Goal: Transaction & Acquisition: Purchase product/service

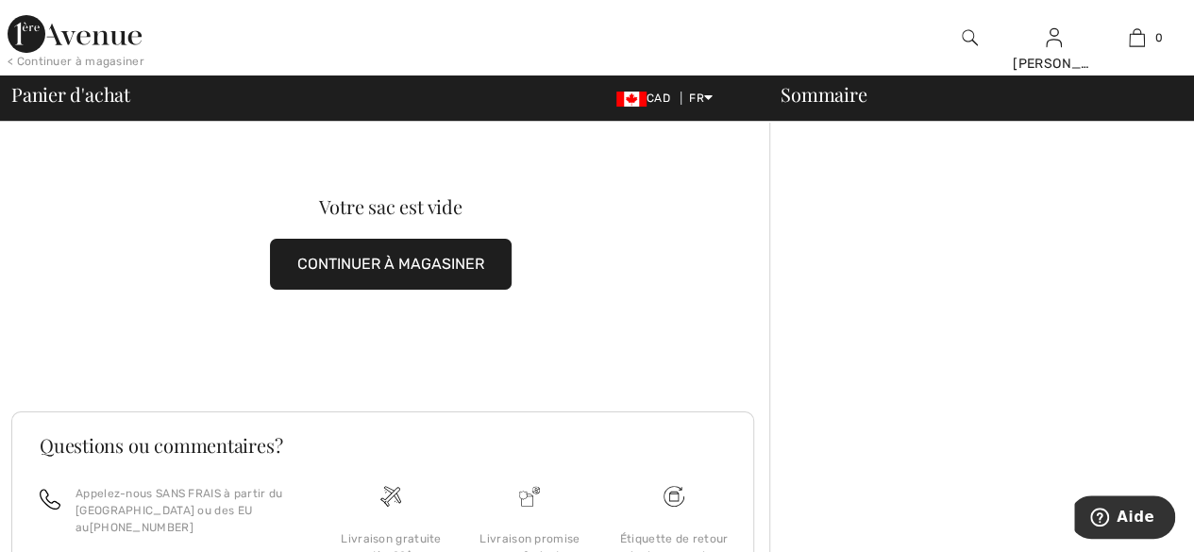
click at [410, 266] on button "CONTINUER À MAGASINER" at bounding box center [391, 264] width 242 height 51
click at [415, 264] on button "CONTINUER À MAGASINER" at bounding box center [391, 264] width 242 height 51
click at [428, 258] on button "CONTINUER À MAGASINER" at bounding box center [391, 264] width 242 height 51
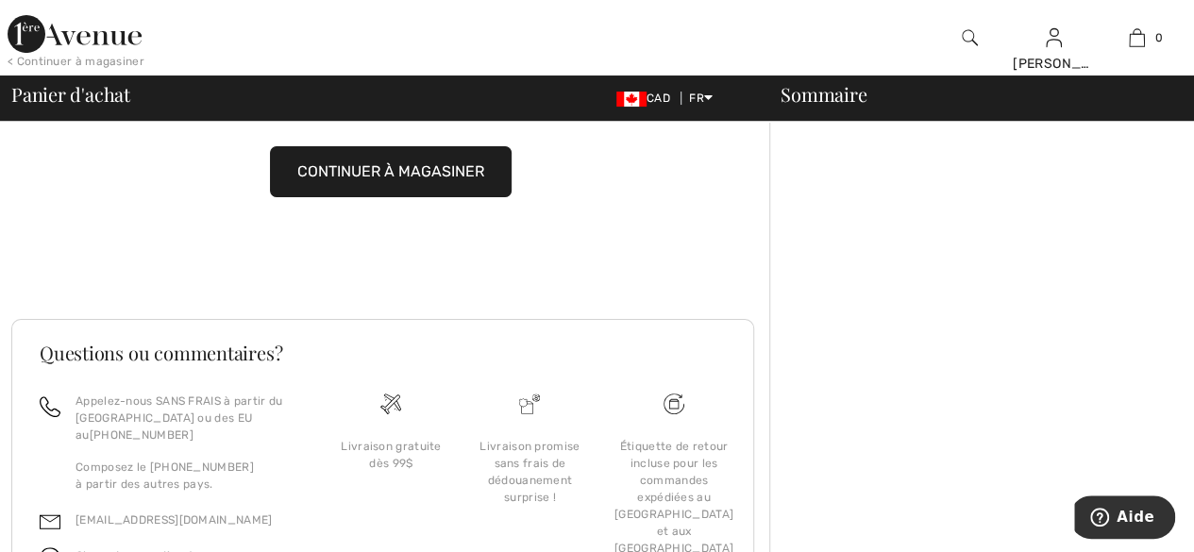
scroll to position [92, 0]
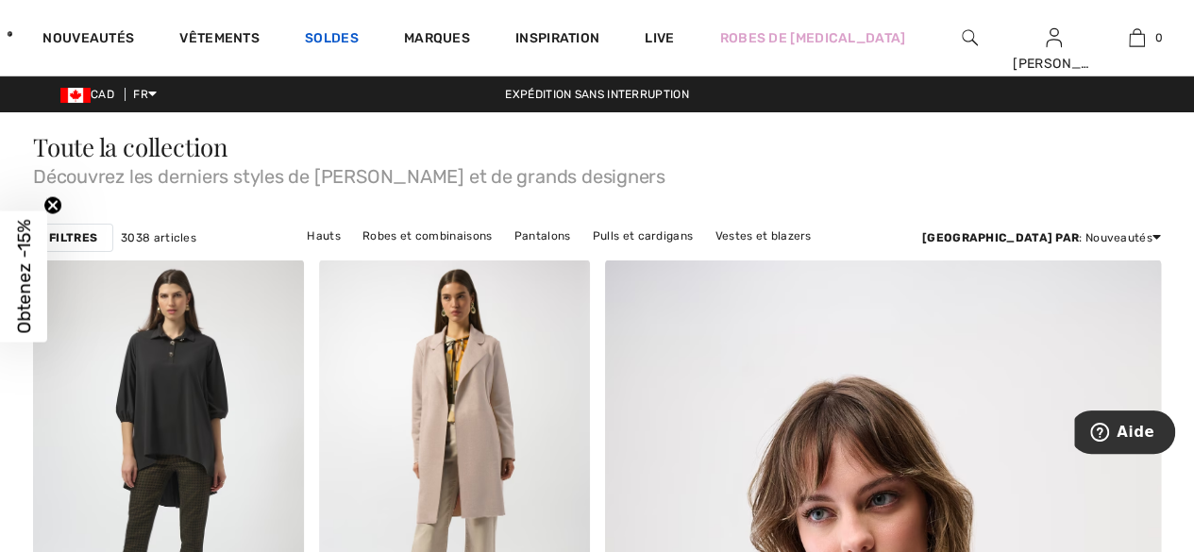
click at [359, 39] on link "Soldes" at bounding box center [332, 40] width 54 height 20
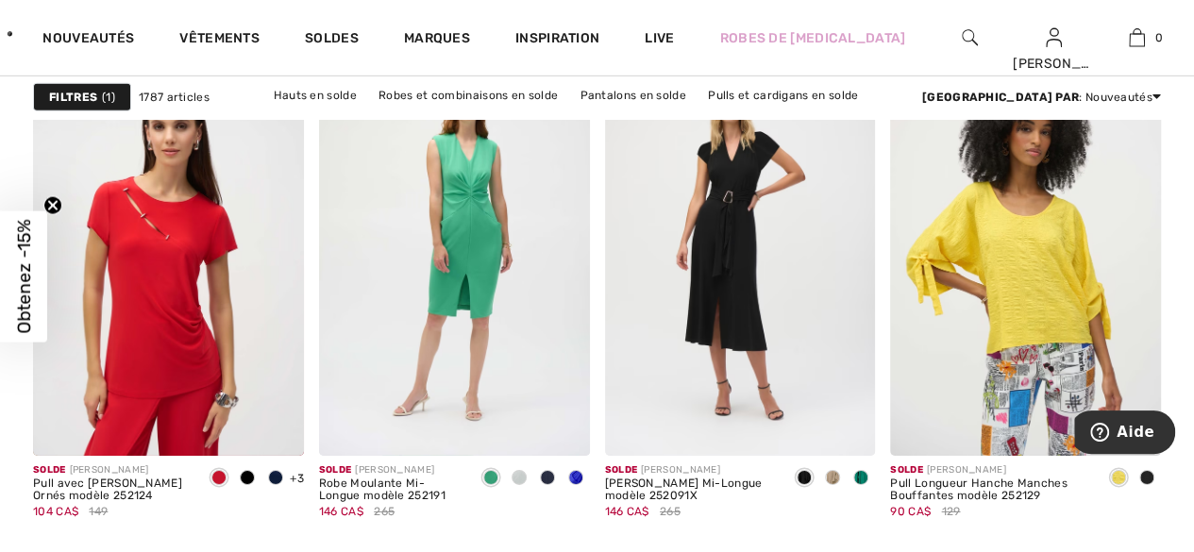
scroll to position [6460, 0]
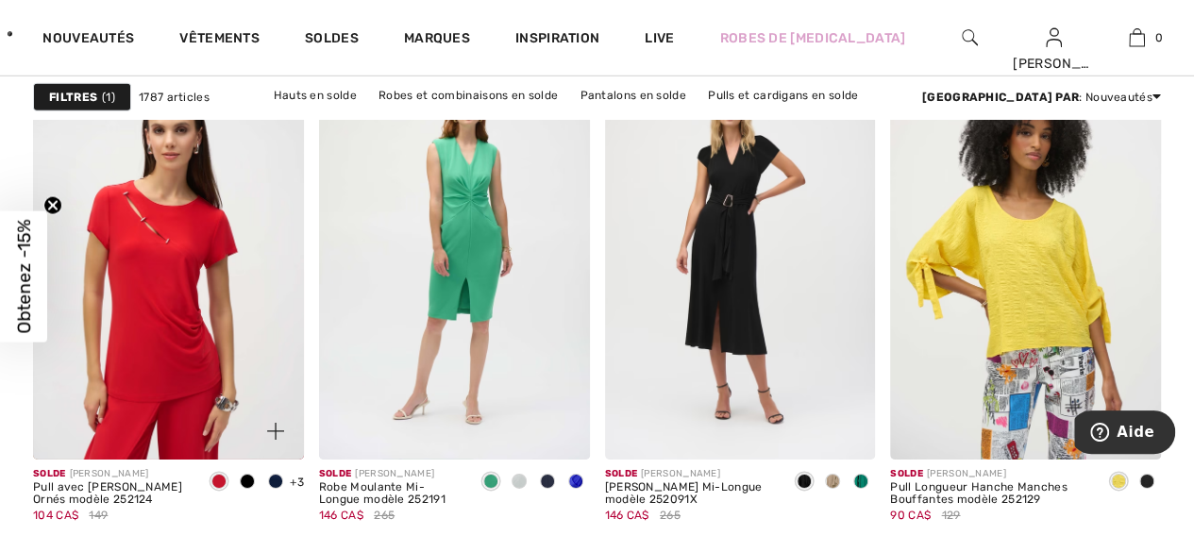
click at [248, 483] on span at bounding box center [247, 481] width 15 height 15
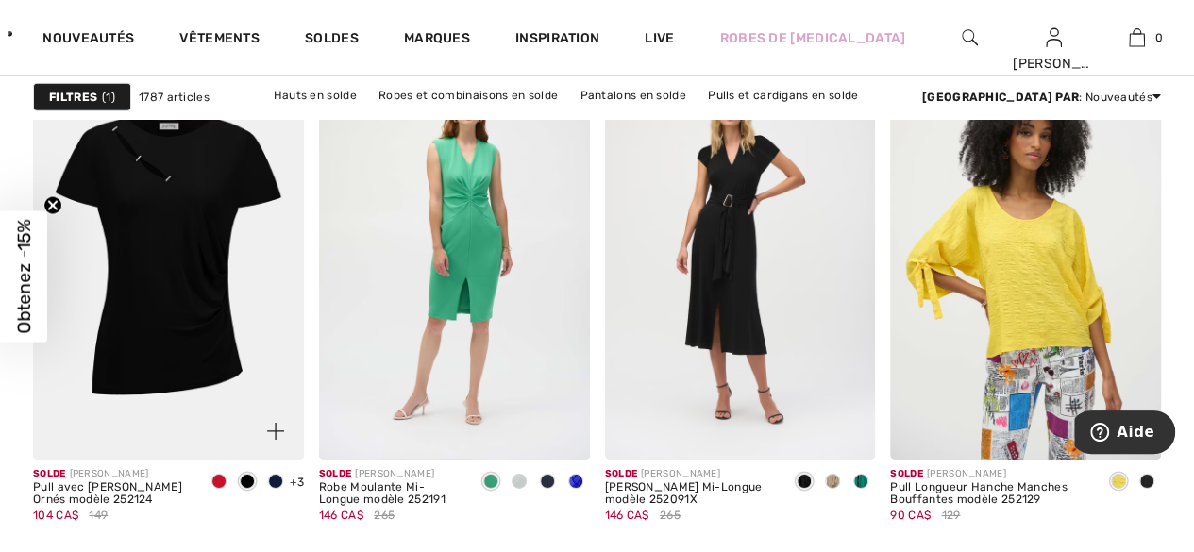
click at [287, 478] on div at bounding box center [275, 482] width 28 height 31
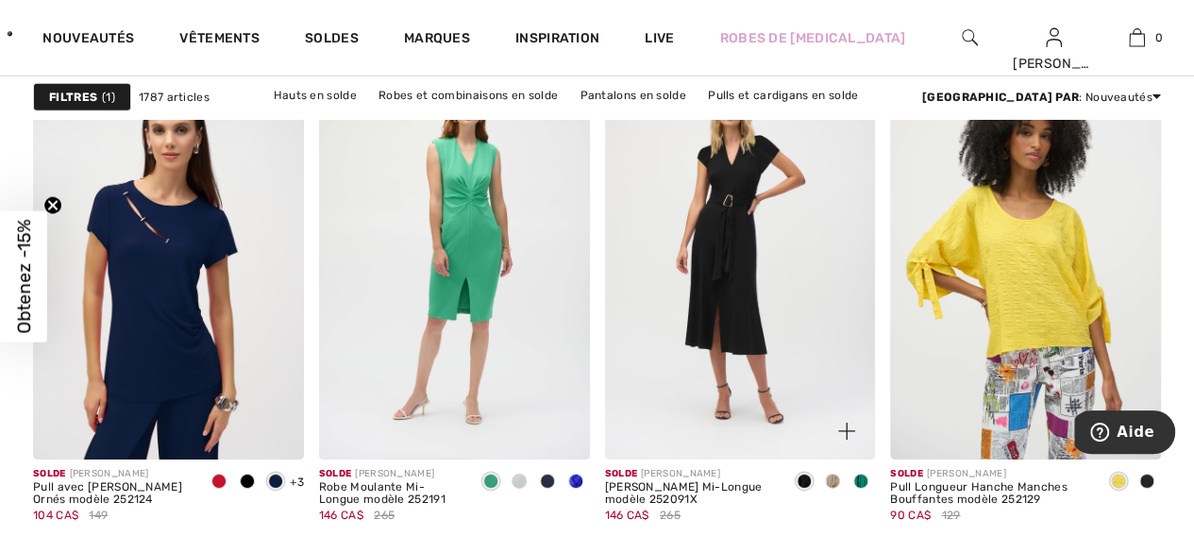
click at [866, 301] on img at bounding box center [740, 256] width 271 height 406
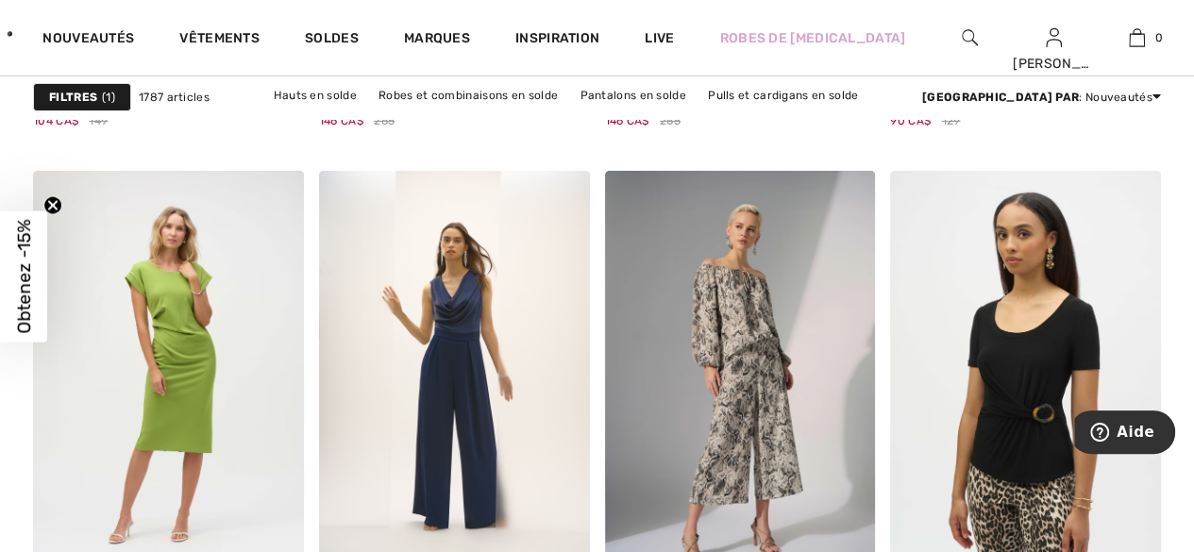
scroll to position [6873, 0]
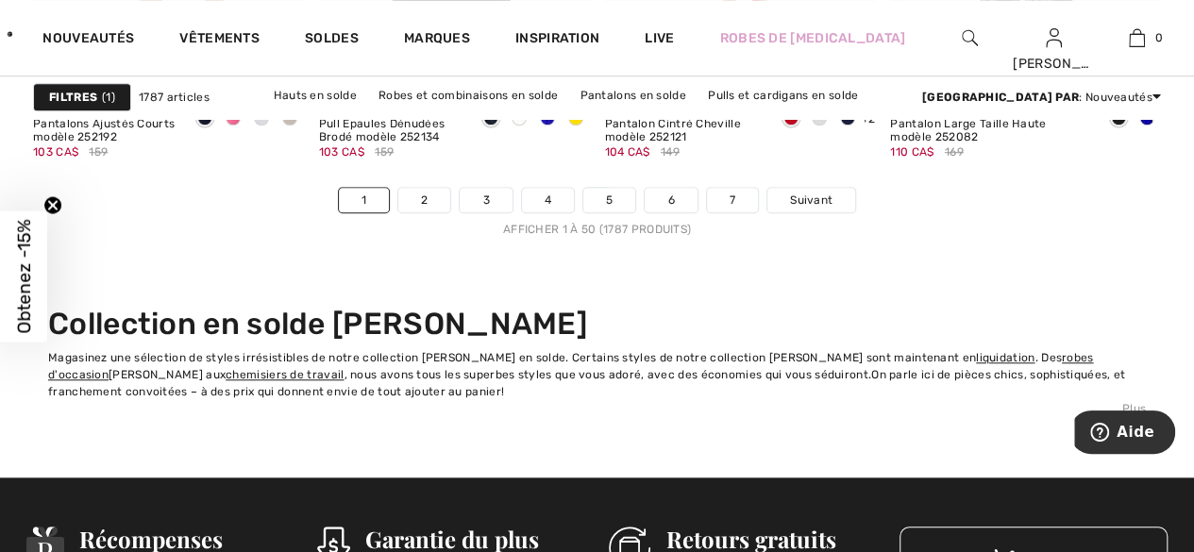
scroll to position [7847, 0]
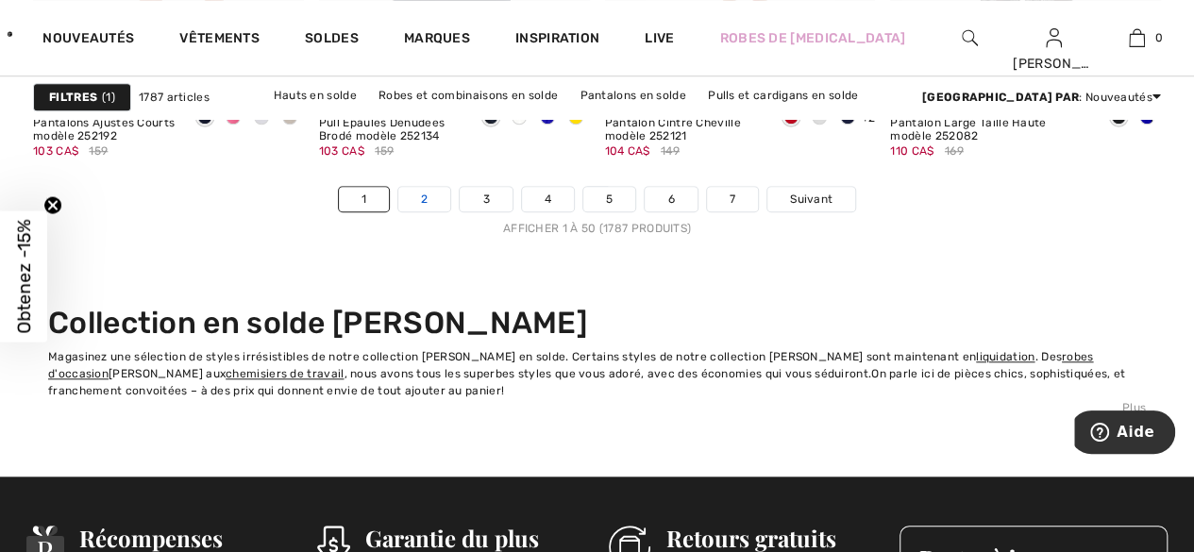
click at [436, 189] on link "2" at bounding box center [424, 199] width 52 height 25
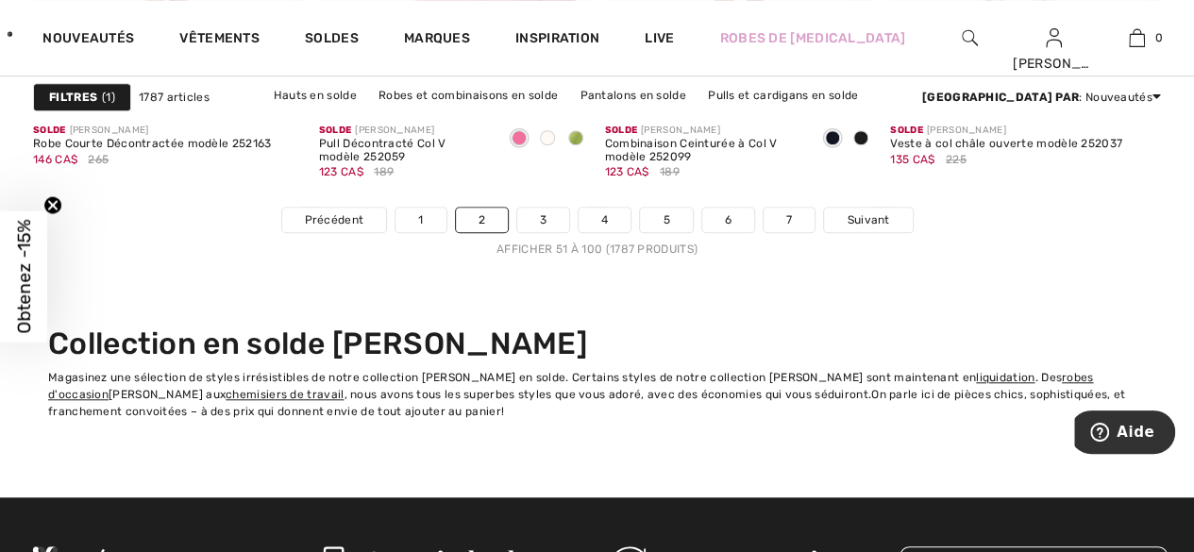
scroll to position [7827, 0]
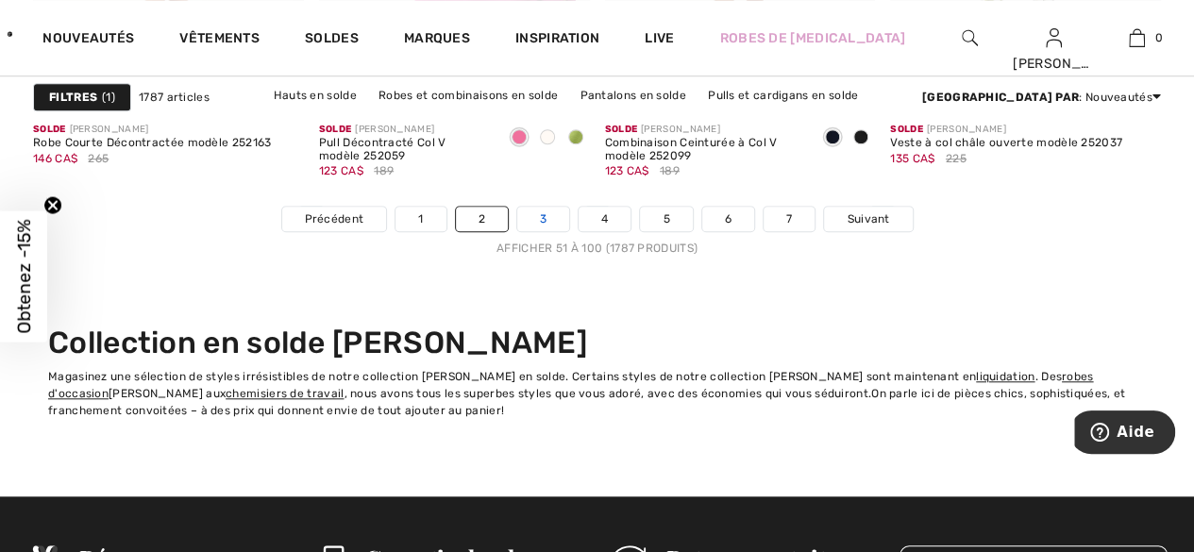
click at [538, 213] on link "3" at bounding box center [543, 219] width 52 height 25
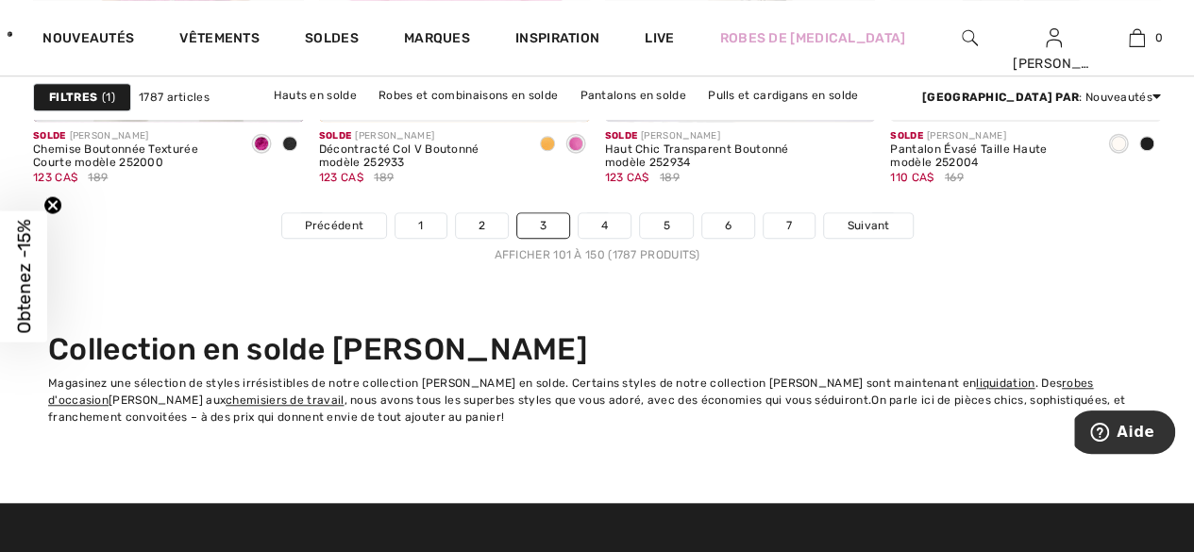
scroll to position [7820, 0]
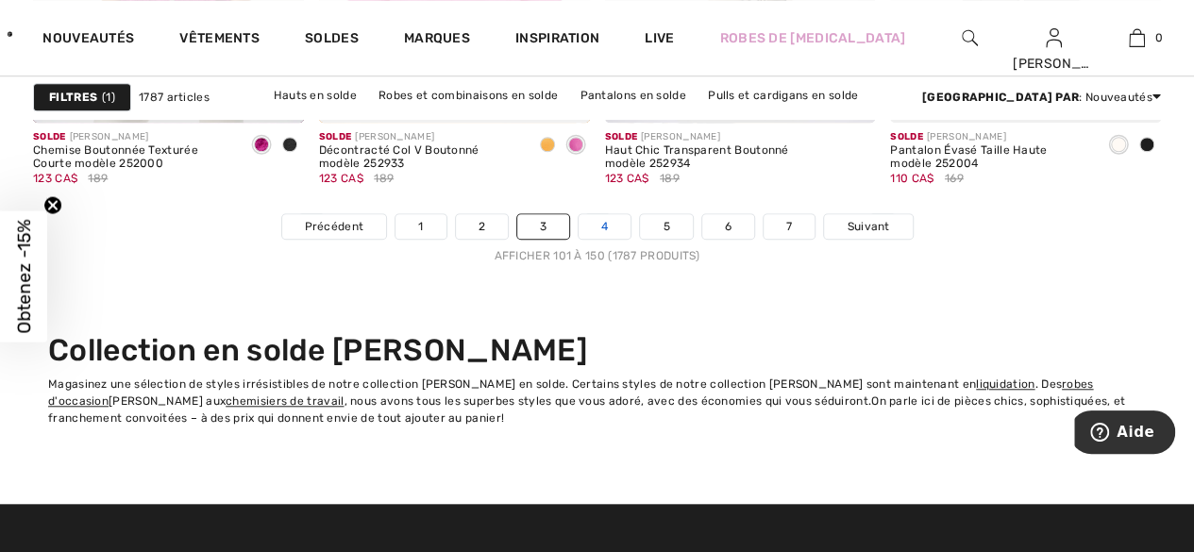
click at [613, 215] on link "4" at bounding box center [604, 226] width 52 height 25
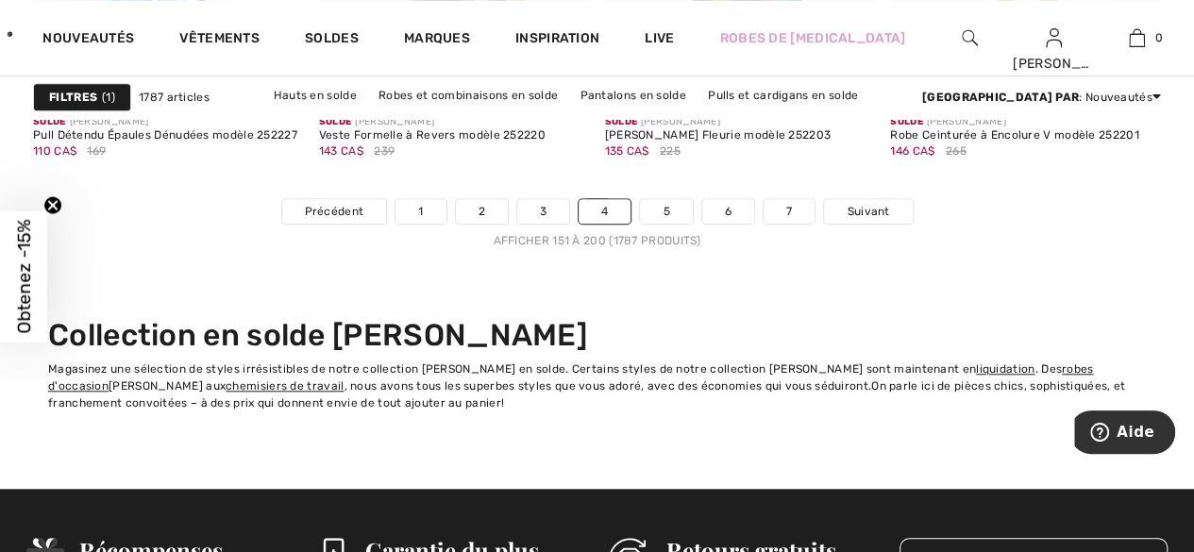
scroll to position [7836, 0]
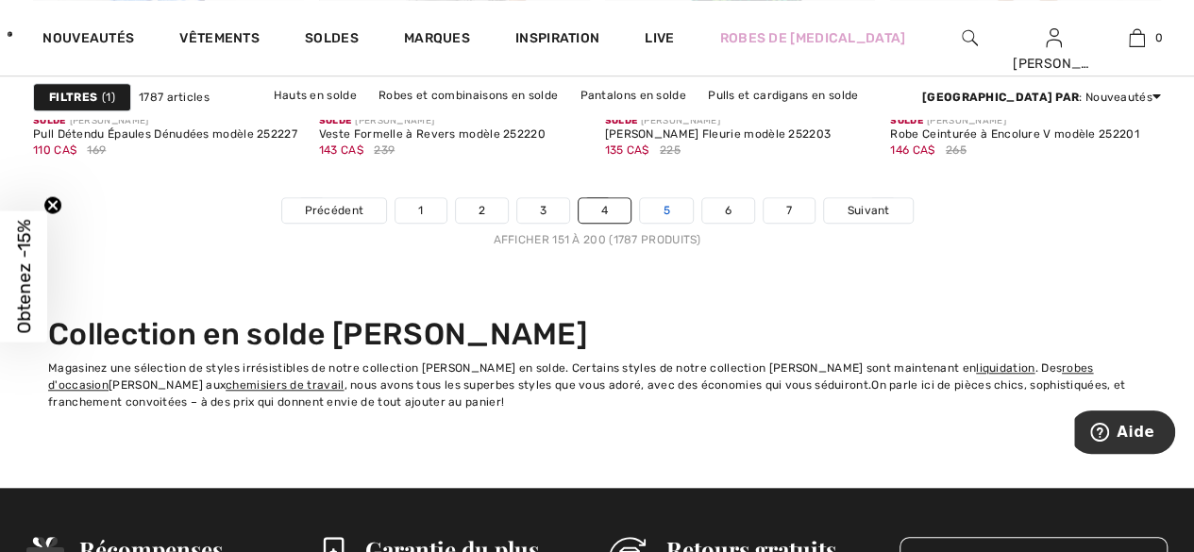
click at [674, 208] on link "5" at bounding box center [666, 210] width 52 height 25
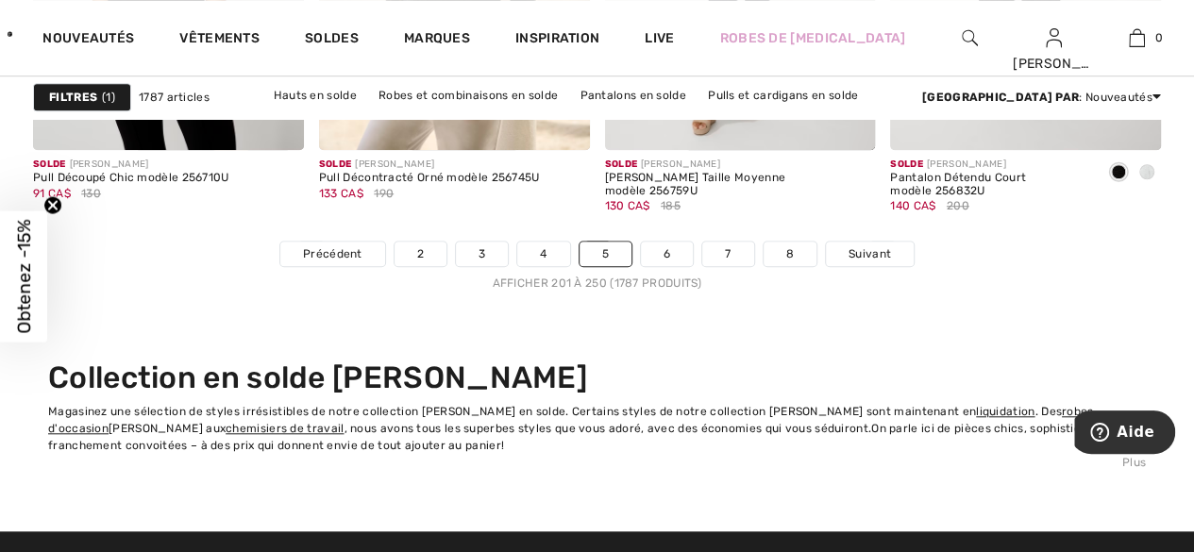
scroll to position [7795, 0]
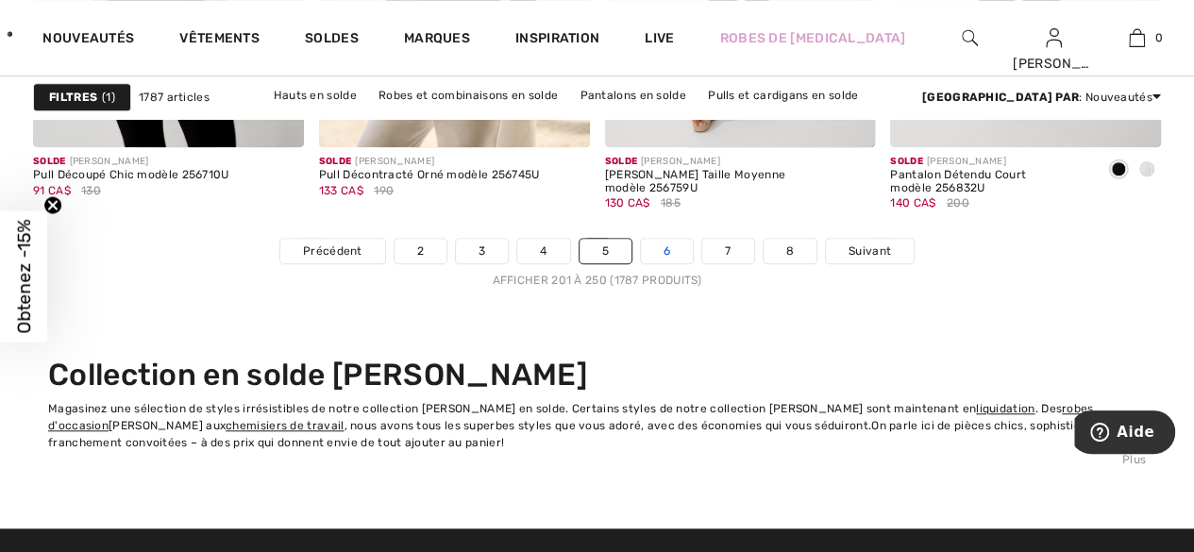
click at [676, 245] on link "6" at bounding box center [667, 251] width 52 height 25
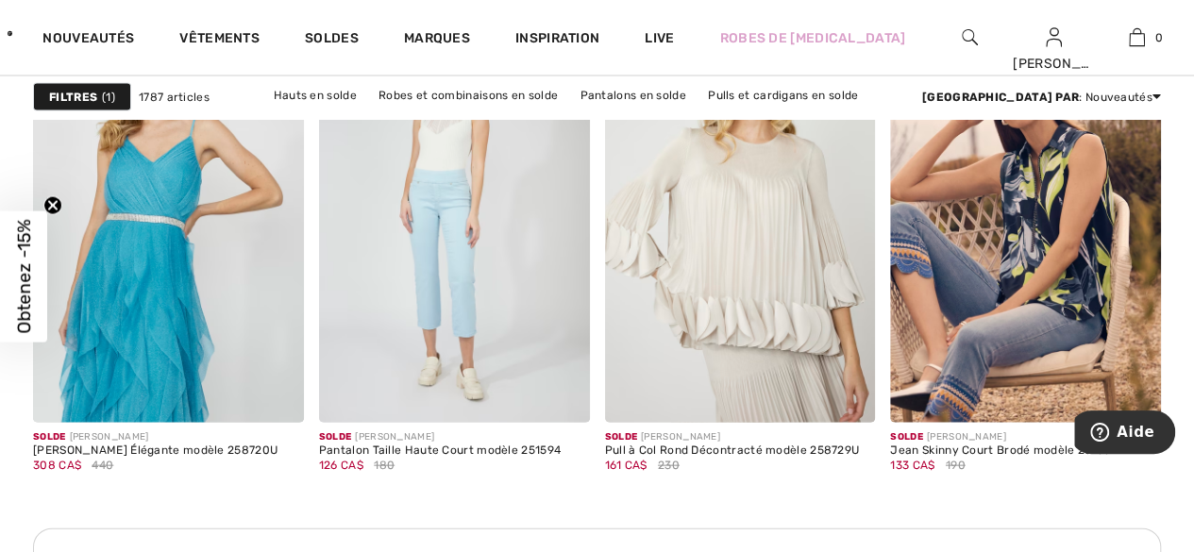
scroll to position [1825, 0]
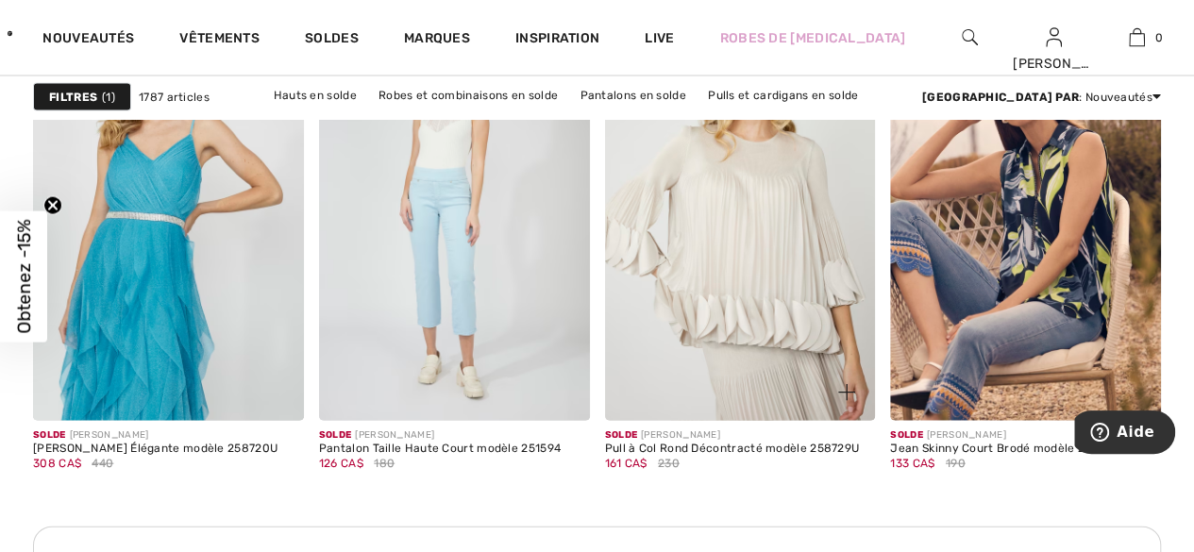
click at [846, 279] on img at bounding box center [740, 217] width 271 height 406
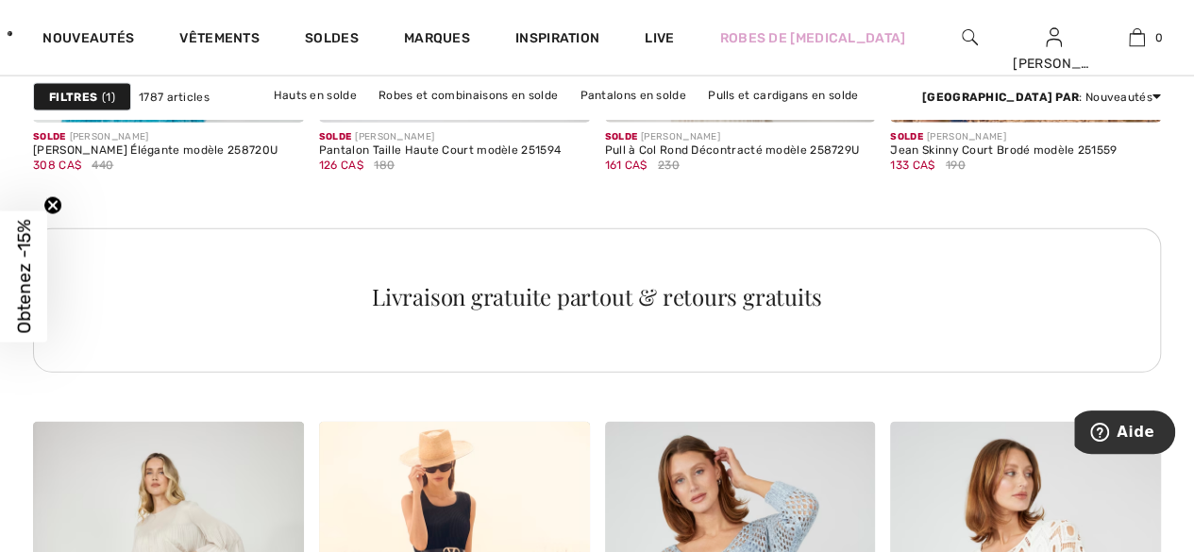
scroll to position [2146, 0]
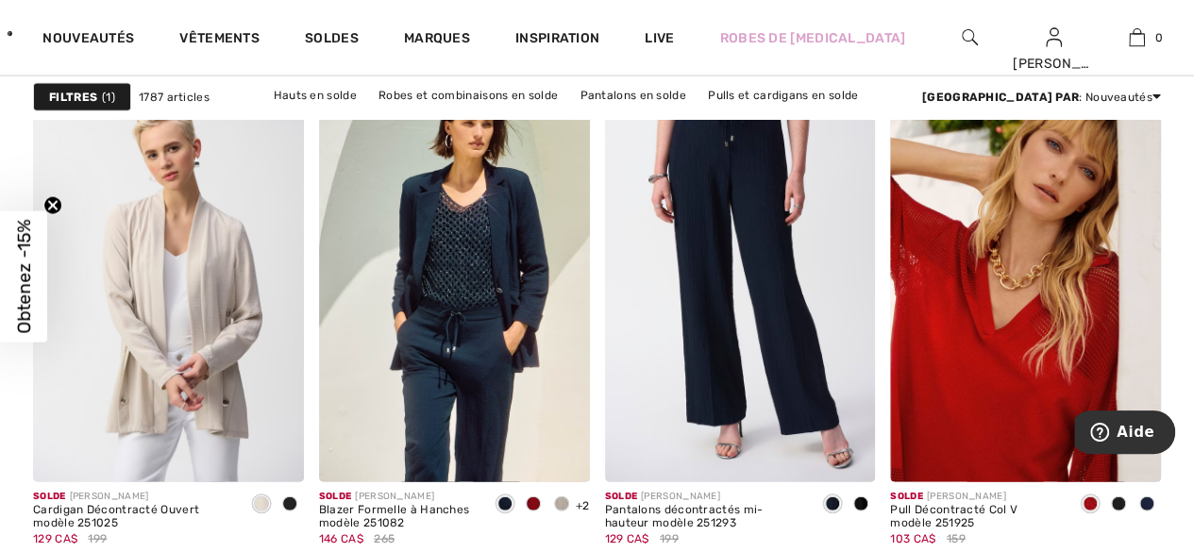
scroll to position [5733, 0]
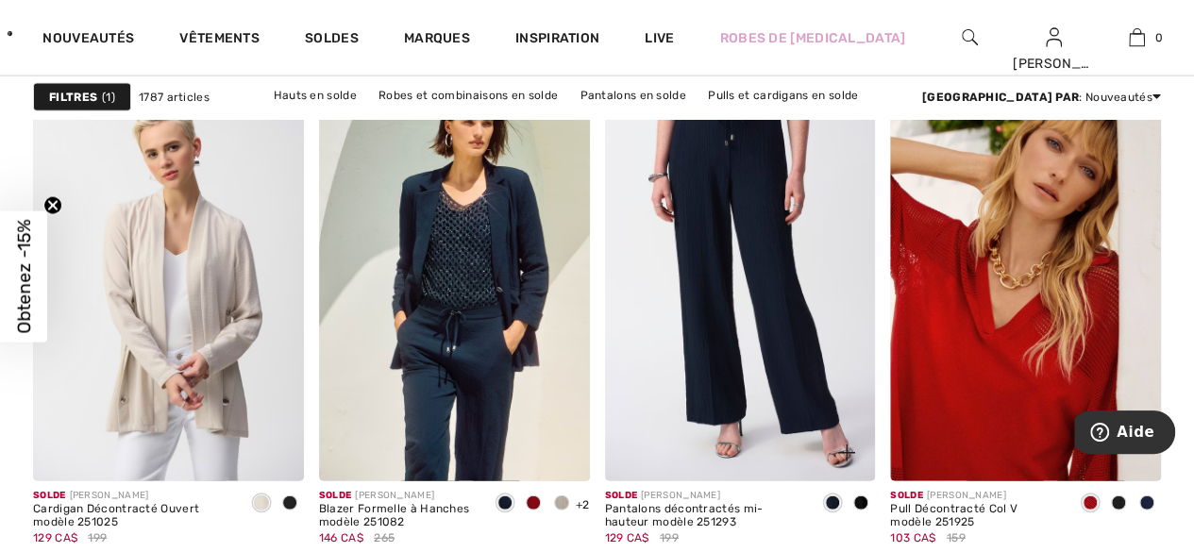
click at [870, 179] on img at bounding box center [740, 278] width 271 height 406
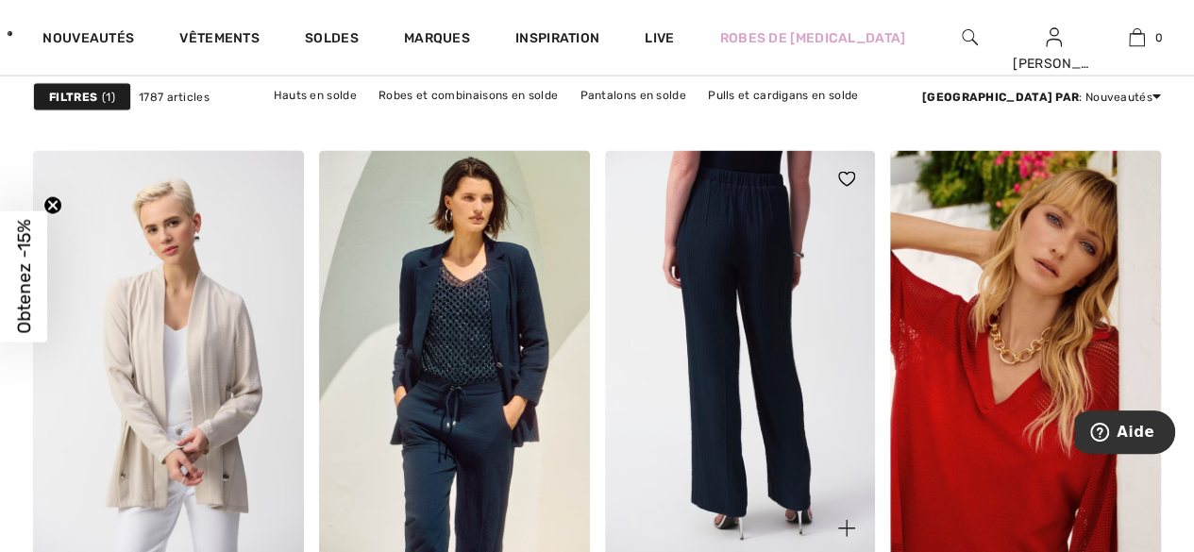
scroll to position [5655, 0]
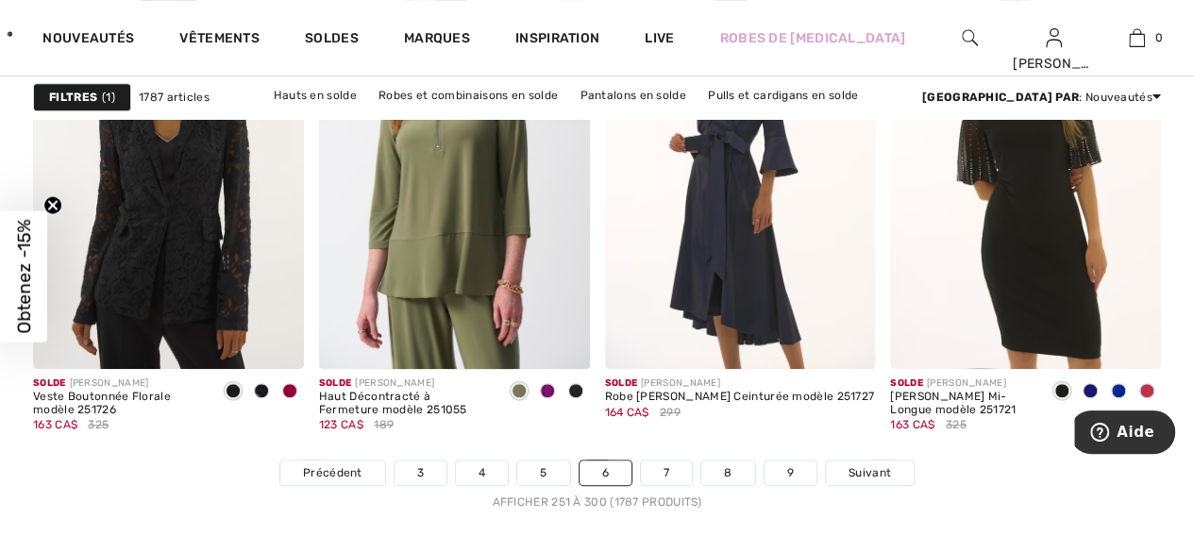
scroll to position [7579, 0]
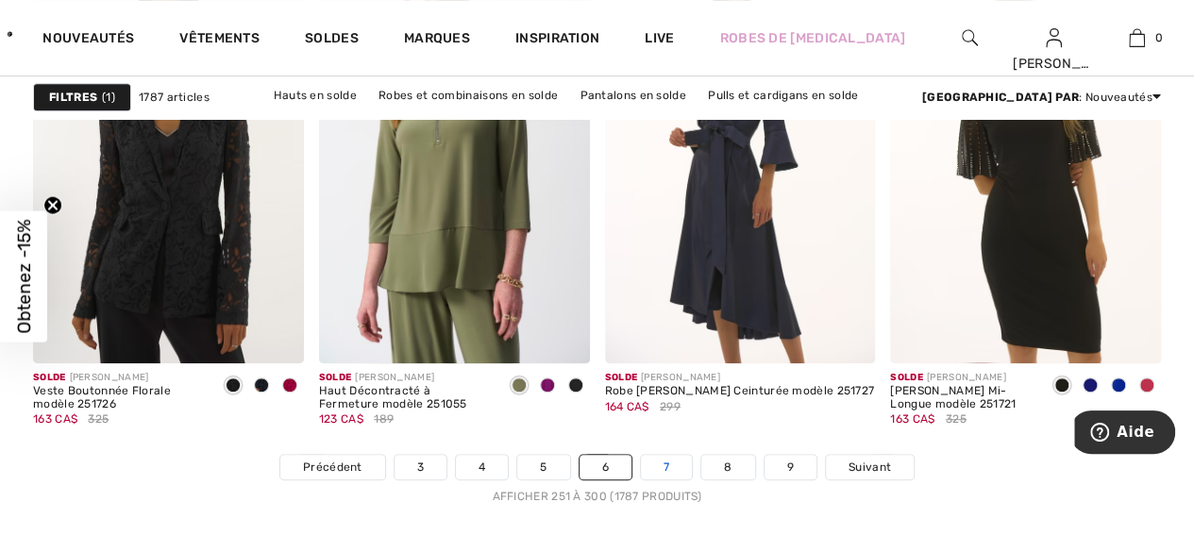
click at [678, 462] on link "7" at bounding box center [666, 467] width 51 height 25
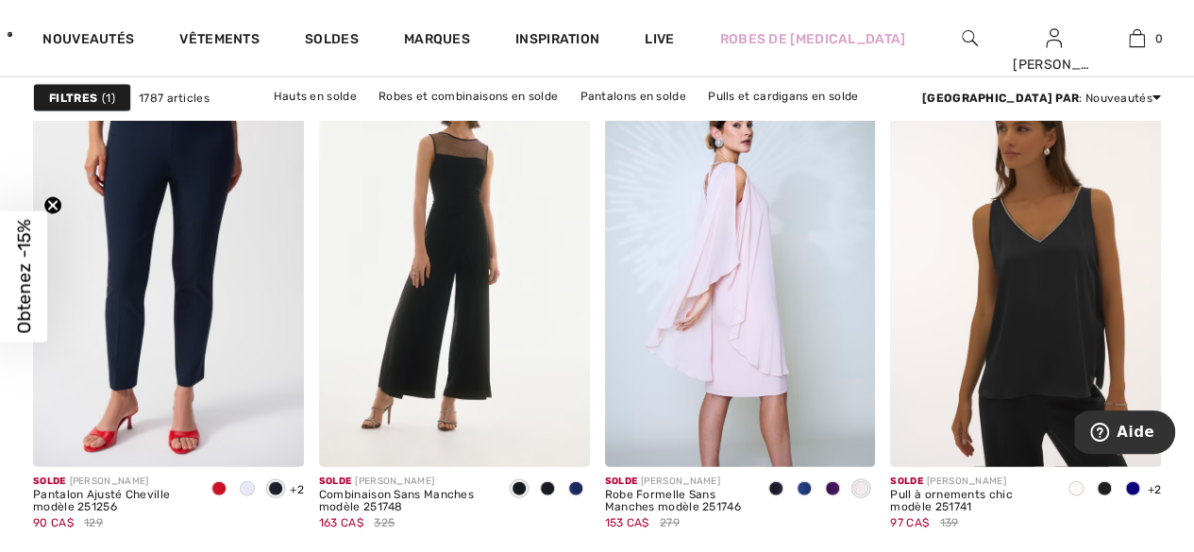
scroll to position [1782, 0]
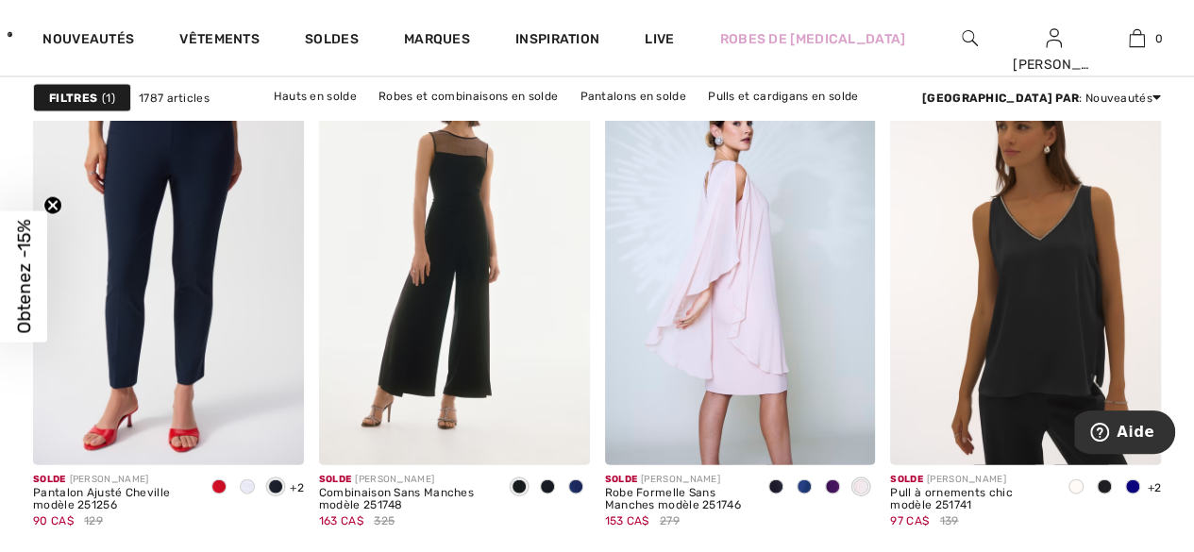
click at [1035, 239] on img at bounding box center [1025, 261] width 271 height 406
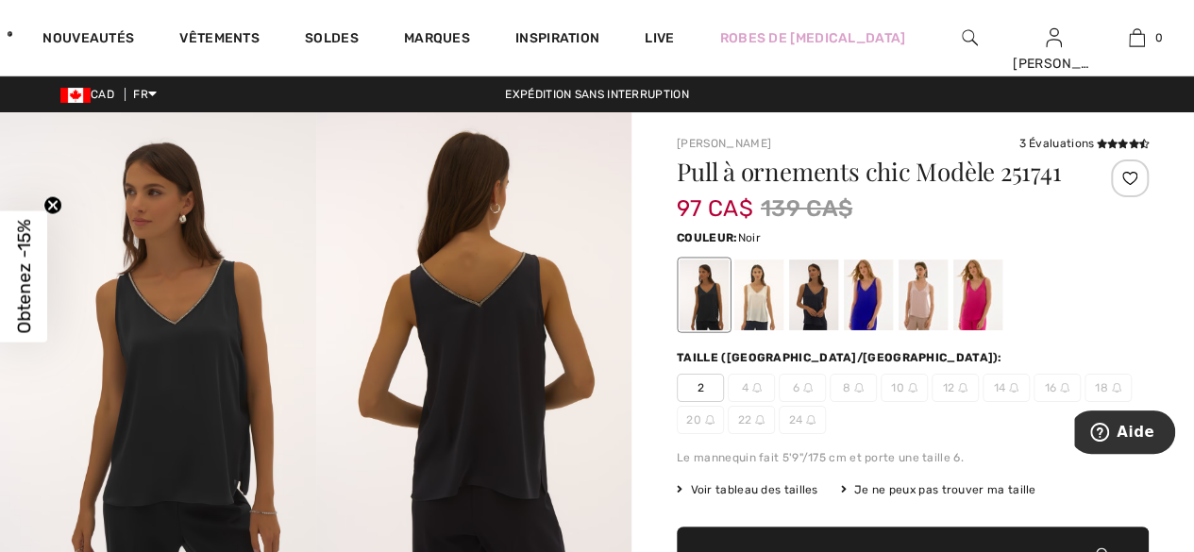
click at [768, 291] on div at bounding box center [758, 294] width 49 height 71
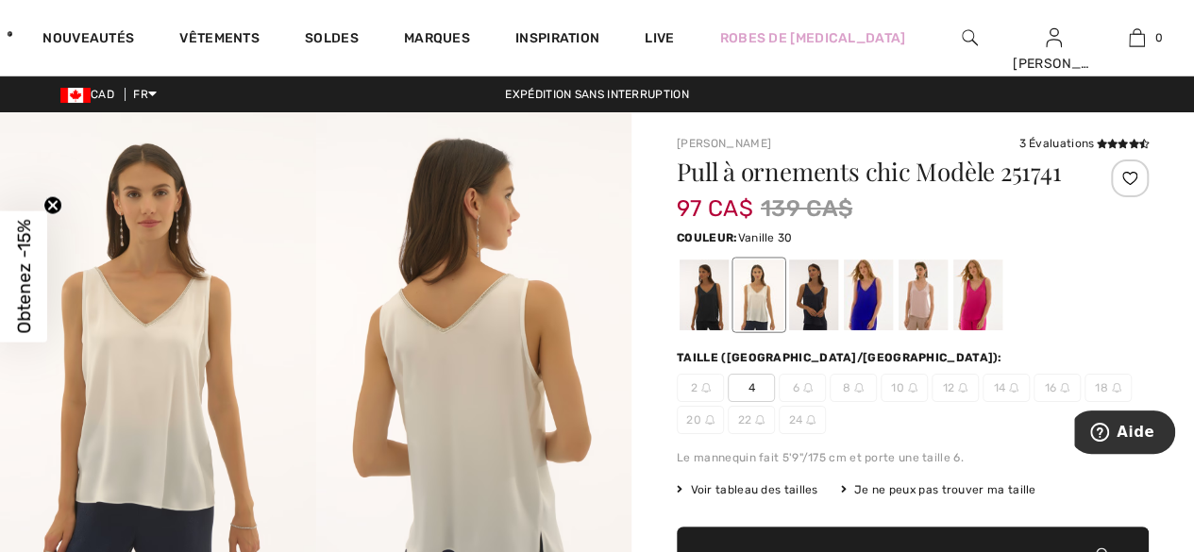
click at [819, 273] on div at bounding box center [813, 294] width 49 height 71
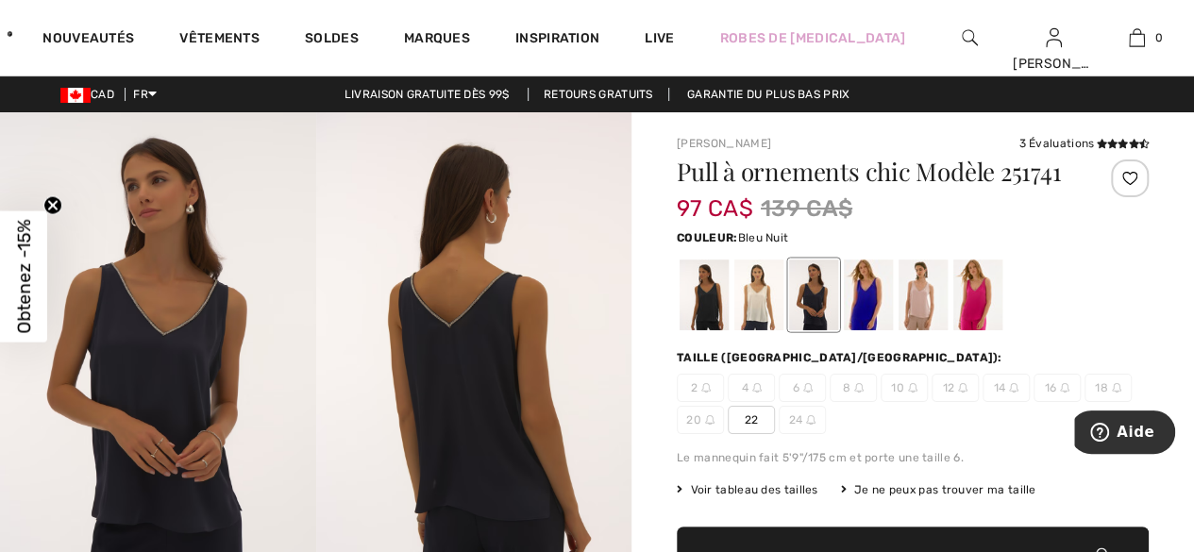
click at [874, 276] on div at bounding box center [868, 294] width 49 height 71
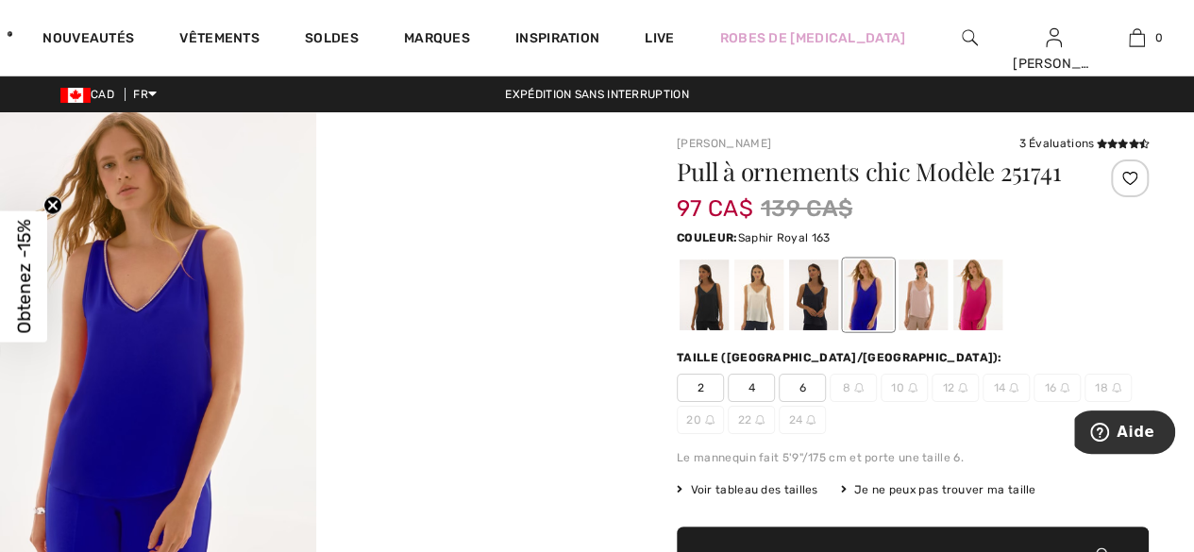
click at [929, 279] on div at bounding box center [922, 294] width 49 height 71
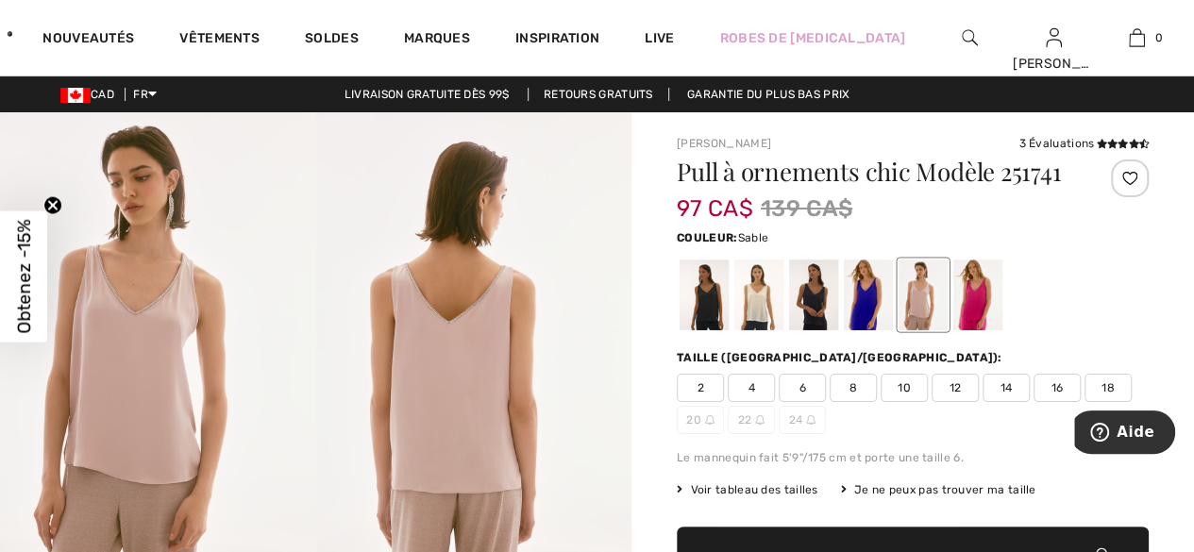
click at [979, 280] on div at bounding box center [977, 294] width 49 height 71
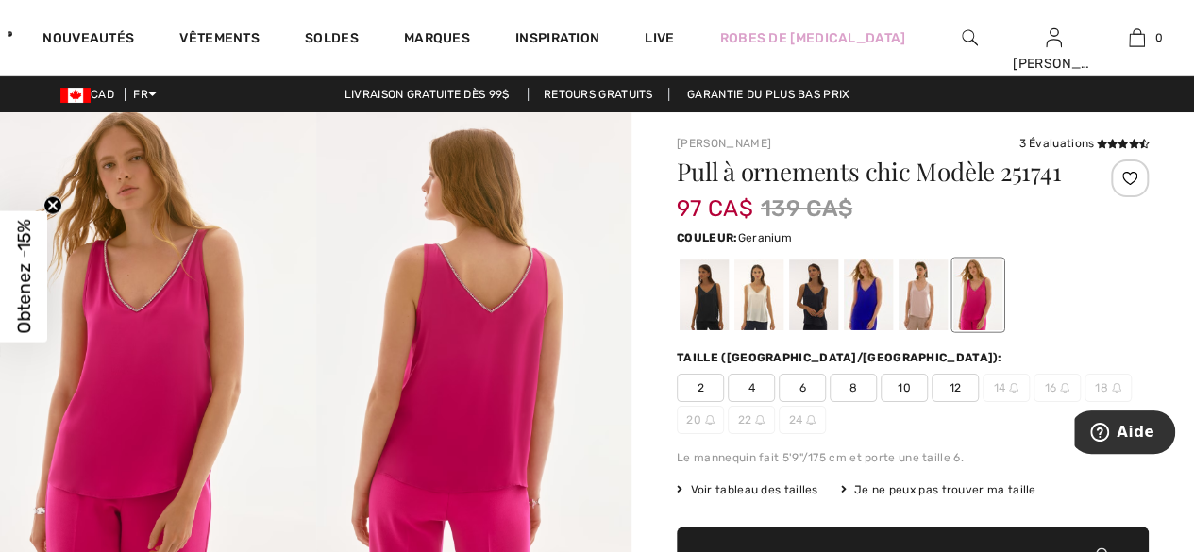
click at [709, 293] on div at bounding box center [703, 294] width 49 height 71
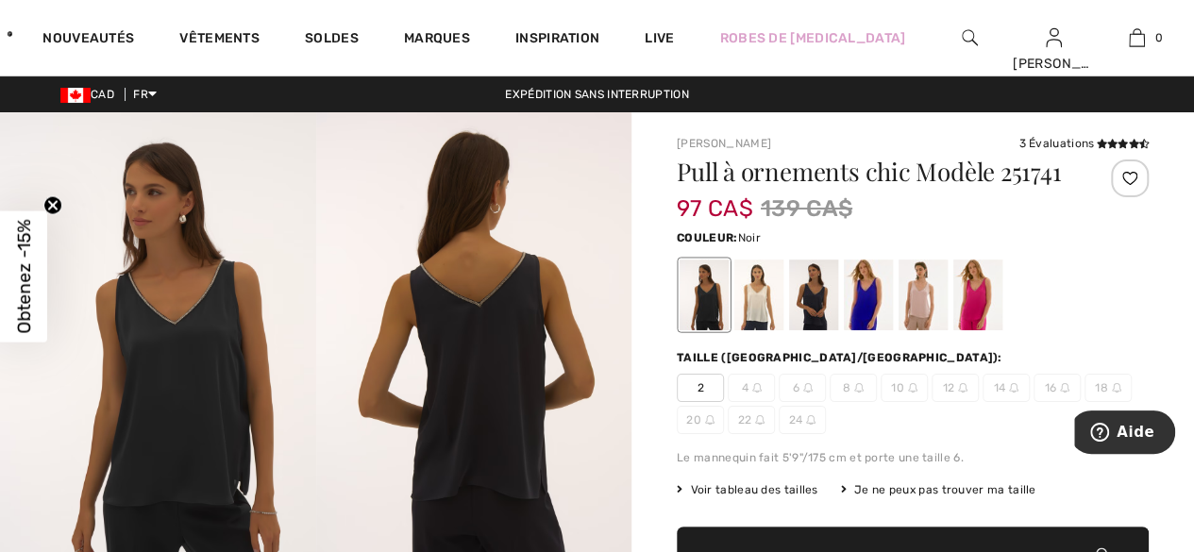
click at [768, 291] on div at bounding box center [758, 294] width 49 height 71
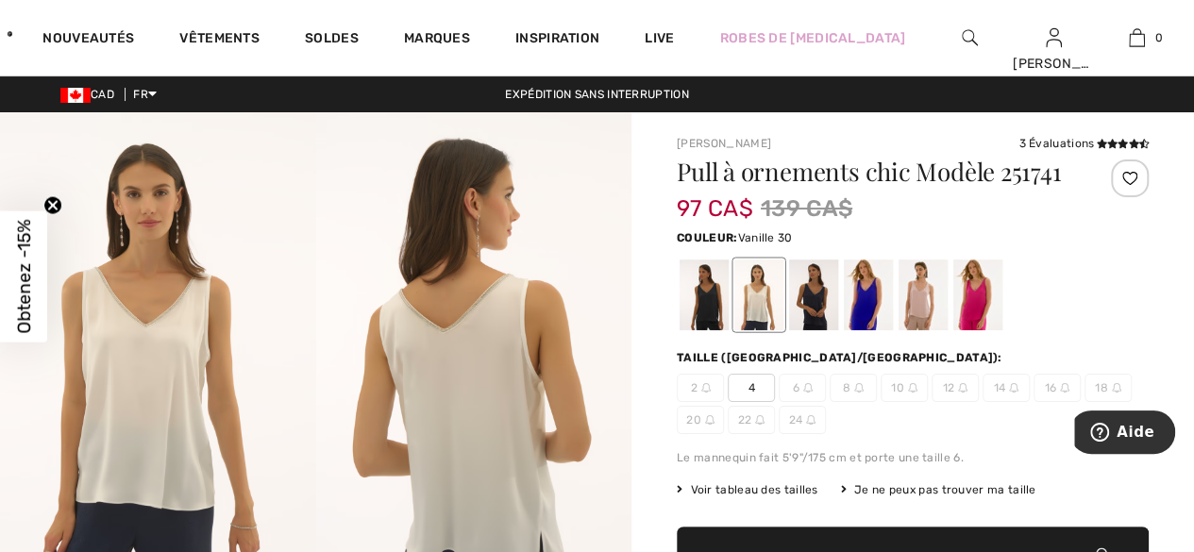
click at [821, 289] on div at bounding box center [813, 294] width 49 height 71
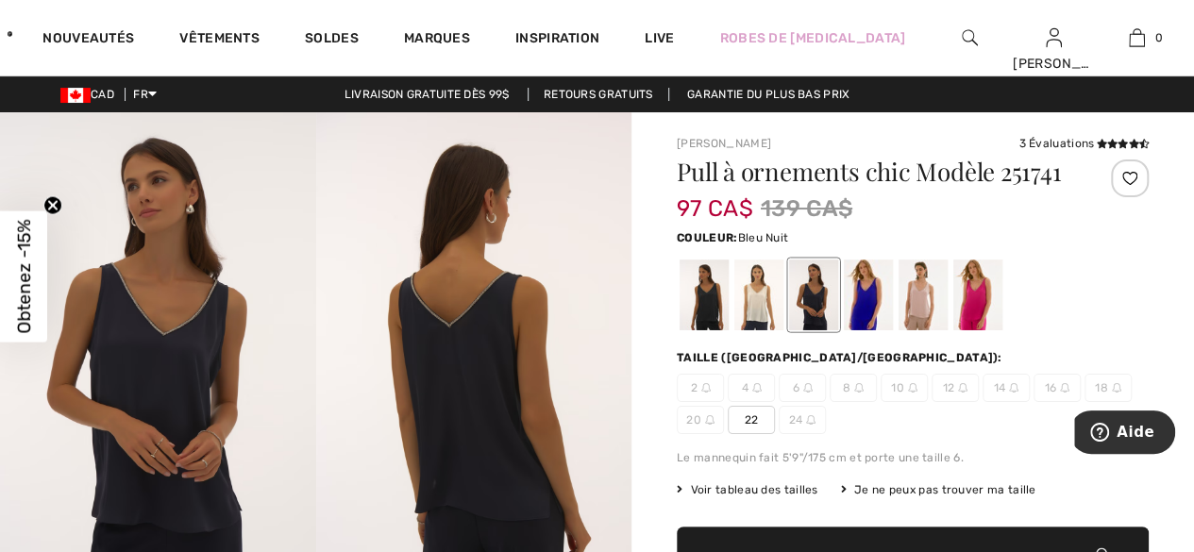
click at [872, 290] on div at bounding box center [868, 294] width 49 height 71
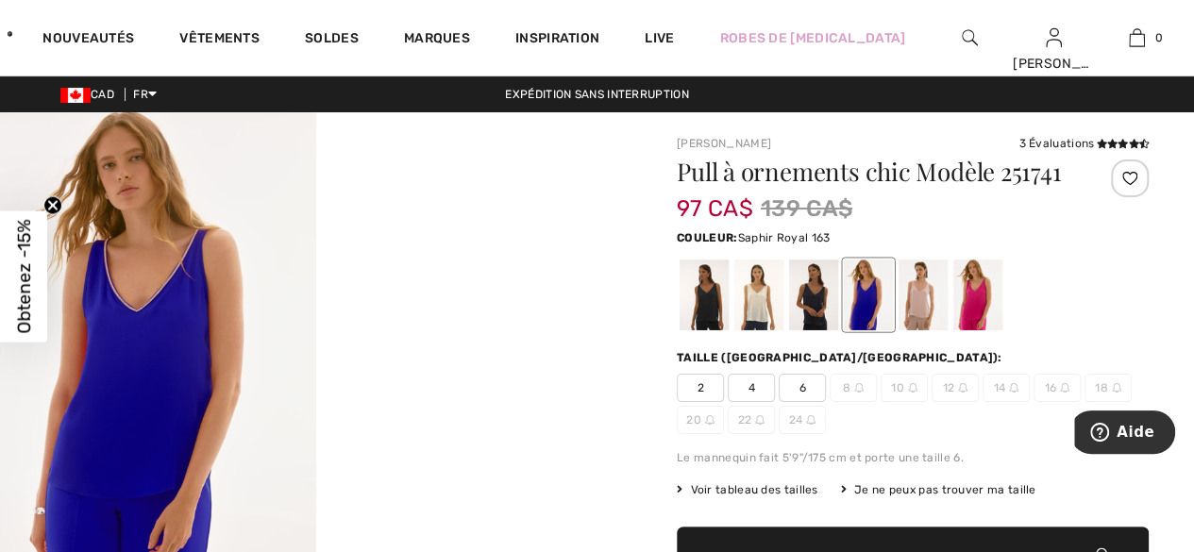
click at [929, 284] on div at bounding box center [922, 294] width 49 height 71
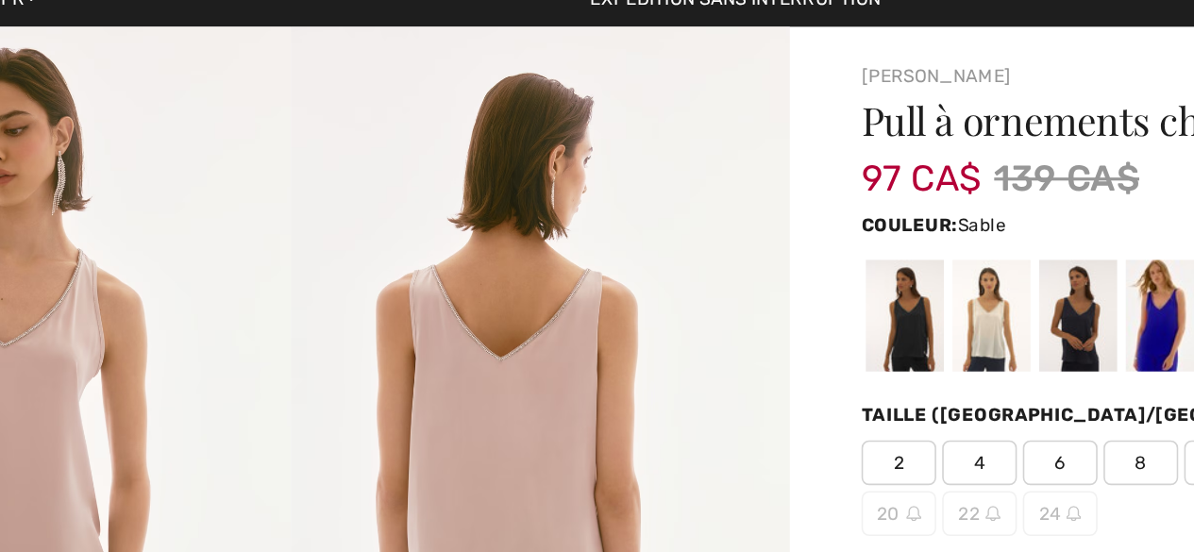
click at [561, 263] on img at bounding box center [474, 348] width 316 height 473
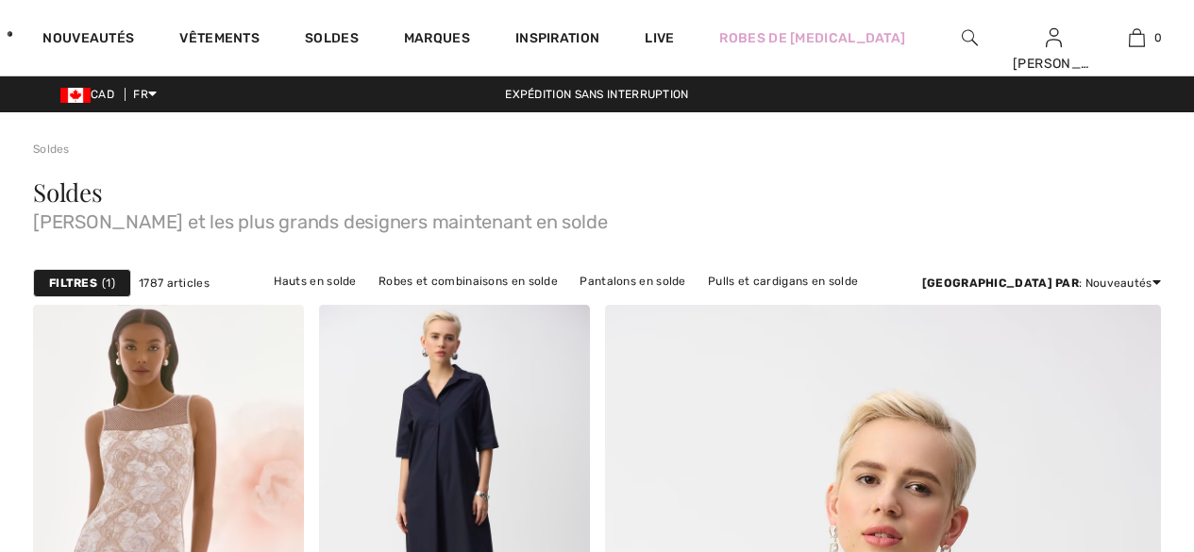
checkbox input "true"
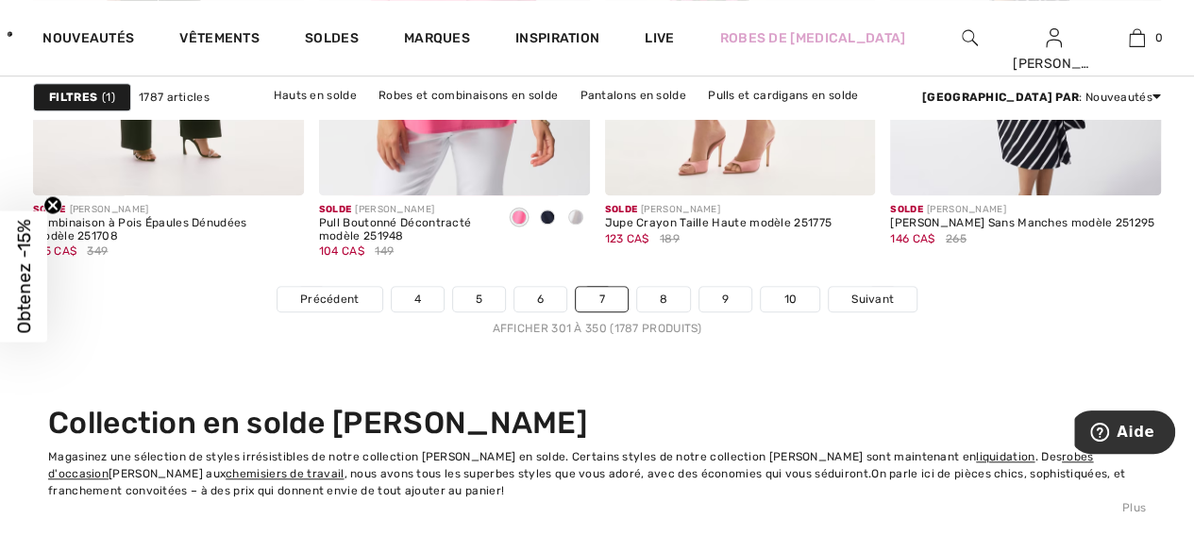
scroll to position [7749, 0]
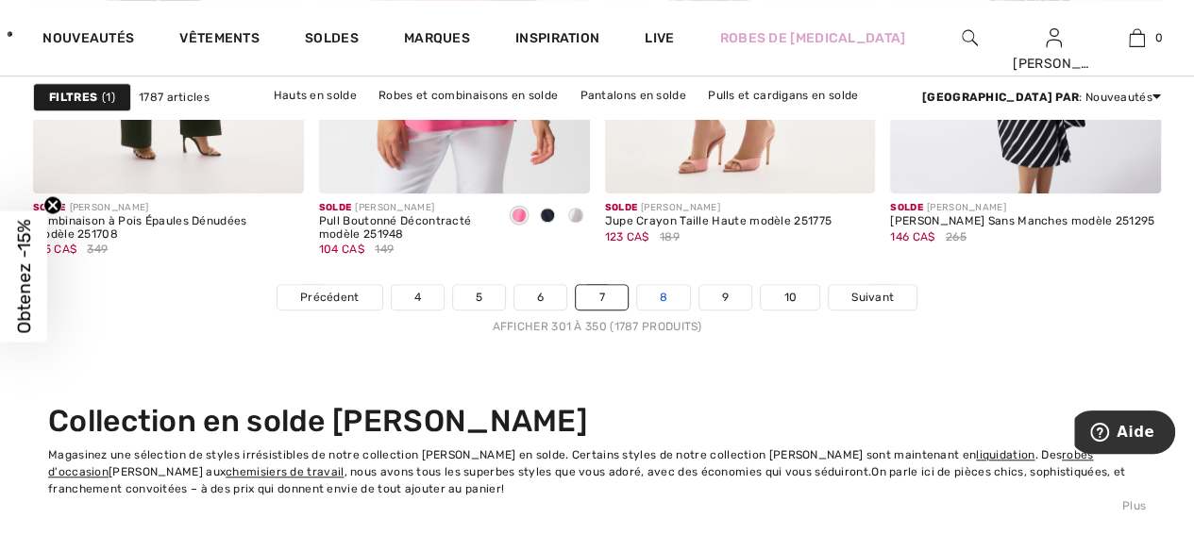
click at [668, 285] on link "8" at bounding box center [663, 297] width 53 height 25
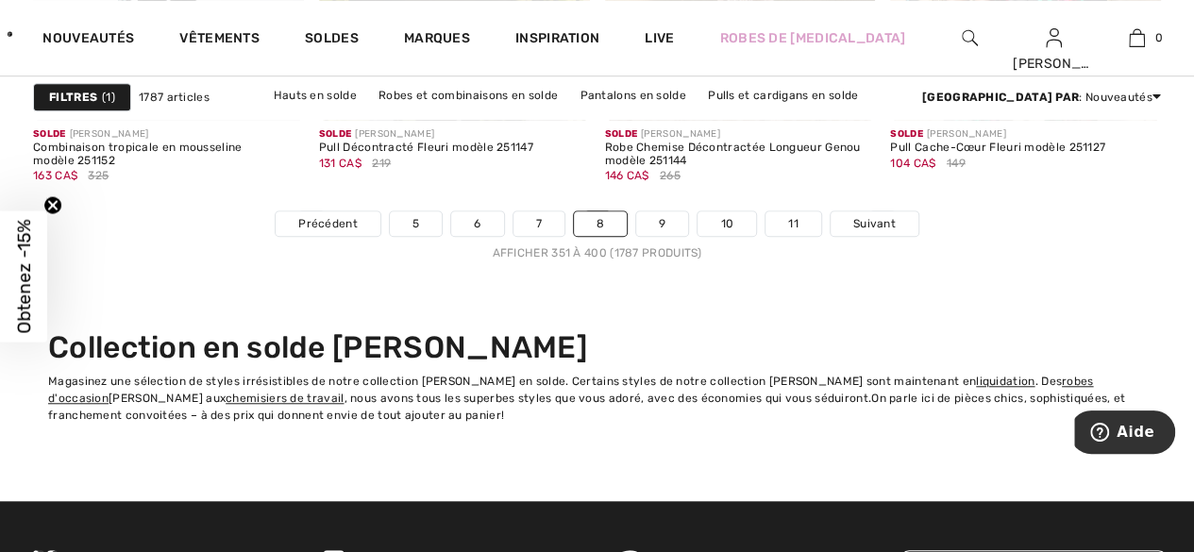
scroll to position [7851, 0]
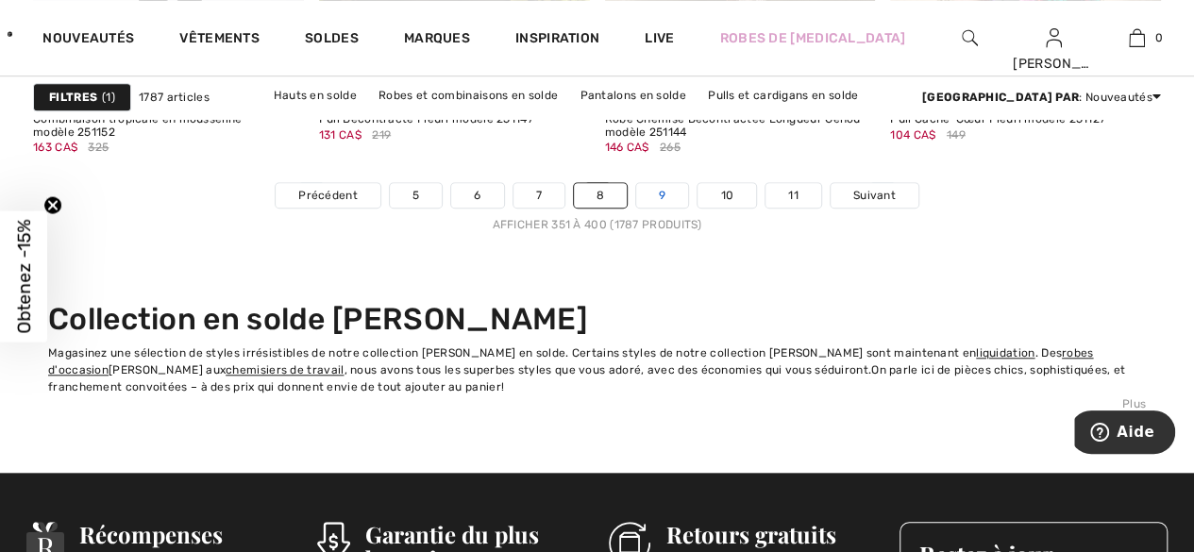
click at [672, 183] on link "9" at bounding box center [662, 195] width 52 height 25
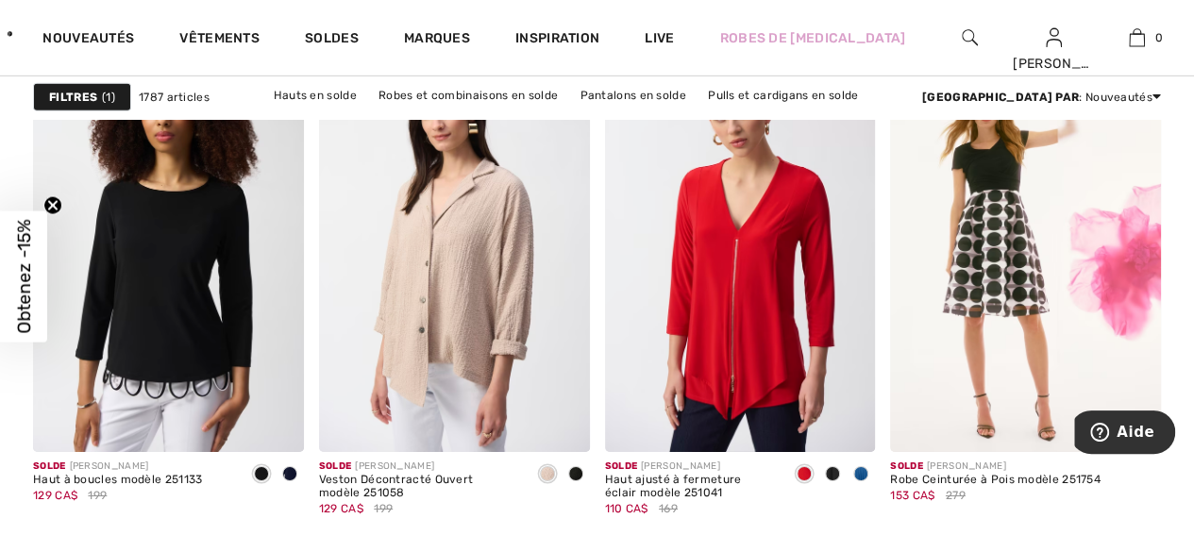
scroll to position [3011, 0]
click at [291, 466] on span at bounding box center [289, 472] width 15 height 15
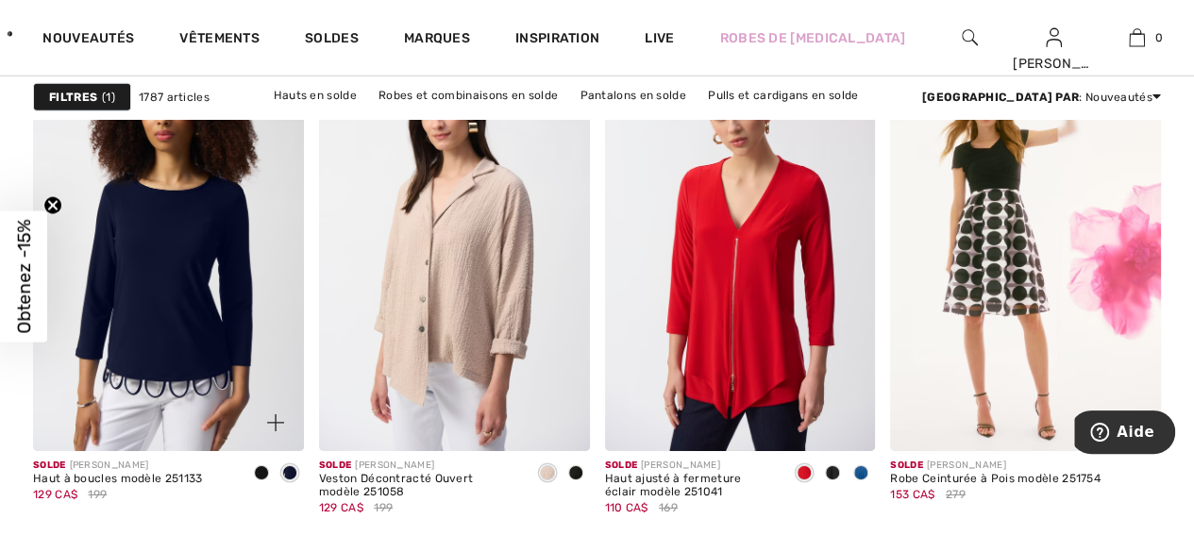
click at [255, 472] on span at bounding box center [261, 472] width 15 height 15
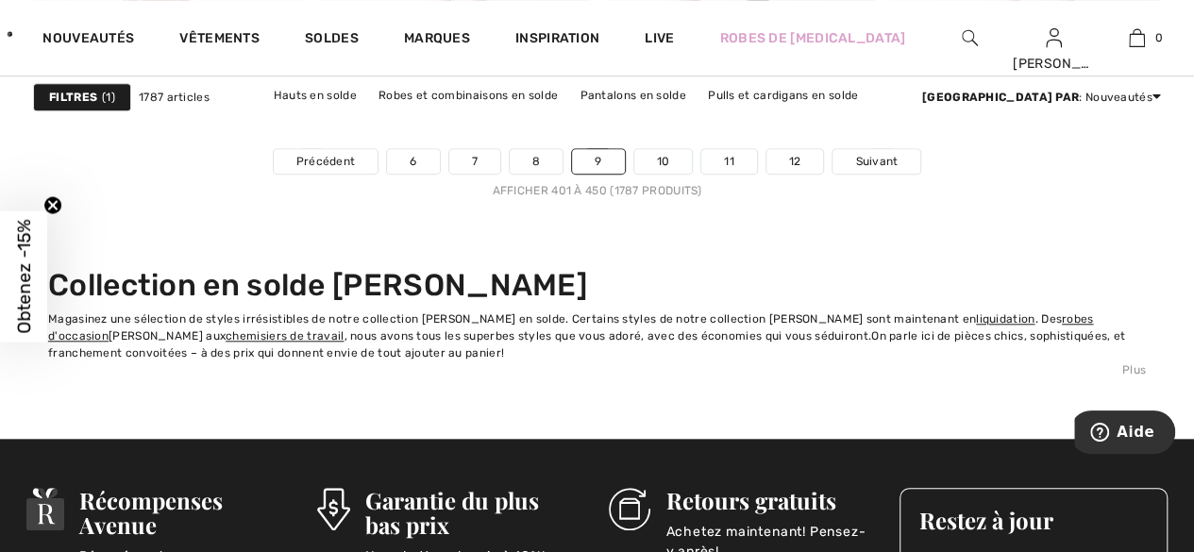
scroll to position [7889, 0]
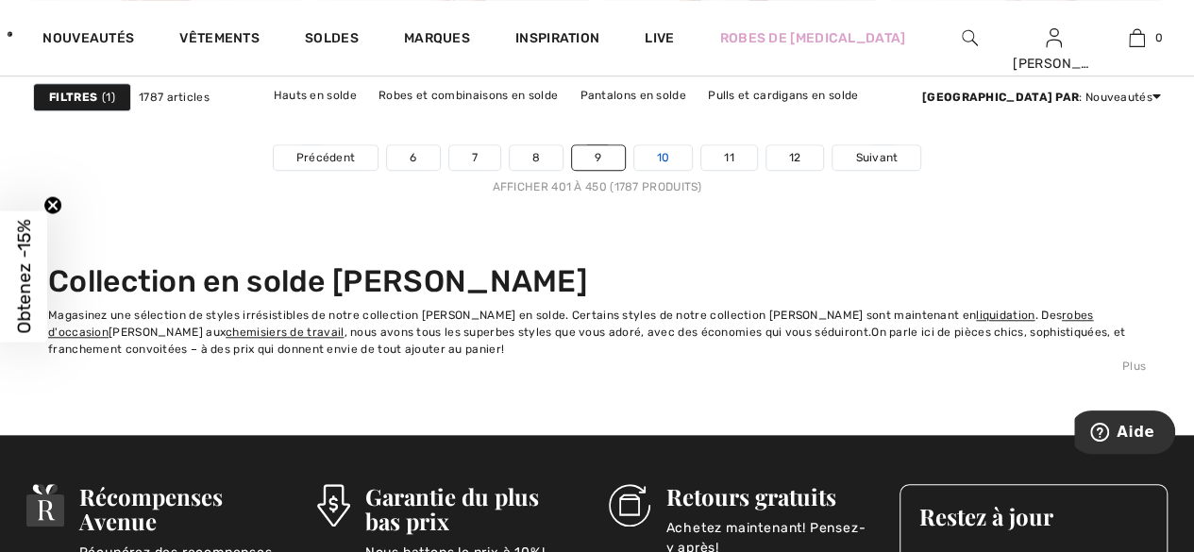
click at [669, 145] on link "10" at bounding box center [663, 157] width 59 height 25
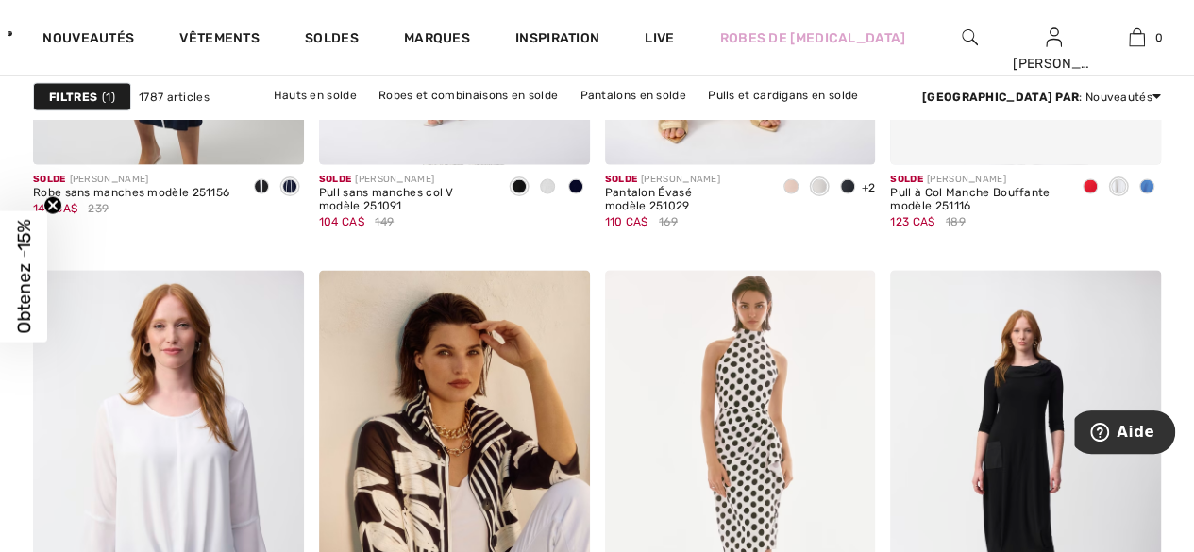
scroll to position [5535, 0]
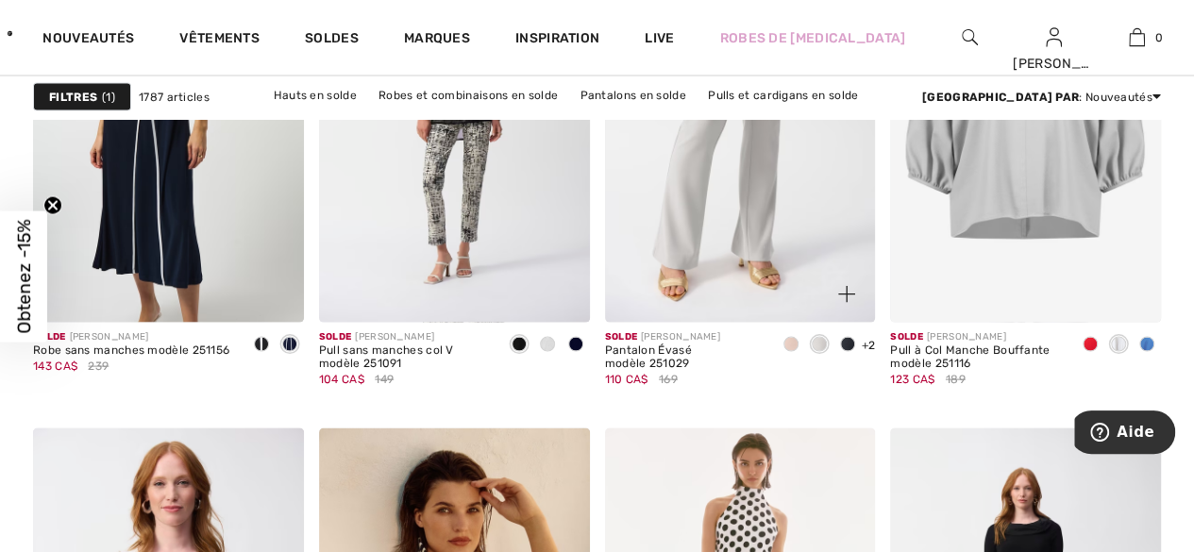
click at [794, 339] on span at bounding box center [790, 344] width 15 height 15
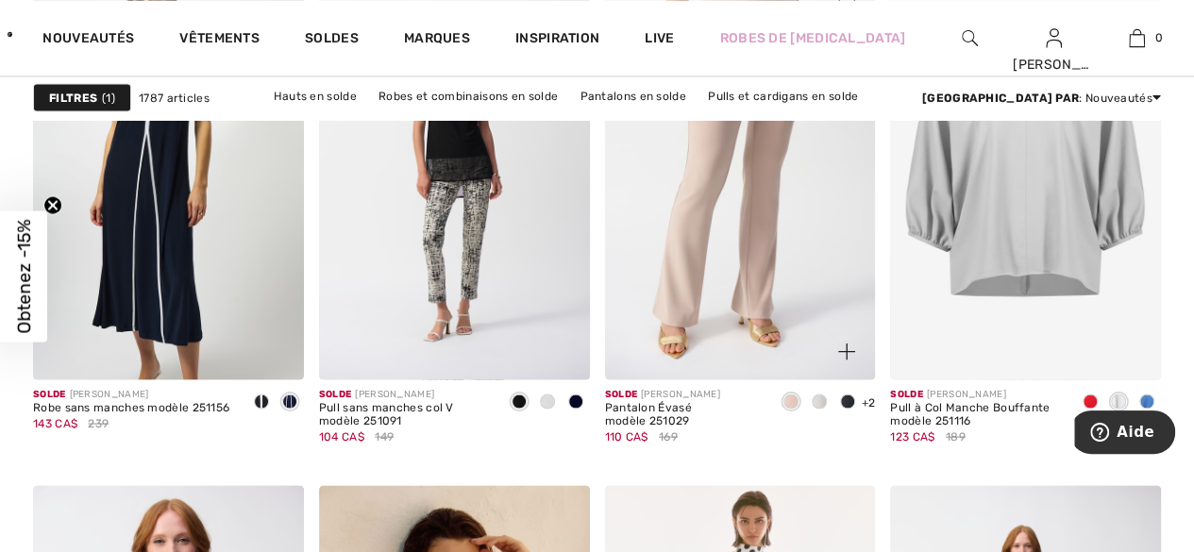
scroll to position [5324, 0]
click at [863, 394] on span "+2" at bounding box center [869, 400] width 14 height 13
click at [856, 395] on div at bounding box center [847, 401] width 28 height 31
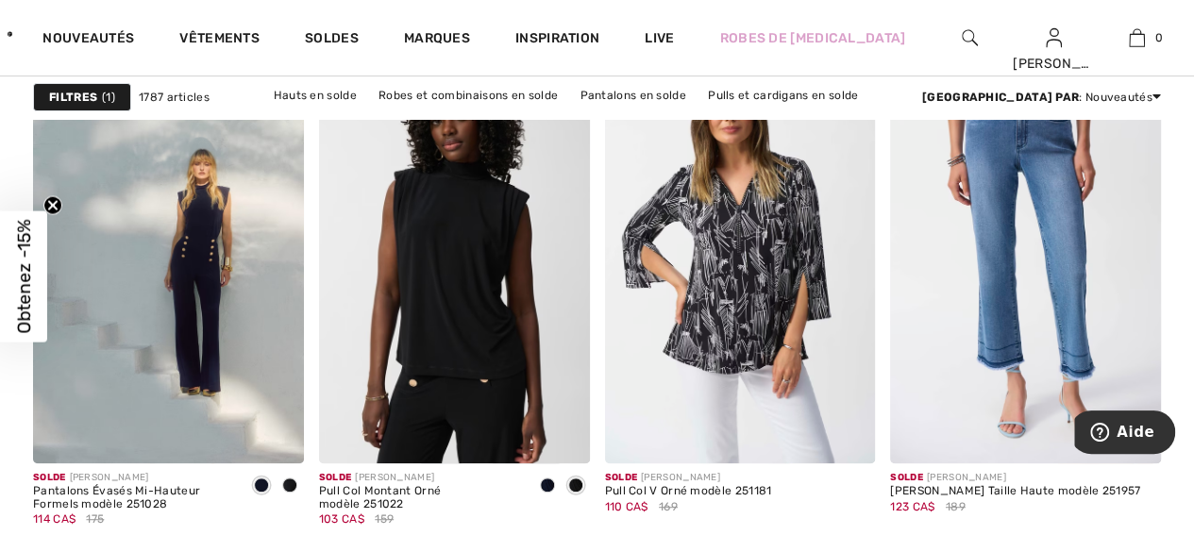
scroll to position [7479, 0]
click at [448, 258] on img at bounding box center [454, 261] width 271 height 406
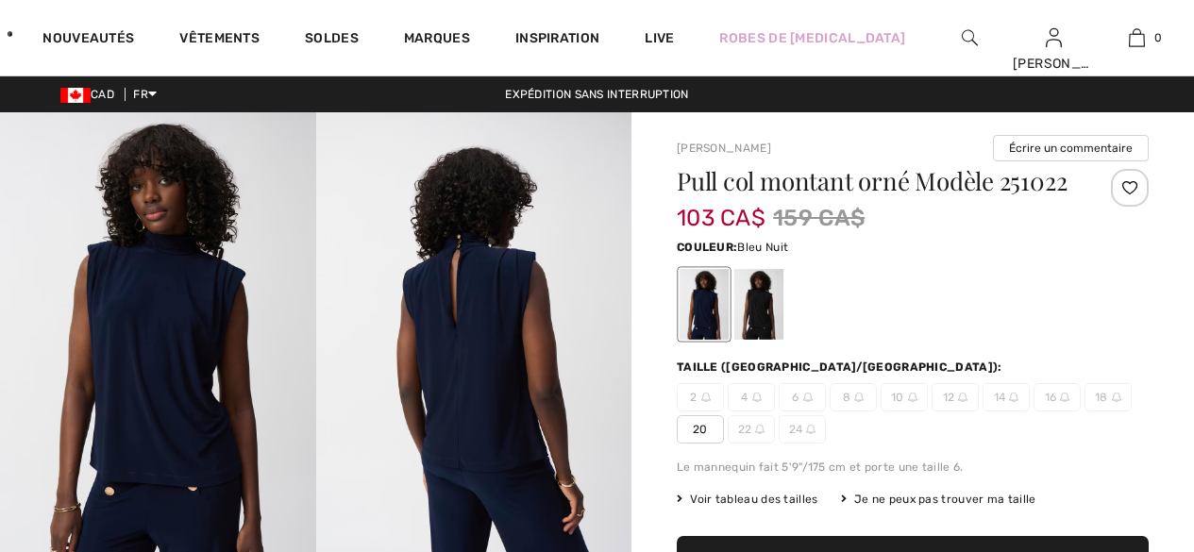
click at [768, 303] on div at bounding box center [758, 304] width 49 height 71
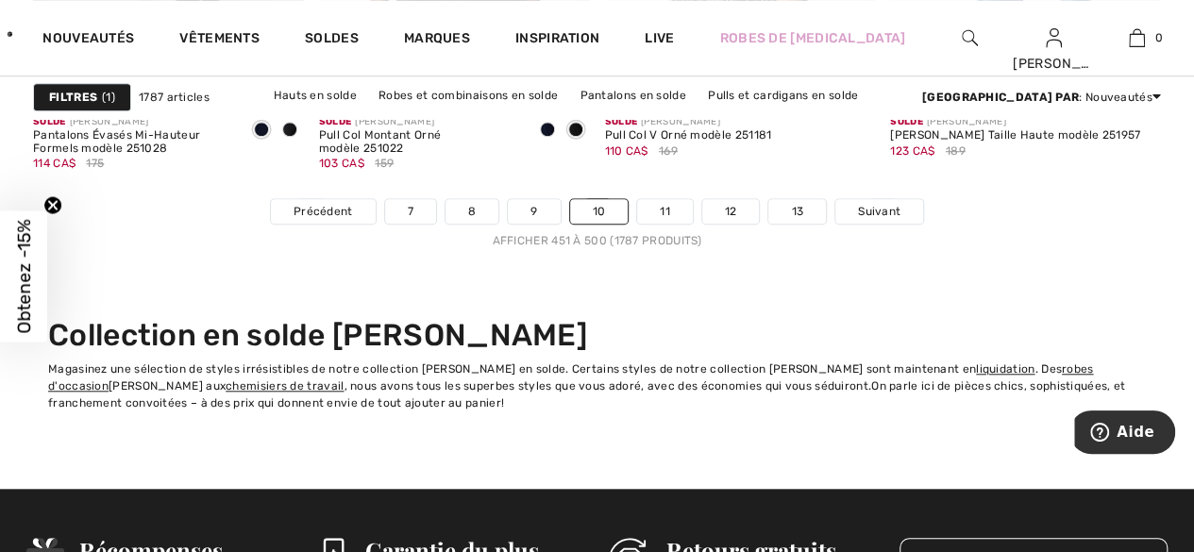
scroll to position [7813, 0]
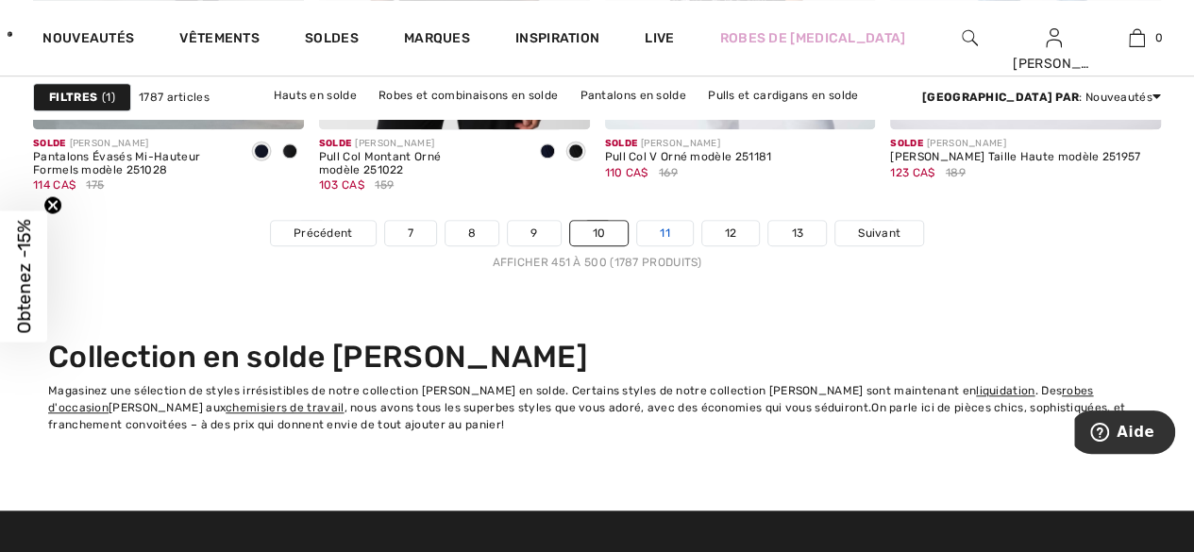
click at [666, 225] on link "11" at bounding box center [665, 233] width 56 height 25
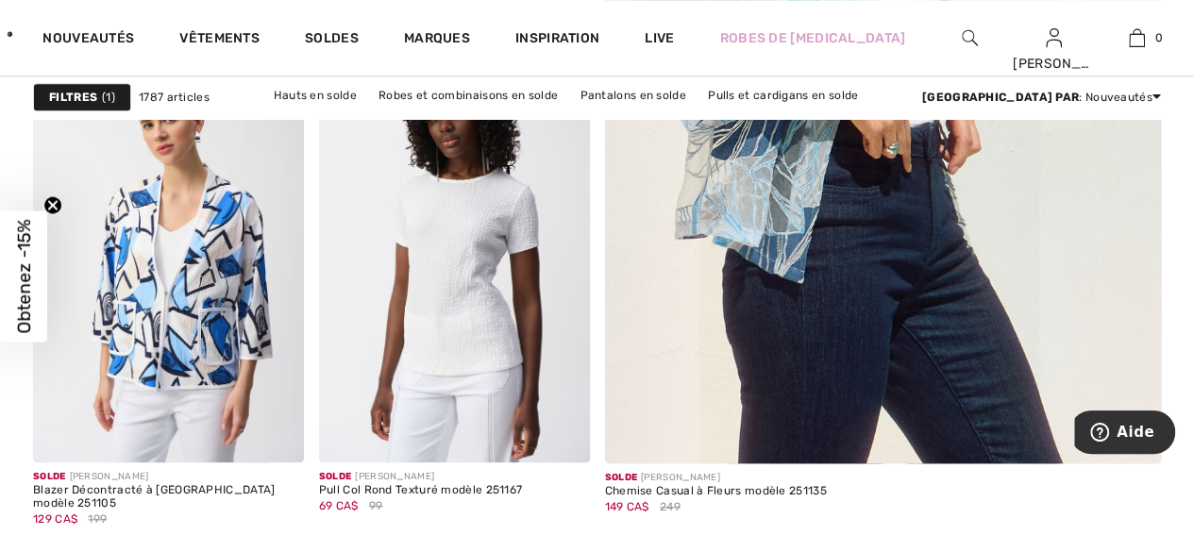
scroll to position [759, 0]
click at [463, 265] on img at bounding box center [454, 261] width 271 height 406
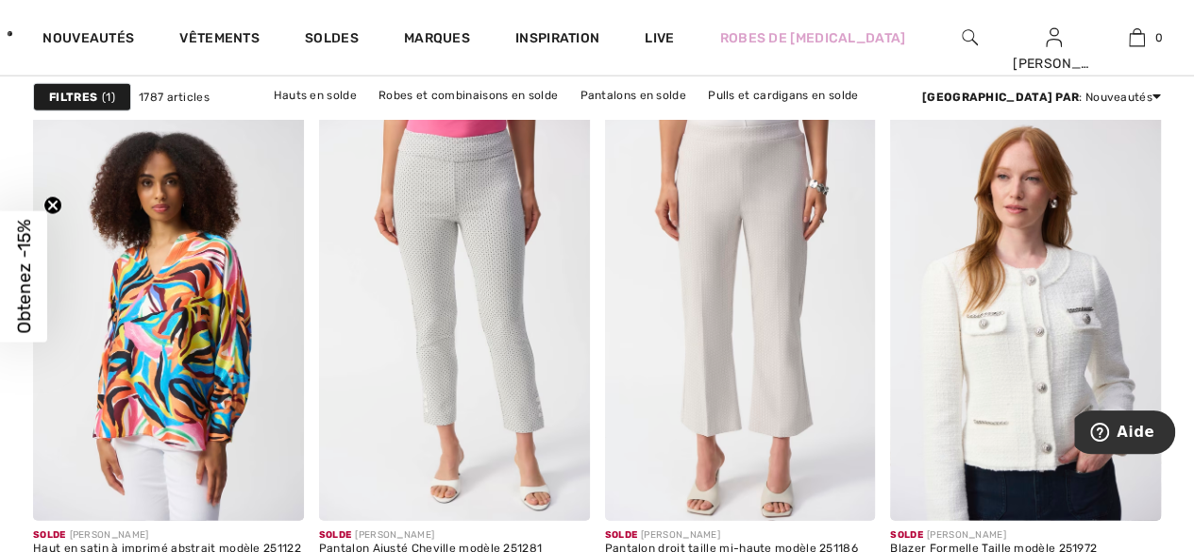
scroll to position [2431, 0]
click at [895, 264] on img at bounding box center [1025, 317] width 271 height 406
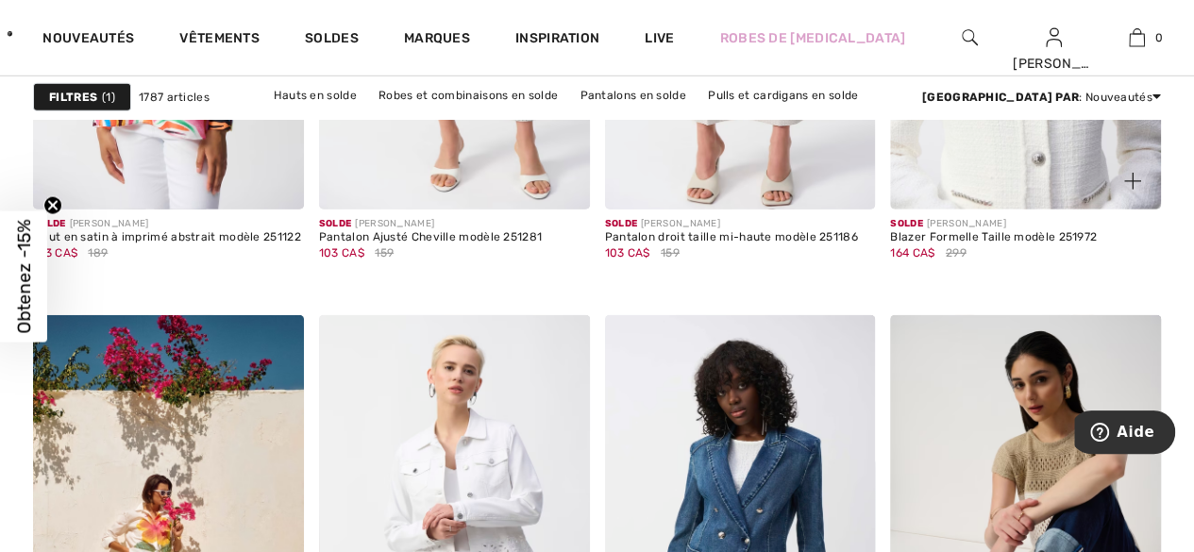
scroll to position [2767, 0]
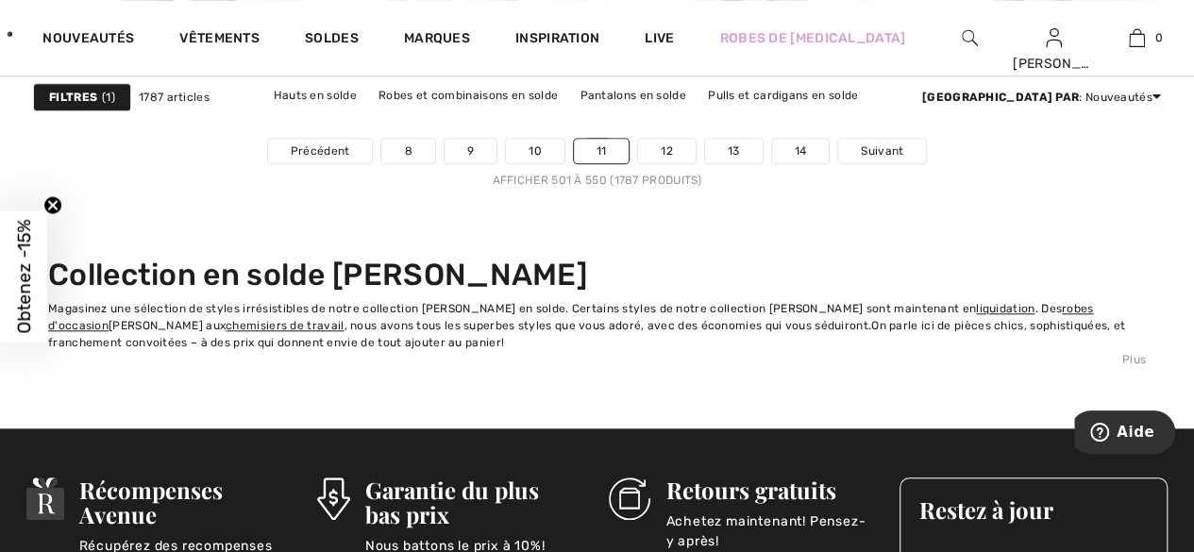
scroll to position [7898, 0]
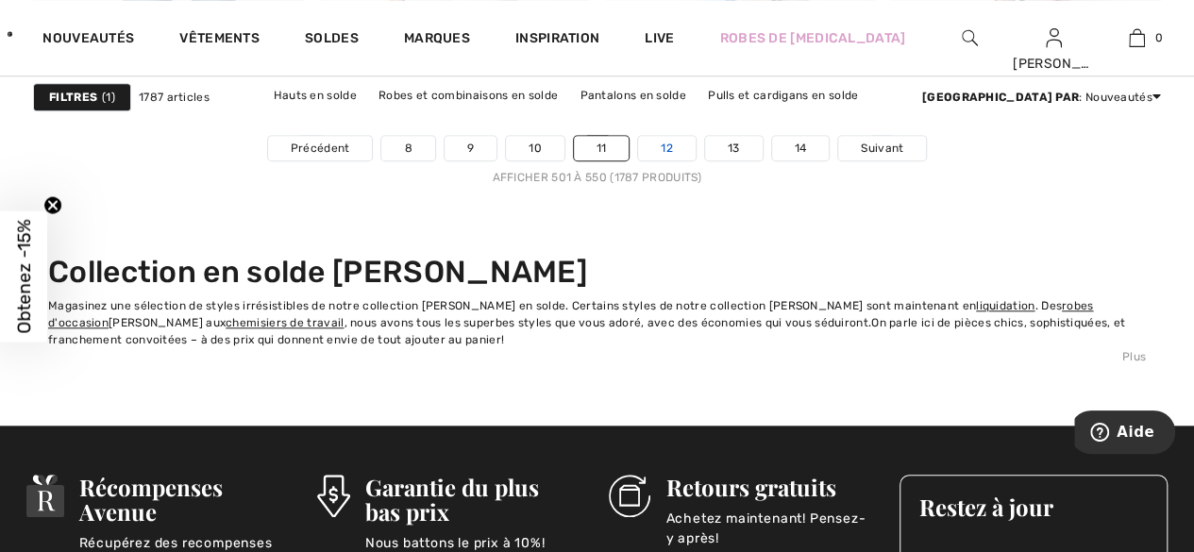
click at [663, 151] on link "12" at bounding box center [667, 148] width 58 height 25
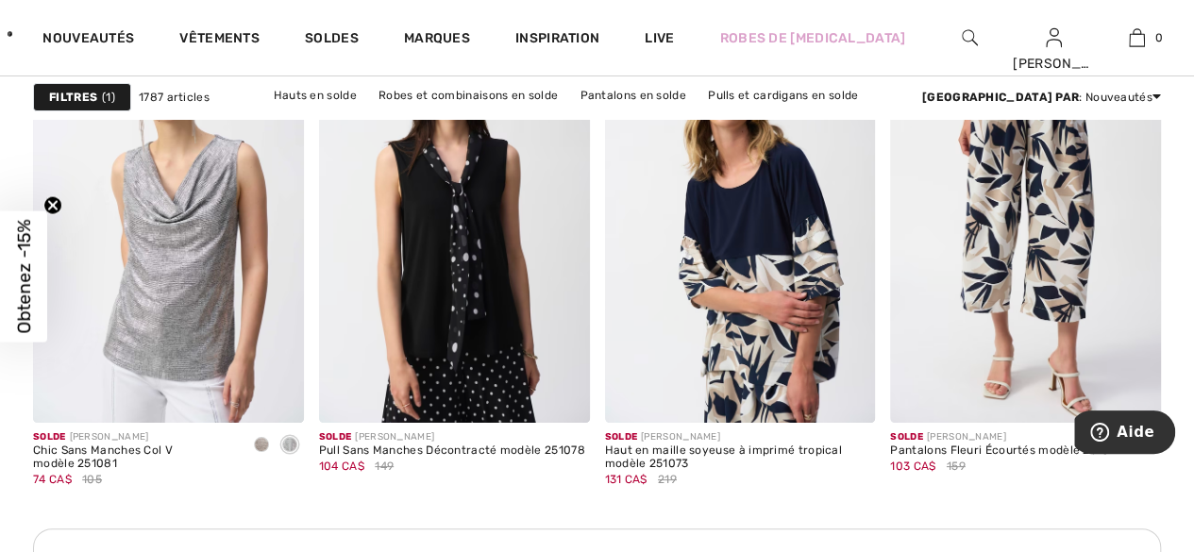
scroll to position [3556, 0]
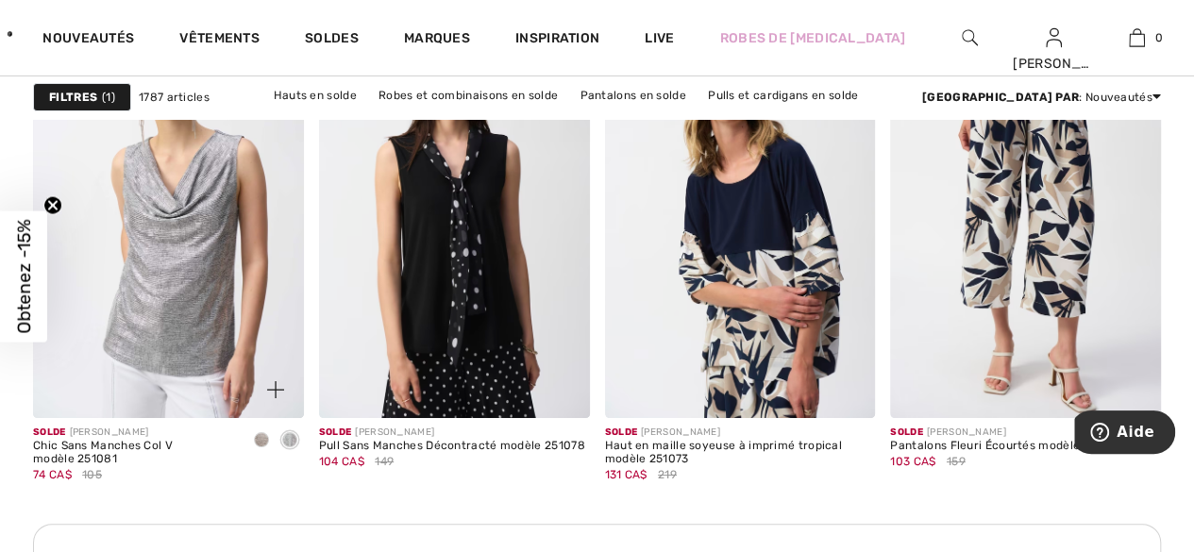
click at [262, 438] on span at bounding box center [261, 439] width 15 height 15
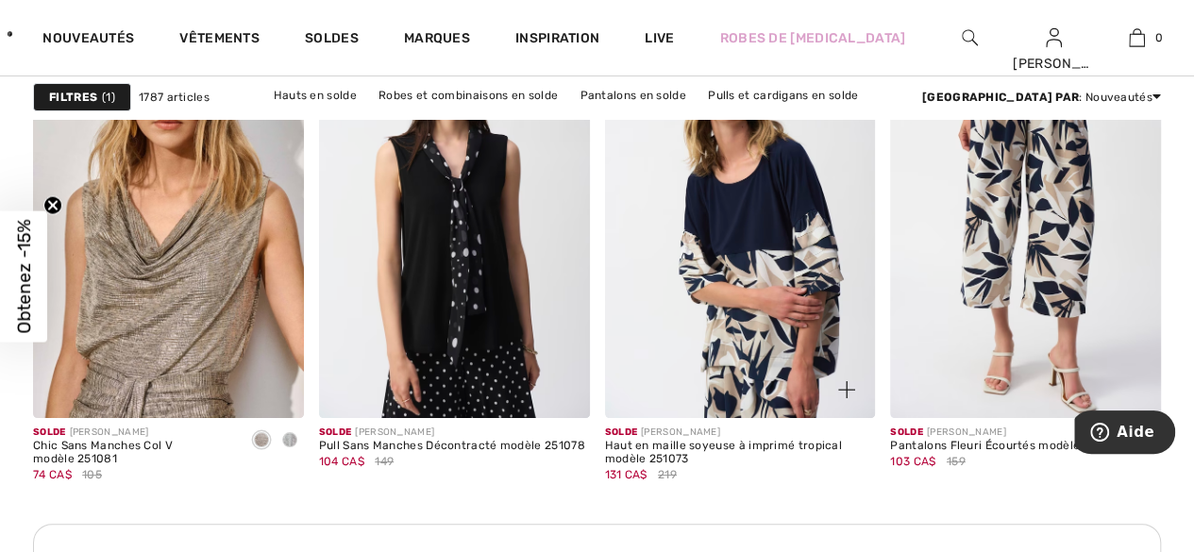
click at [874, 225] on img at bounding box center [740, 215] width 271 height 406
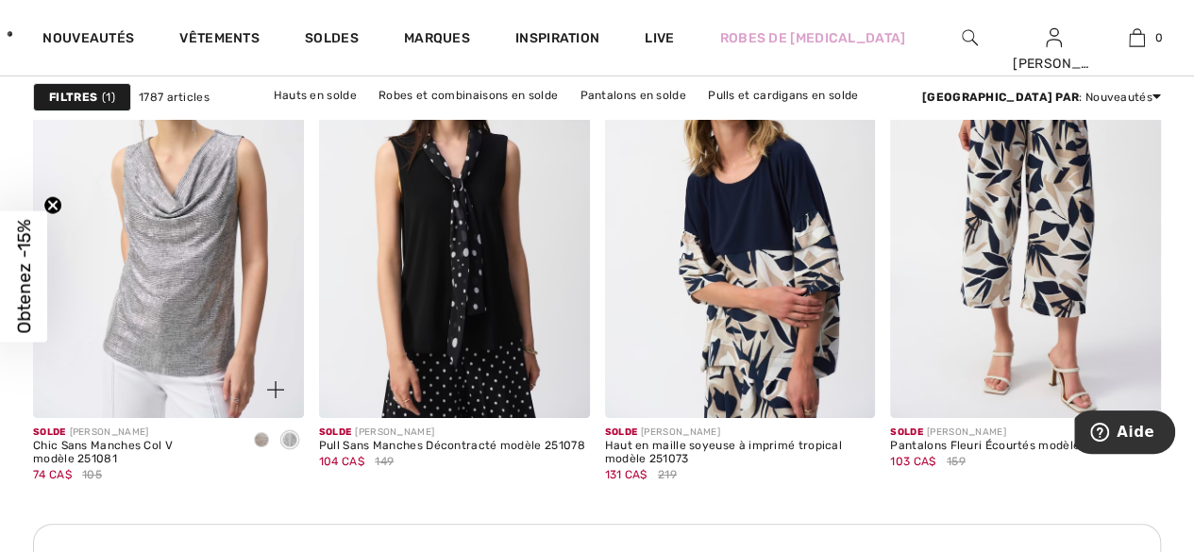
click at [270, 414] on div at bounding box center [265, 379] width 78 height 78
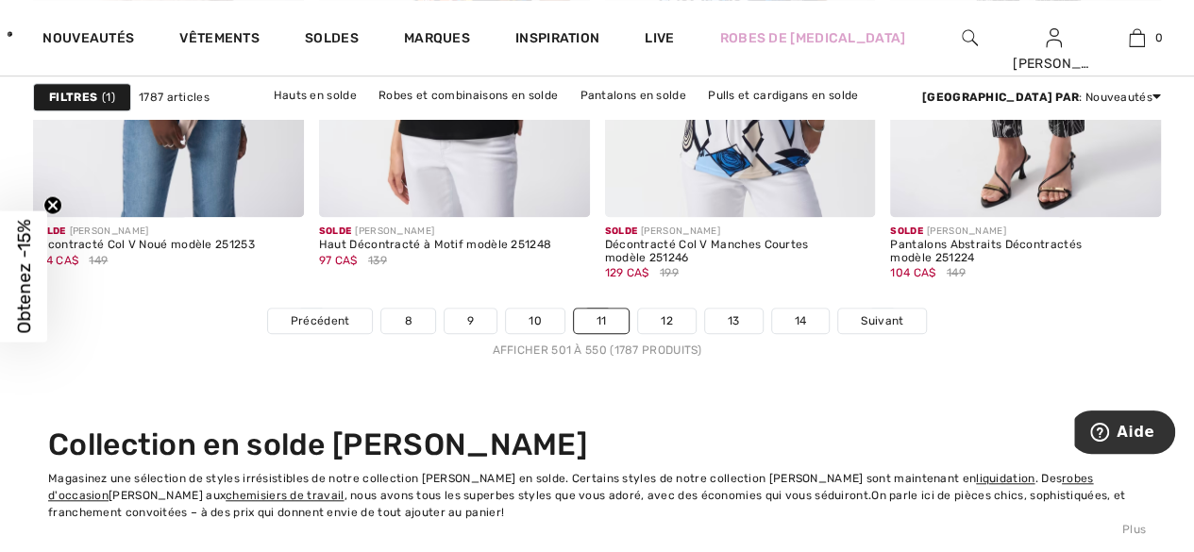
scroll to position [7726, 0]
click at [674, 313] on link "12" at bounding box center [667, 320] width 58 height 25
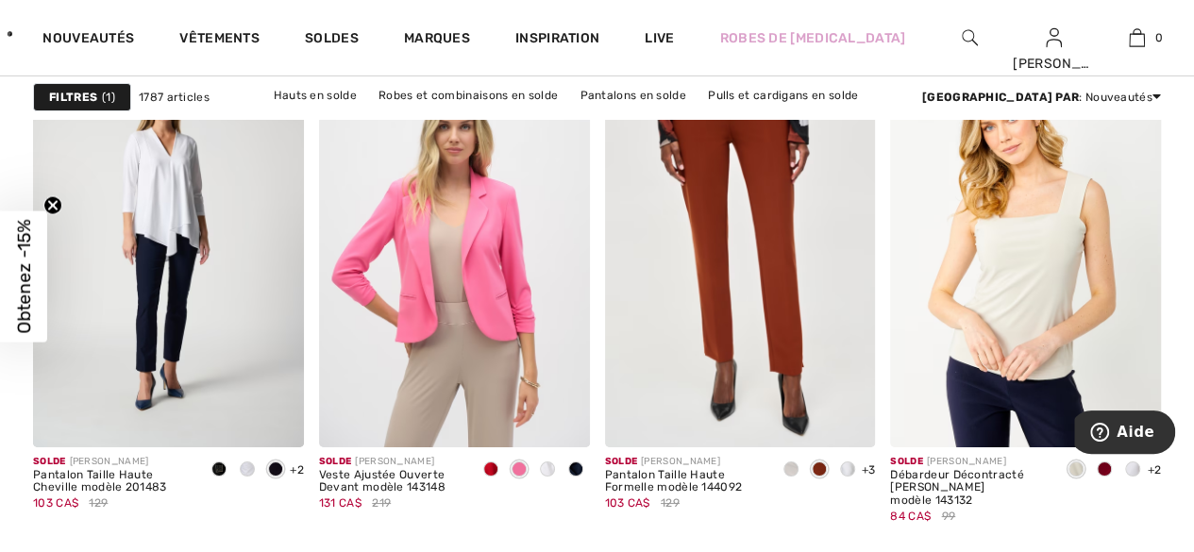
scroll to position [6985, 0]
click at [1108, 466] on span at bounding box center [1104, 467] width 15 height 15
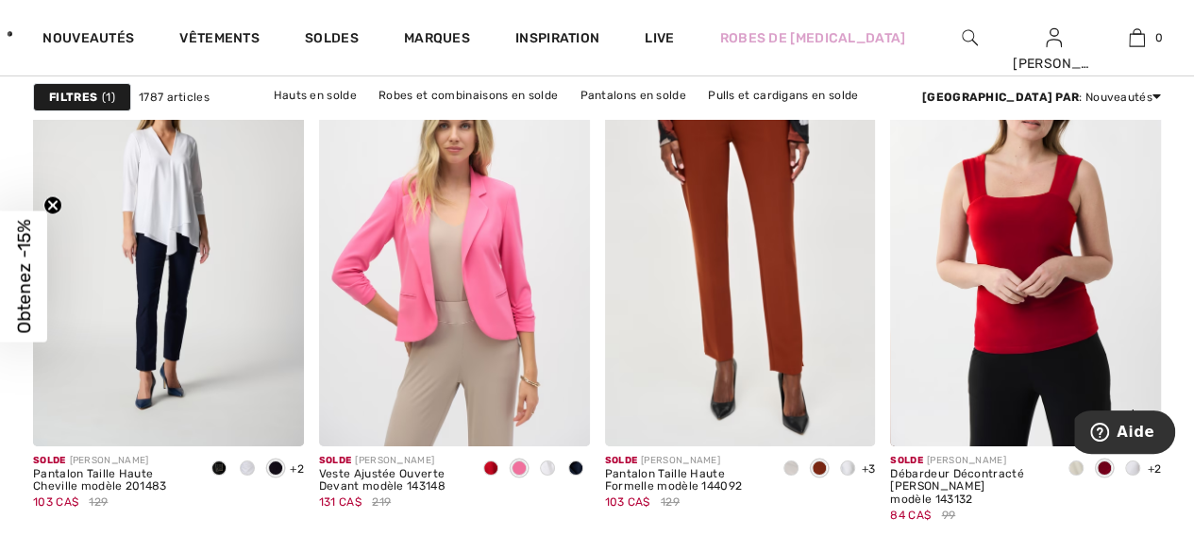
click at [1145, 464] on div at bounding box center [1132, 469] width 28 height 31
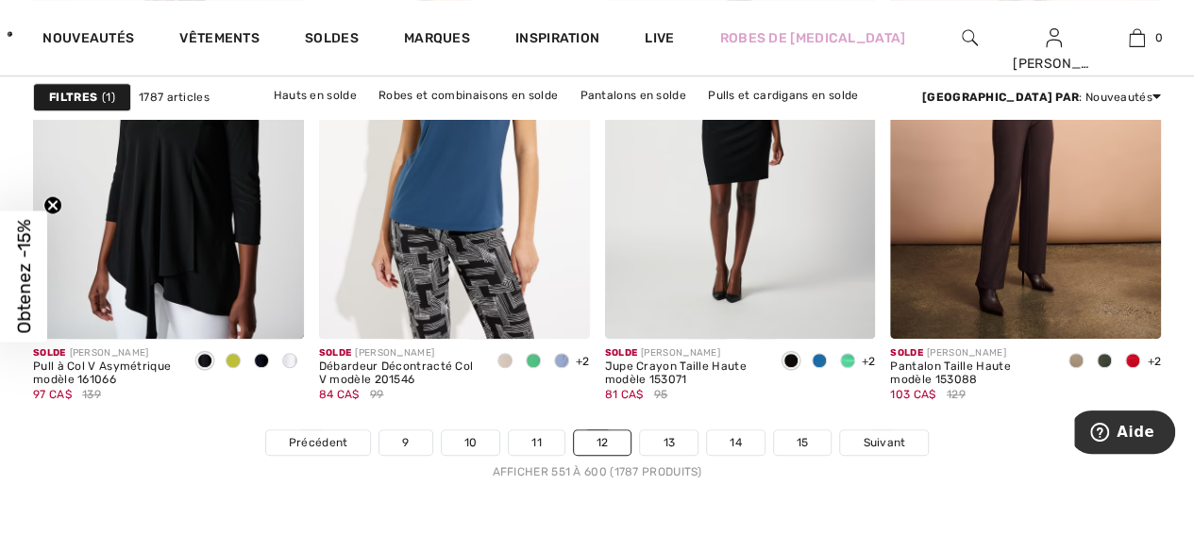
scroll to position [7490, 0]
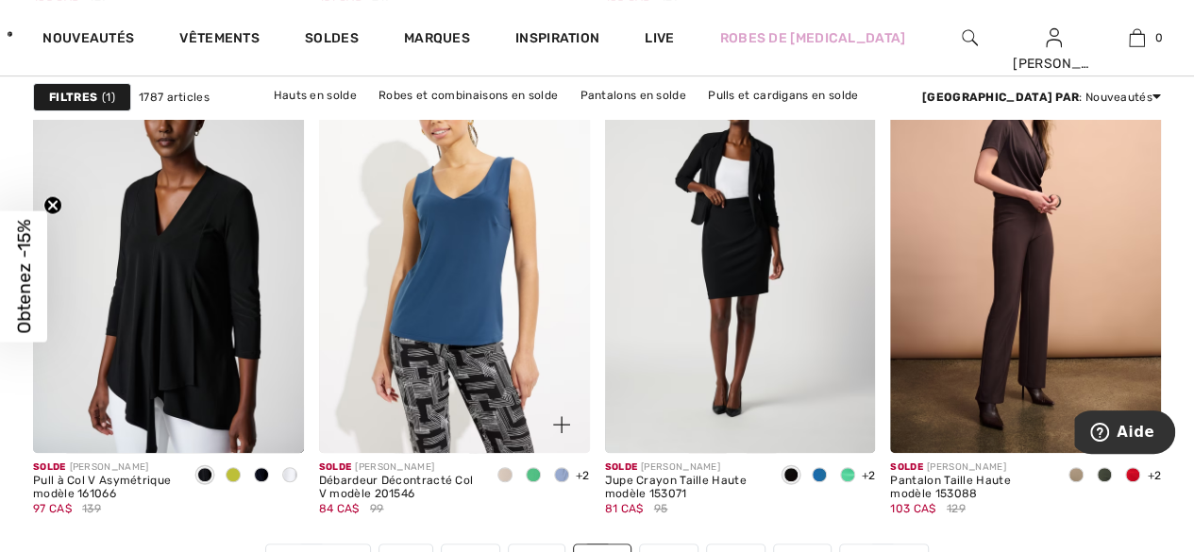
click at [507, 467] on span at bounding box center [504, 474] width 15 height 15
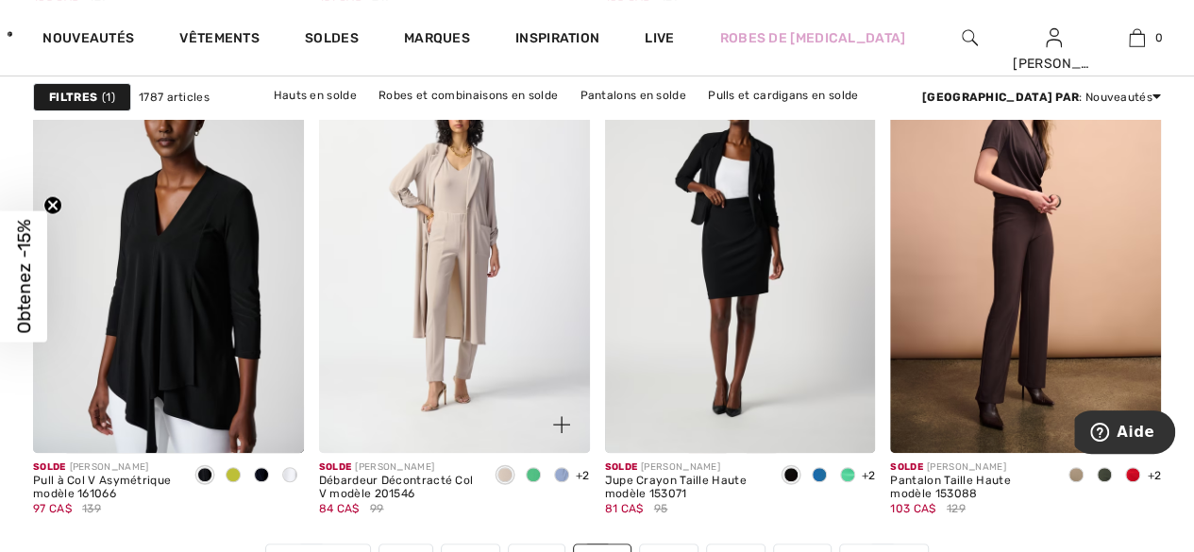
click at [566, 467] on span at bounding box center [561, 474] width 15 height 15
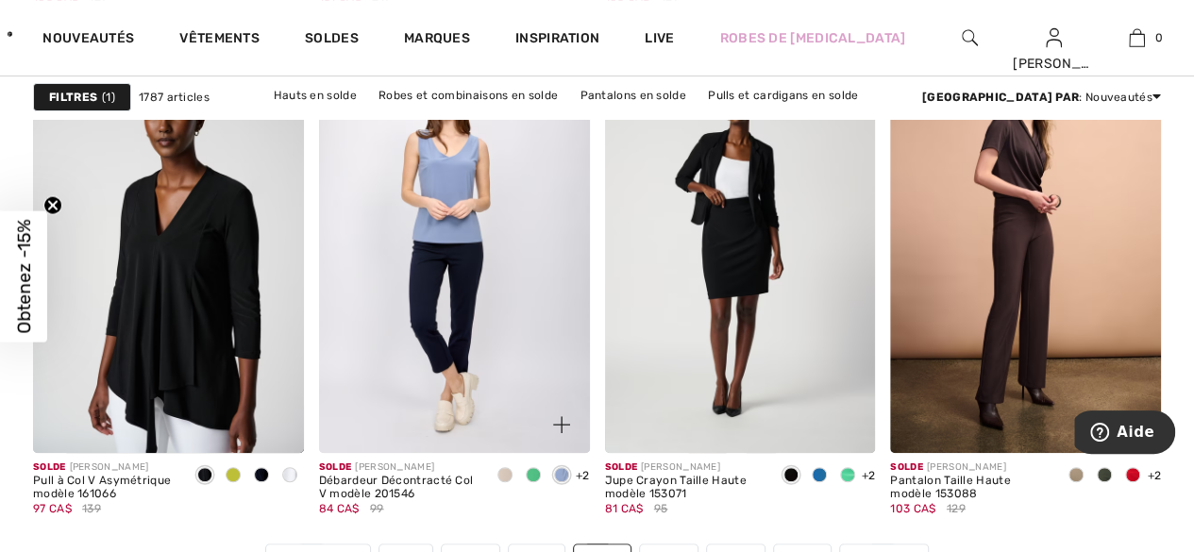
click at [475, 264] on img at bounding box center [454, 250] width 271 height 406
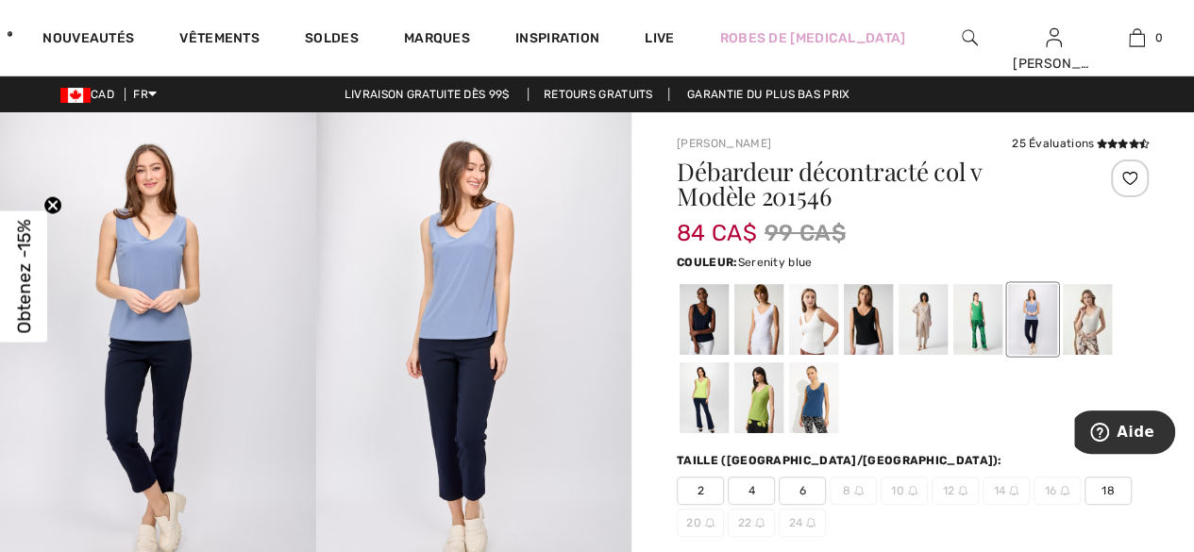
click at [817, 315] on div at bounding box center [813, 319] width 49 height 71
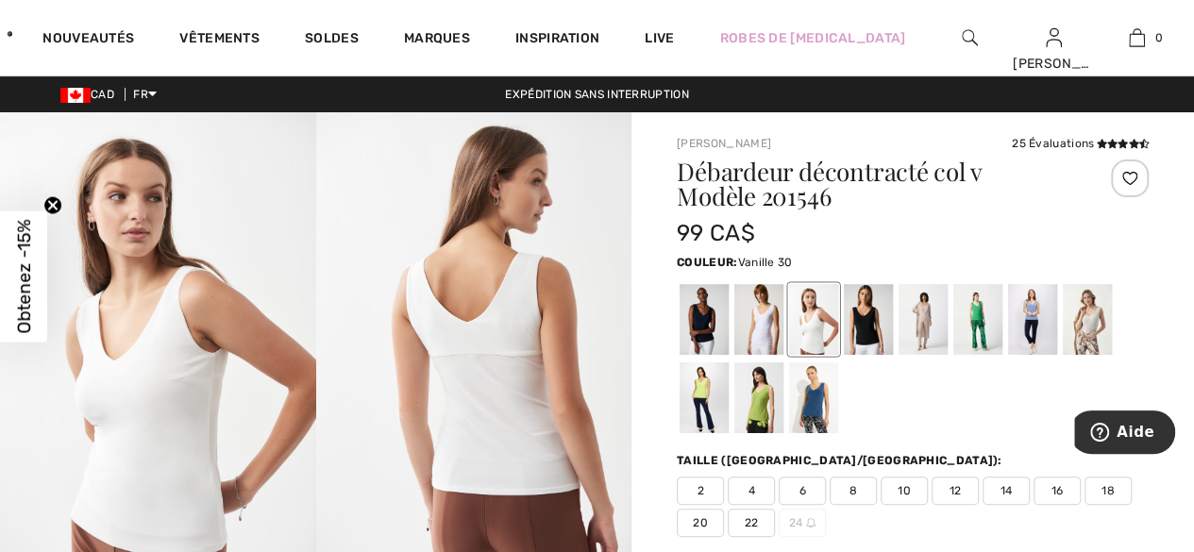
click at [930, 307] on div at bounding box center [922, 319] width 49 height 71
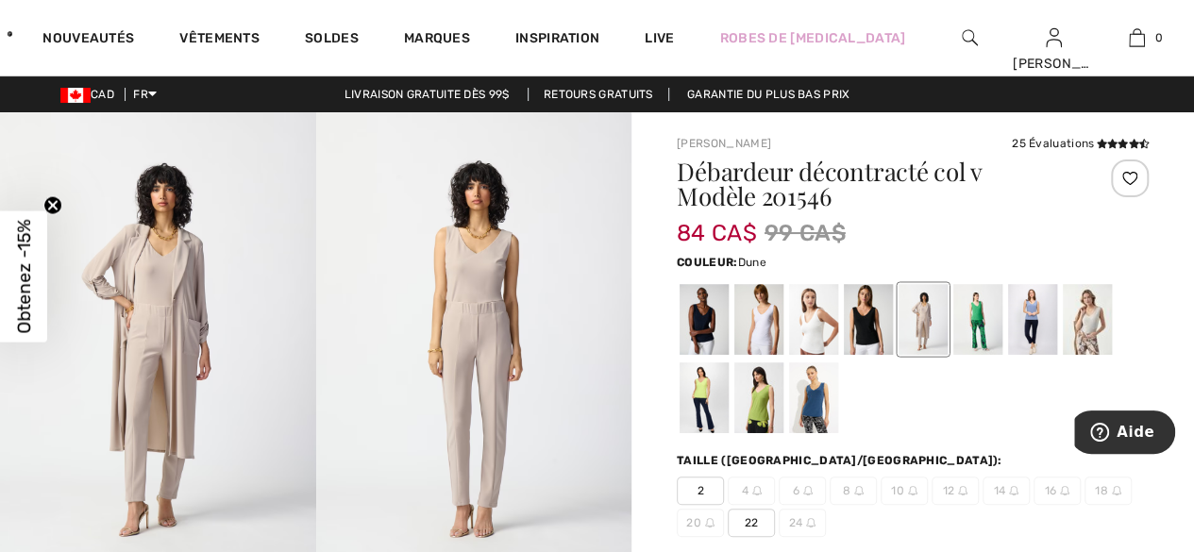
click at [713, 389] on div at bounding box center [703, 397] width 49 height 71
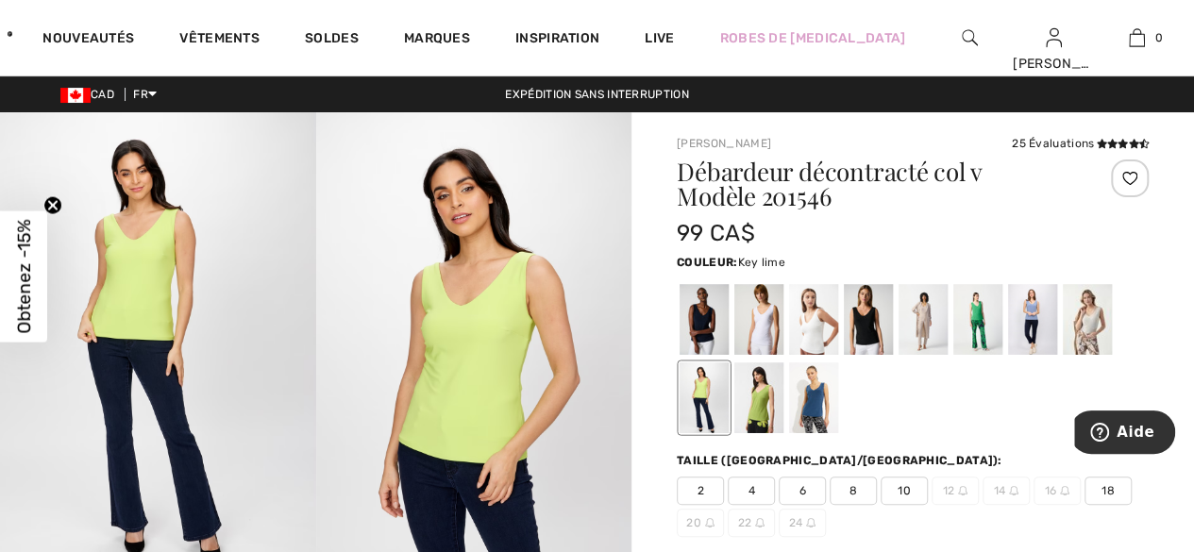
click at [766, 403] on div at bounding box center [758, 397] width 49 height 71
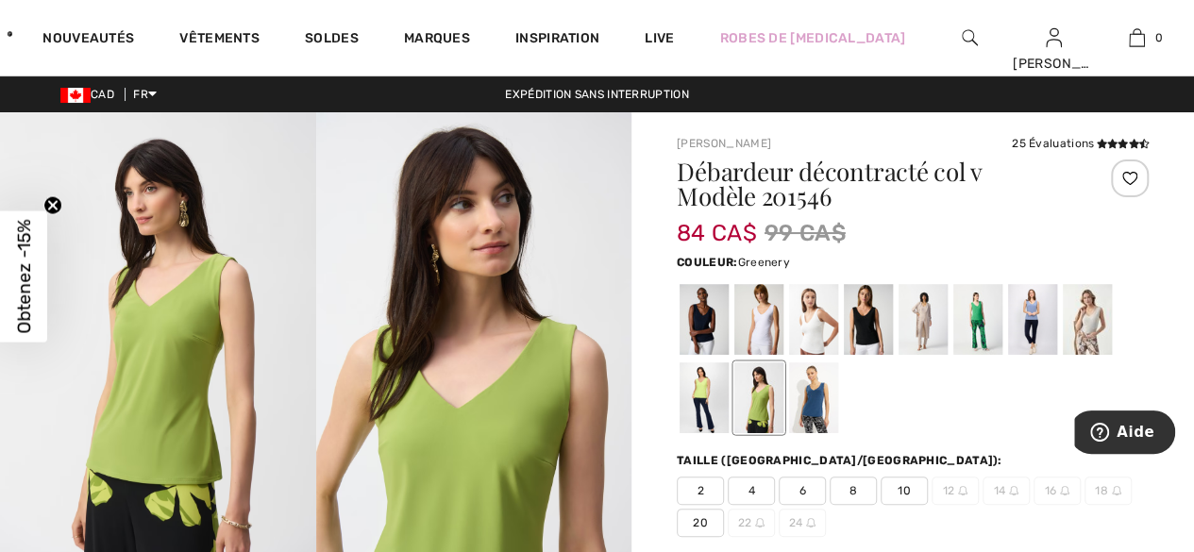
click at [1088, 311] on div at bounding box center [1087, 319] width 49 height 71
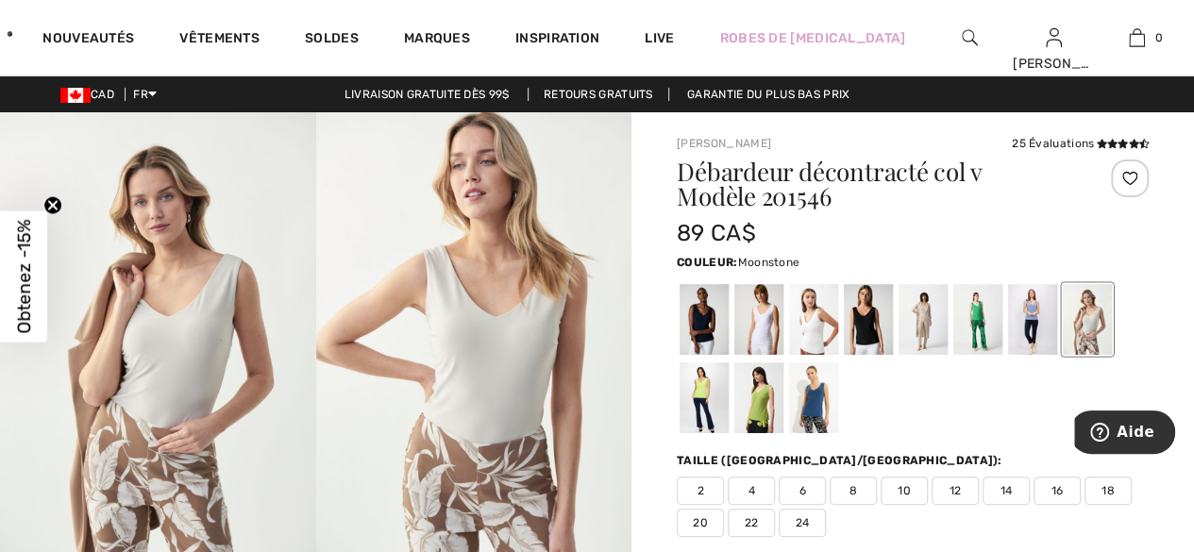
click at [929, 306] on div at bounding box center [922, 319] width 49 height 71
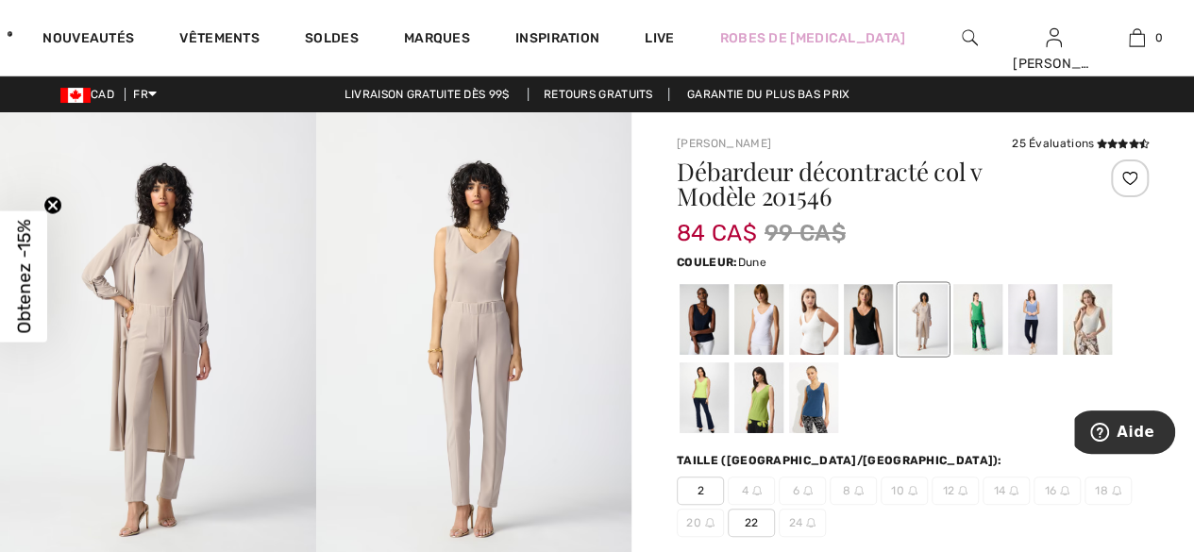
click at [1097, 310] on div at bounding box center [1087, 319] width 49 height 71
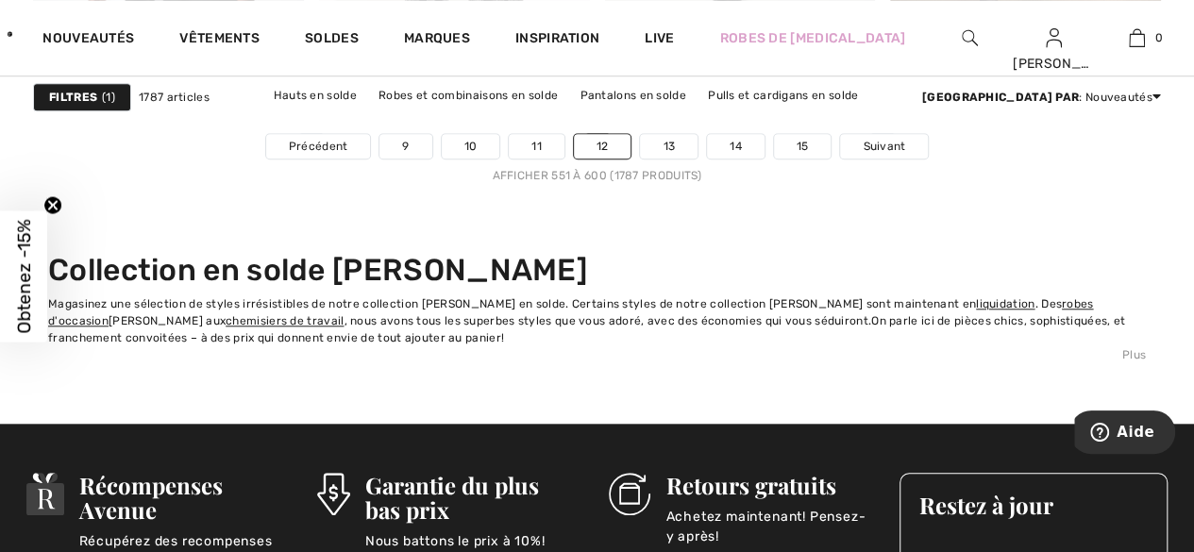
scroll to position [7905, 0]
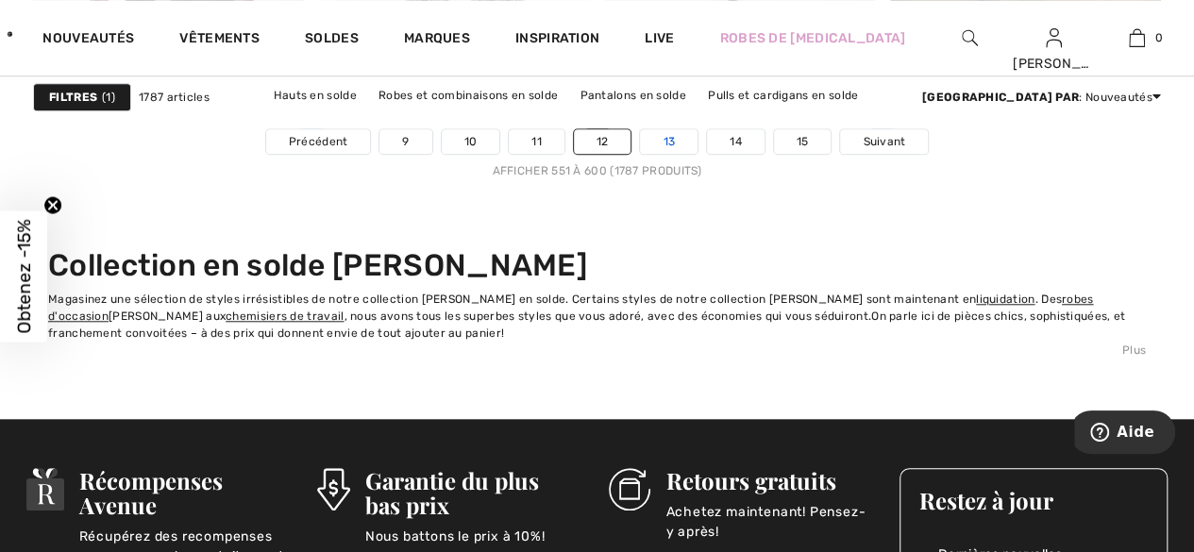
click at [676, 137] on link "13" at bounding box center [669, 141] width 58 height 25
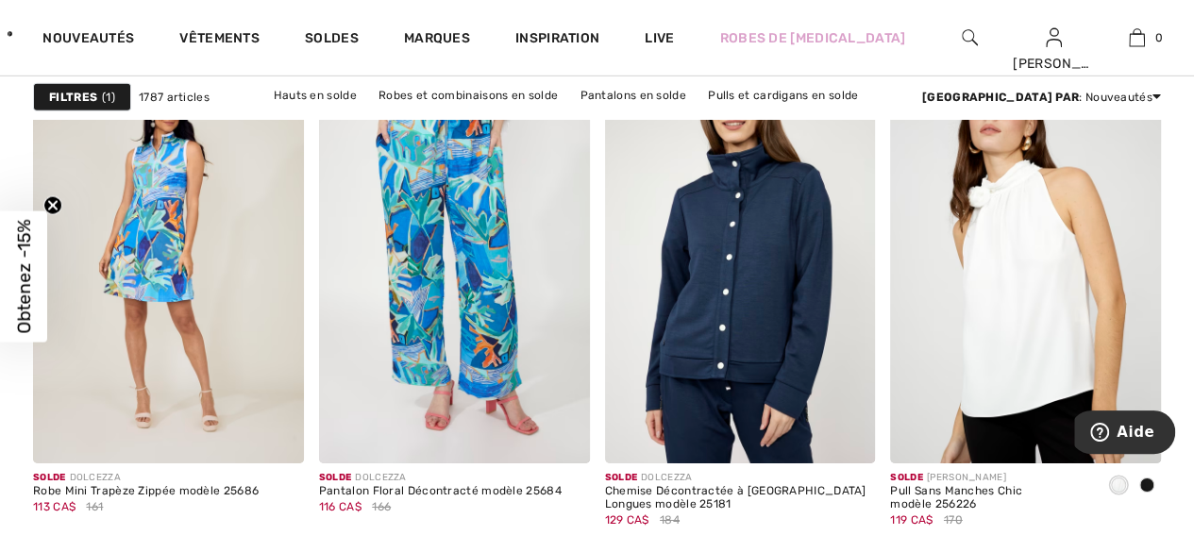
scroll to position [3002, 0]
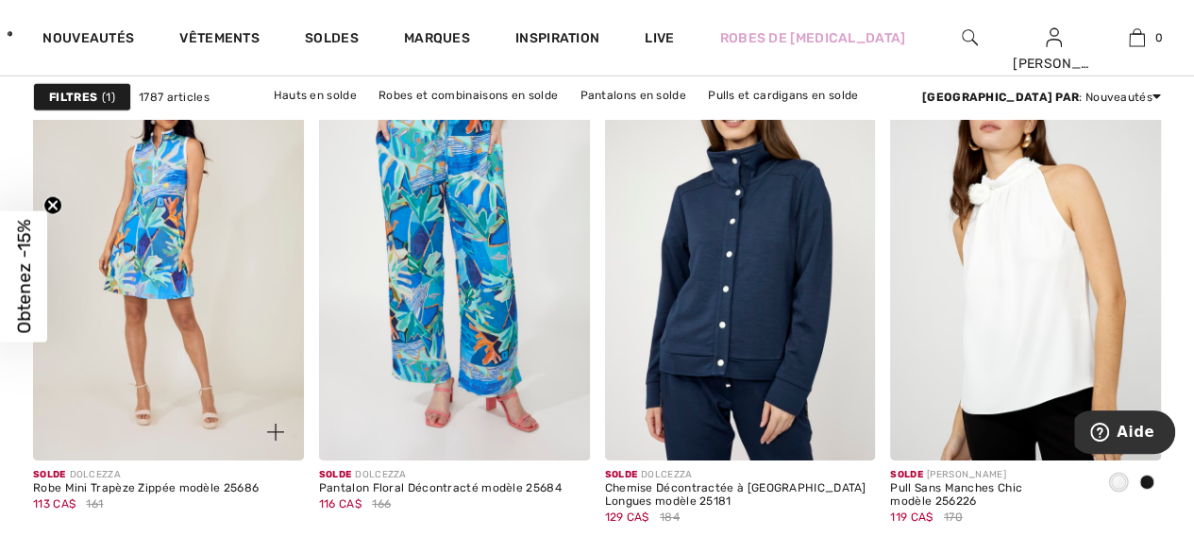
click at [171, 196] on img at bounding box center [168, 258] width 271 height 406
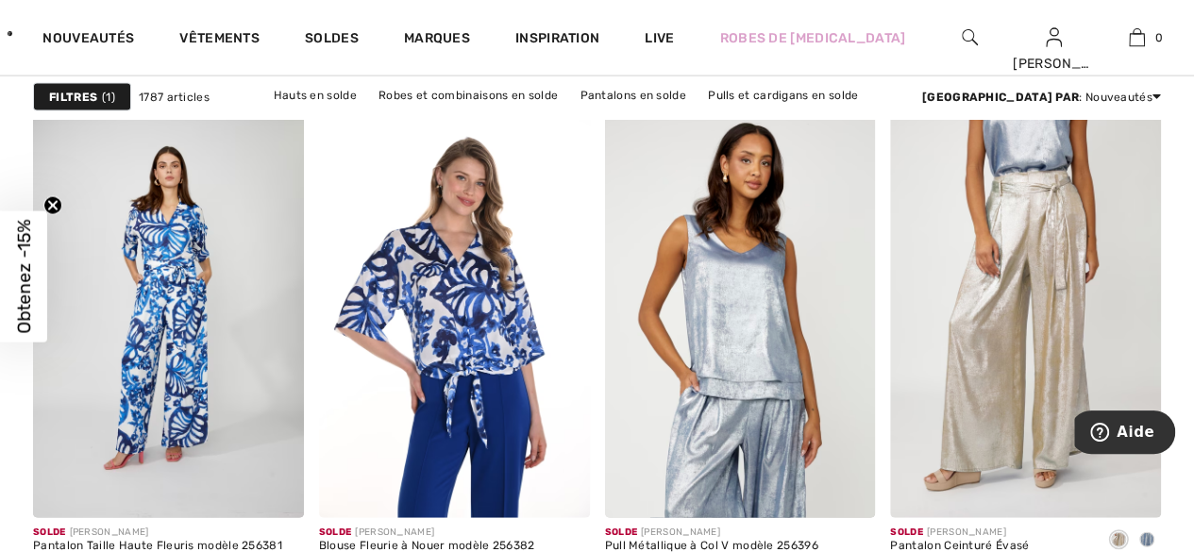
scroll to position [5688, 0]
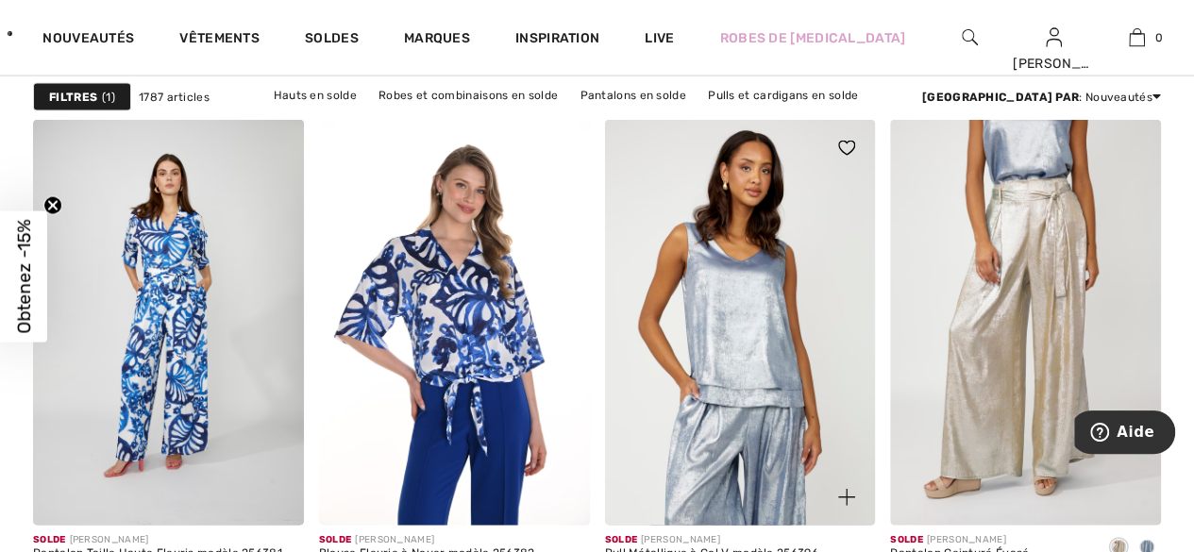
click at [776, 300] on img at bounding box center [740, 323] width 271 height 406
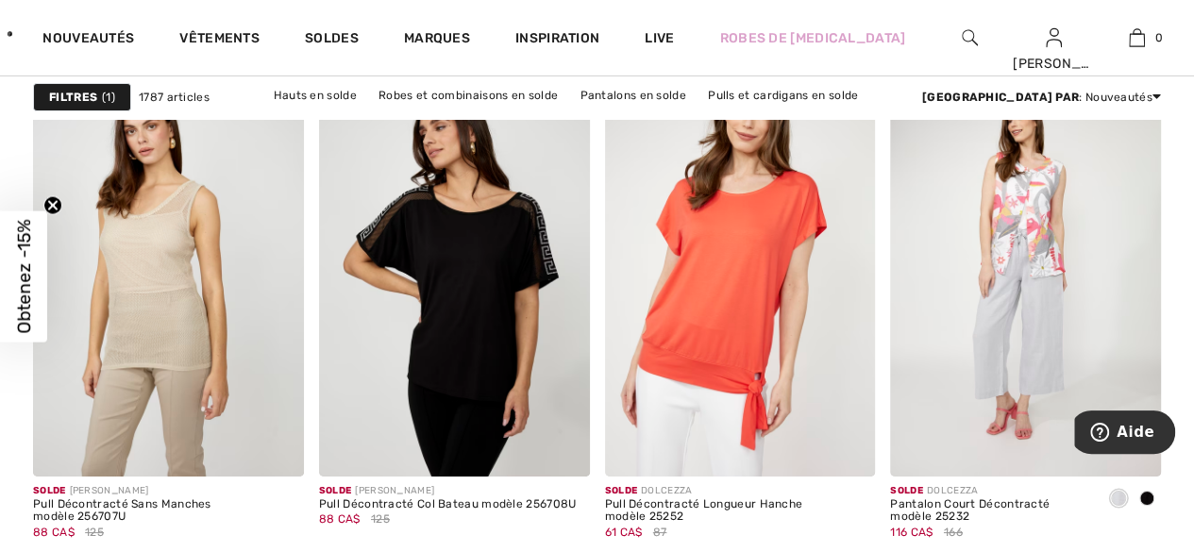
scroll to position [6954, 0]
click at [172, 264] on img at bounding box center [168, 275] width 271 height 406
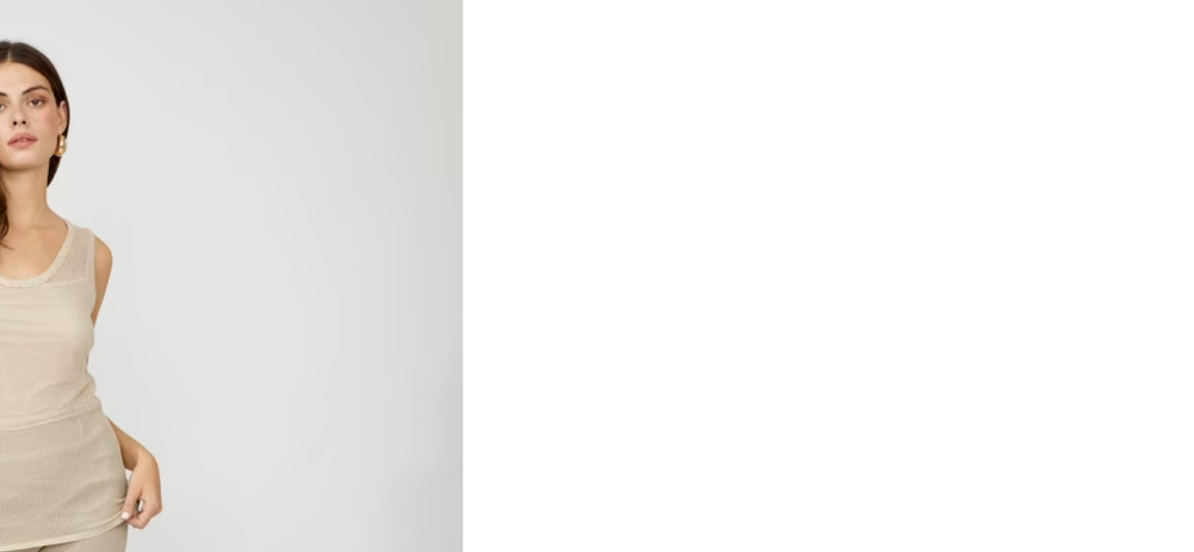
scroll to position [430, 0]
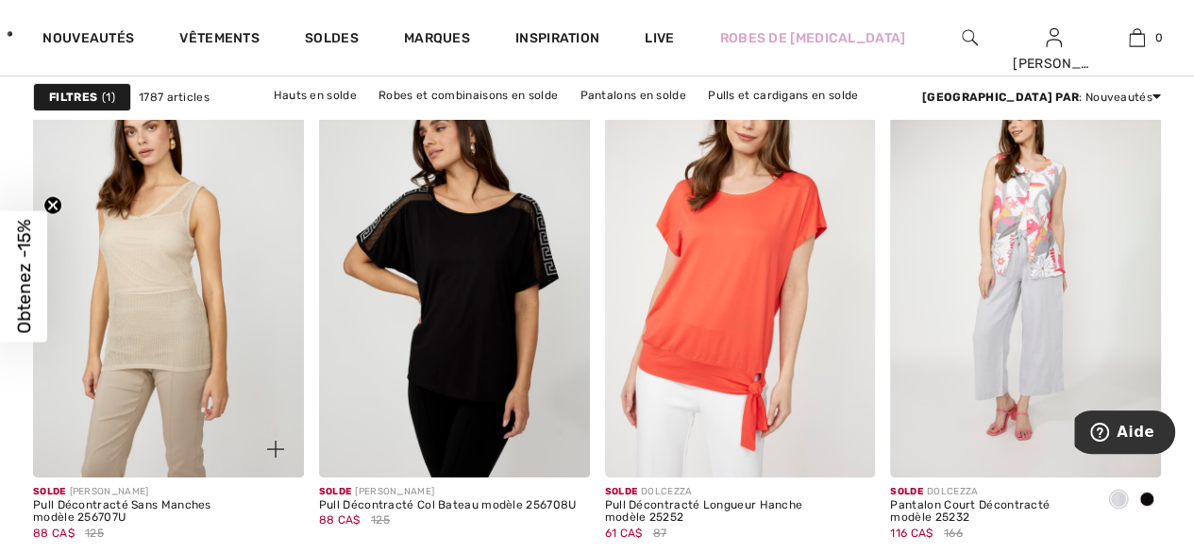
click at [176, 271] on img at bounding box center [168, 275] width 271 height 406
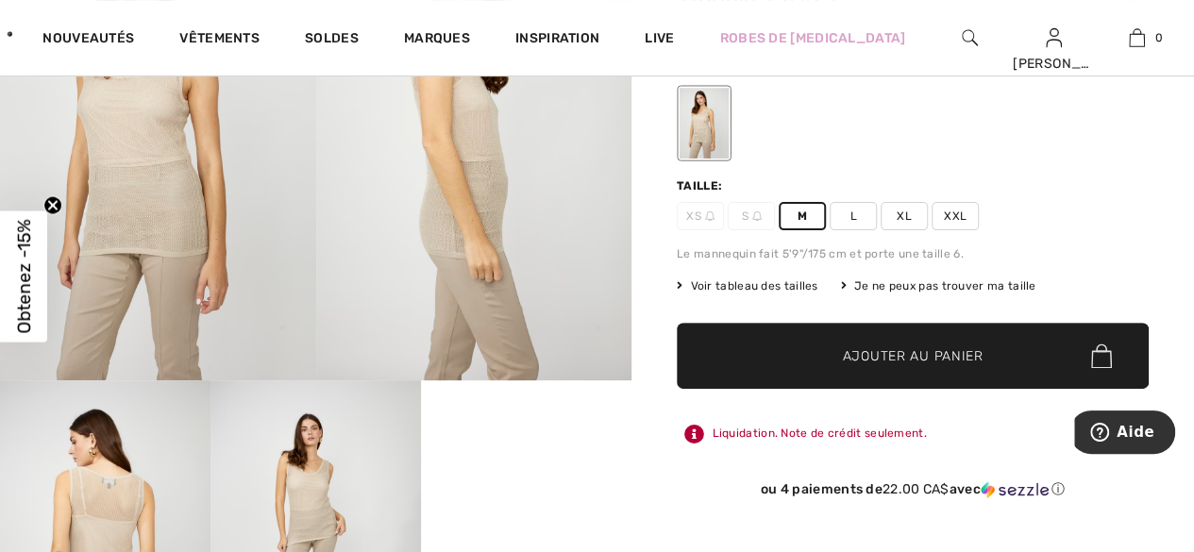
scroll to position [204, 0]
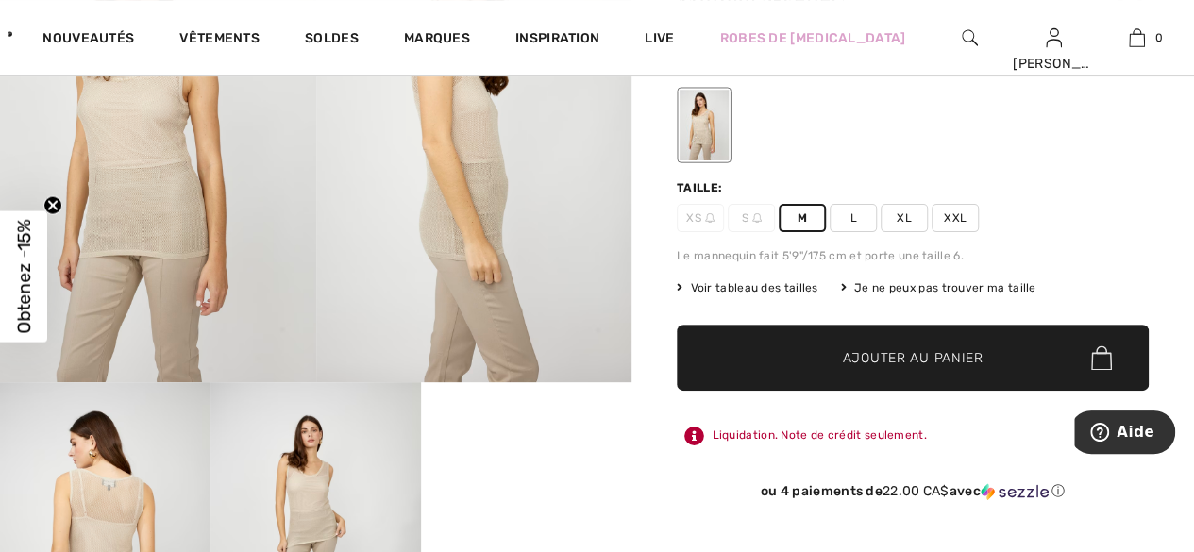
click at [919, 355] on span "Ajouter au panier" at bounding box center [913, 358] width 141 height 20
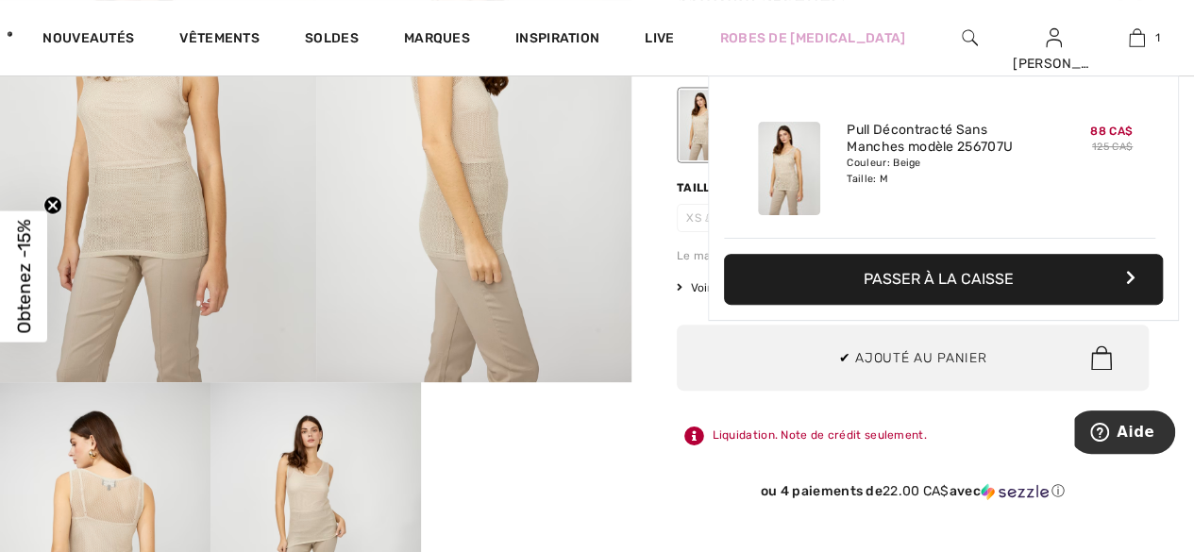
scroll to position [0, 0]
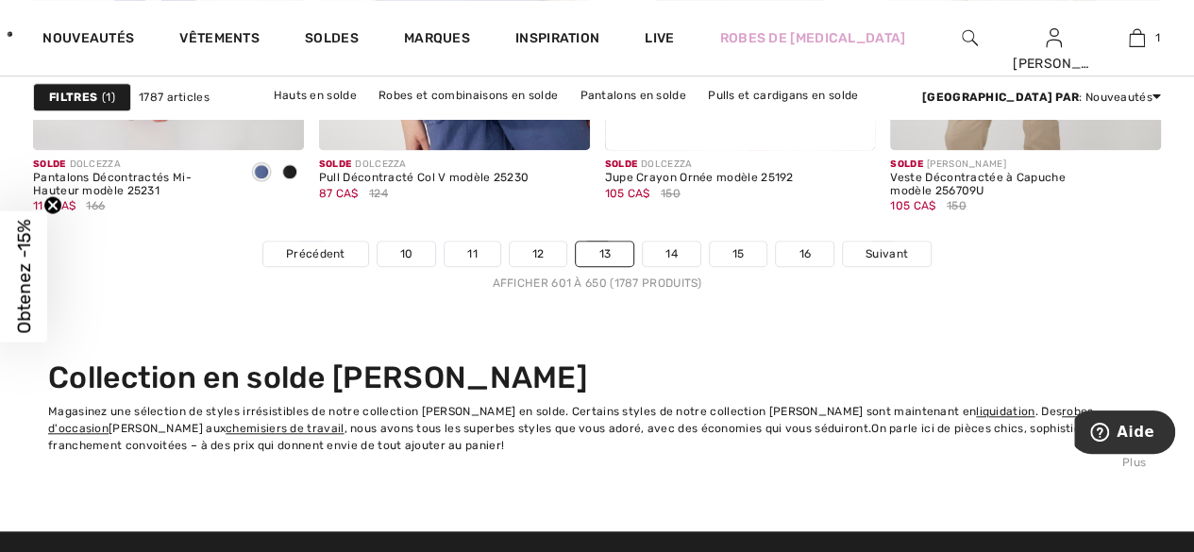
scroll to position [7787, 0]
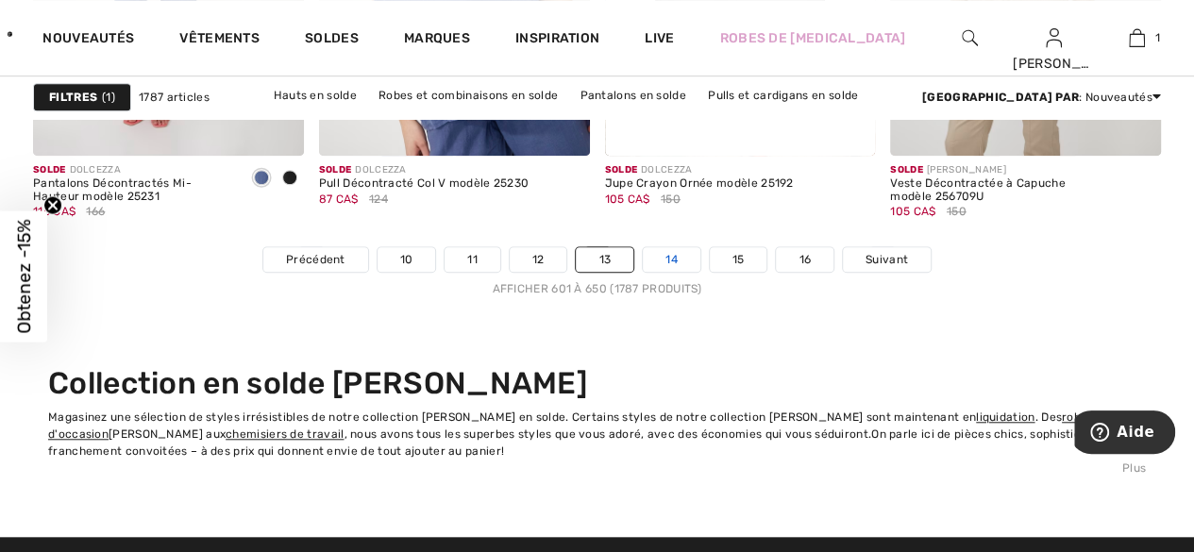
click at [676, 255] on link "14" at bounding box center [672, 259] width 58 height 25
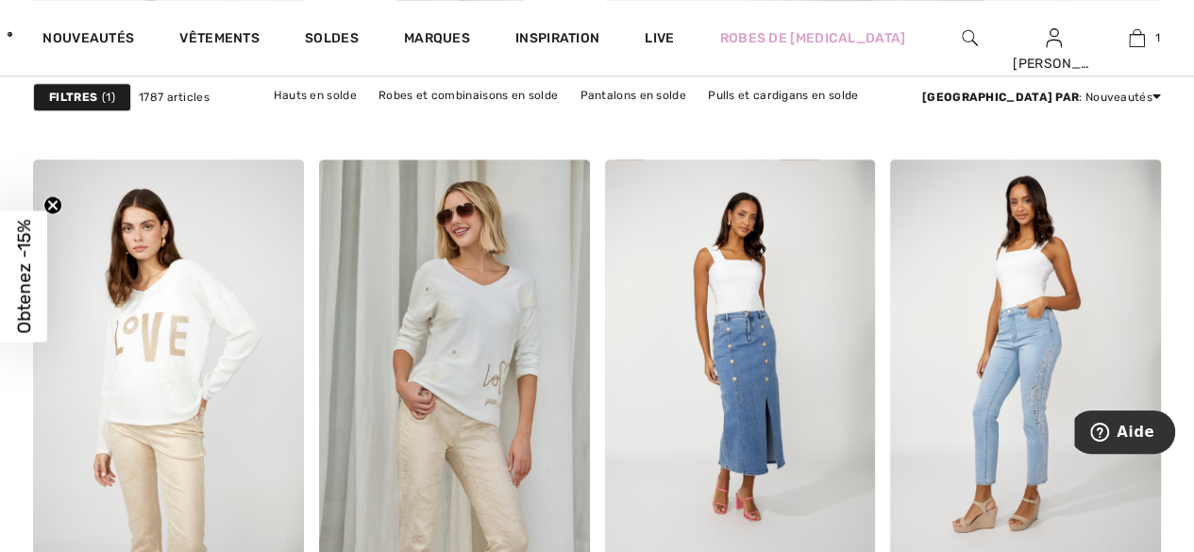
scroll to position [1206, 0]
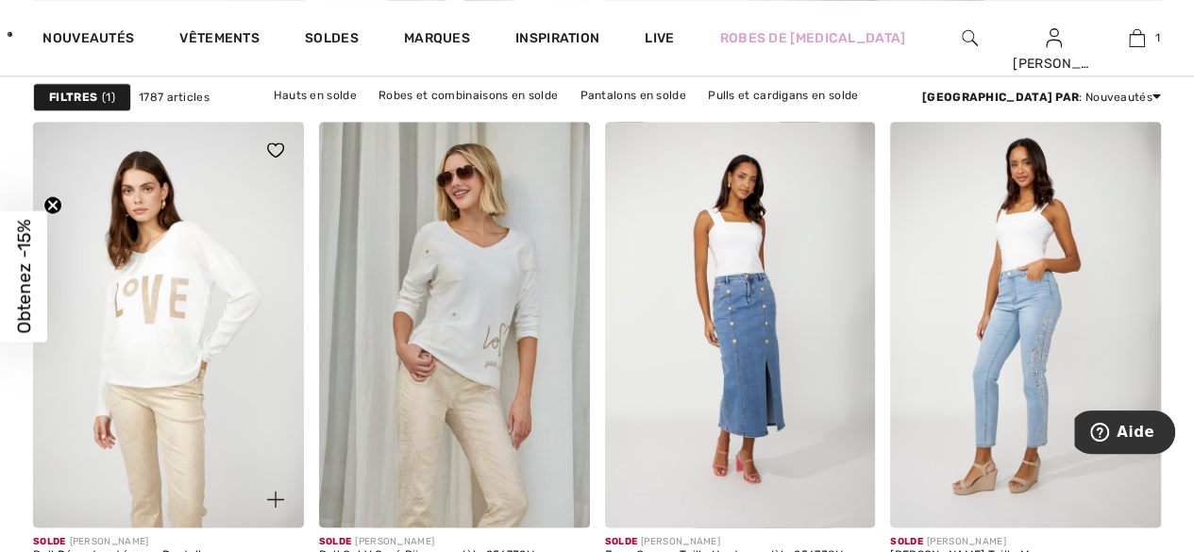
click at [164, 317] on img at bounding box center [168, 325] width 271 height 406
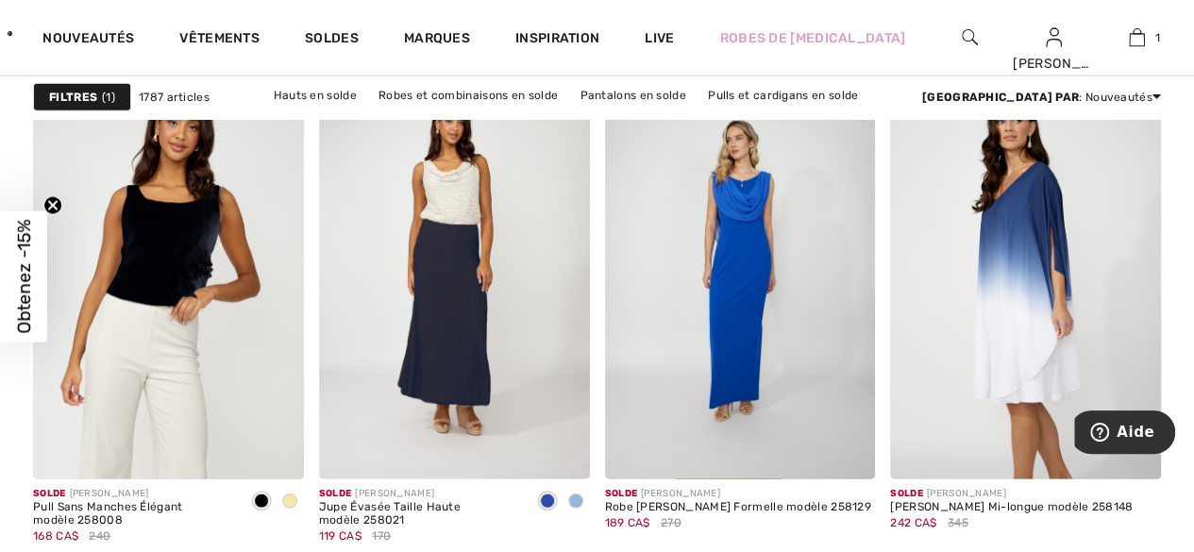
scroll to position [5735, 0]
click at [297, 494] on div at bounding box center [290, 501] width 28 height 31
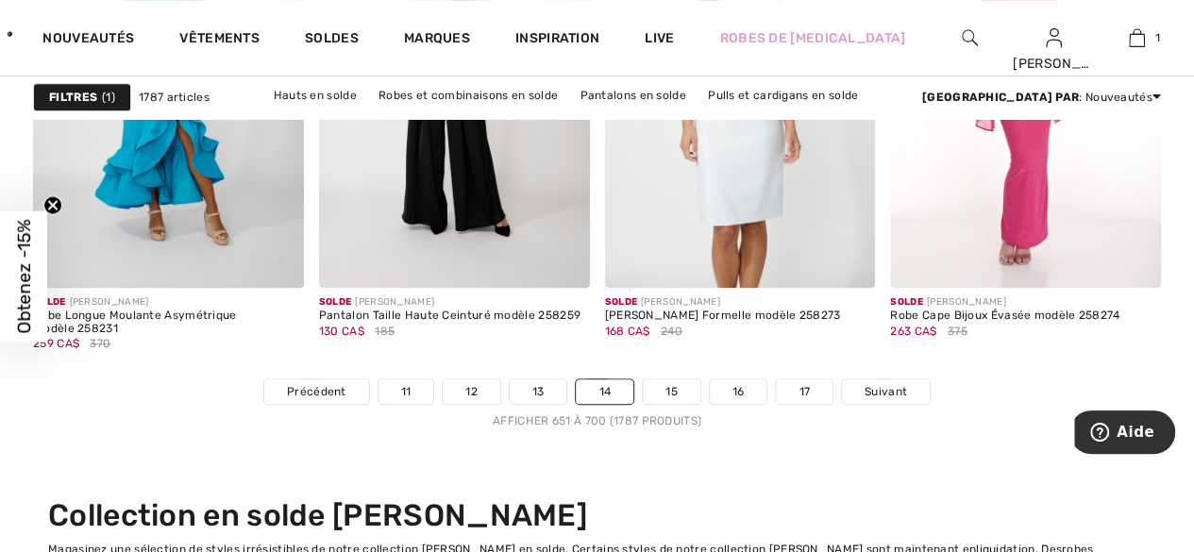
scroll to position [7710, 0]
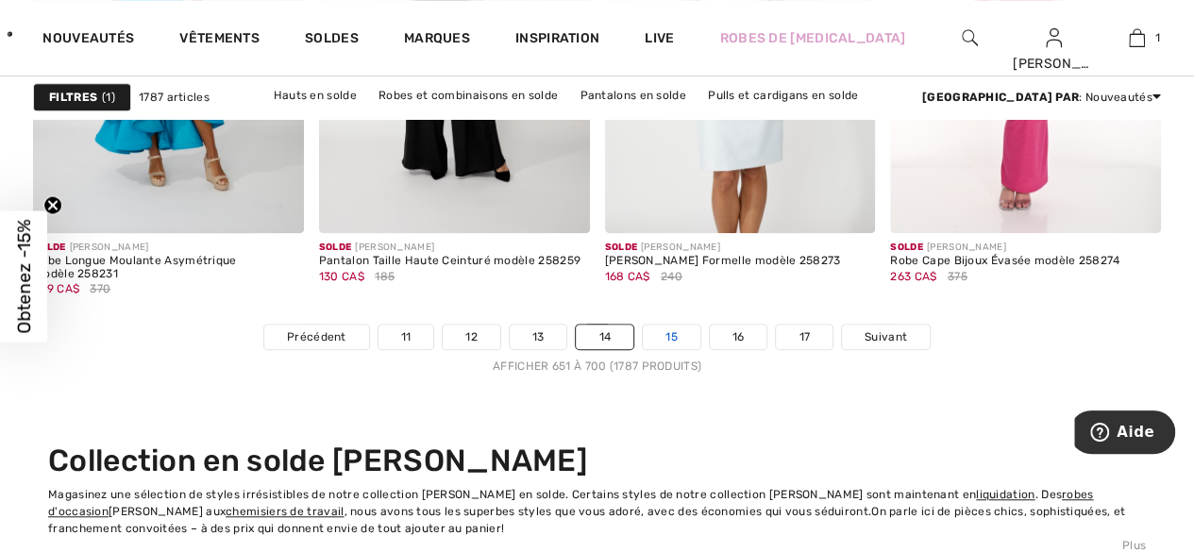
click at [673, 330] on link "15" at bounding box center [672, 337] width 58 height 25
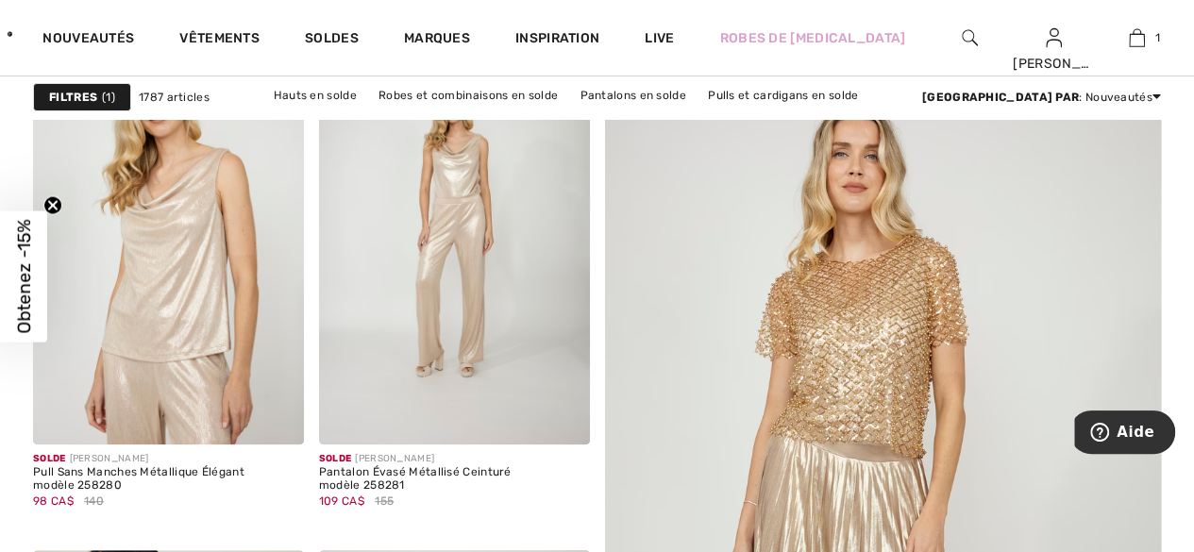
scroll to position [268, 0]
click at [143, 328] on img at bounding box center [168, 240] width 271 height 406
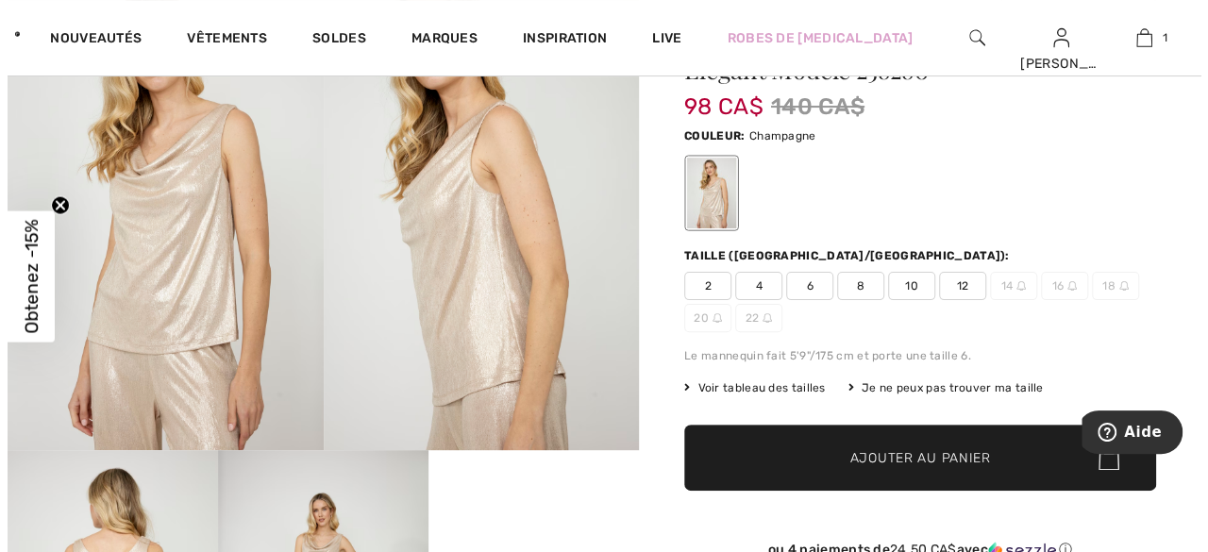
scroll to position [136, 0]
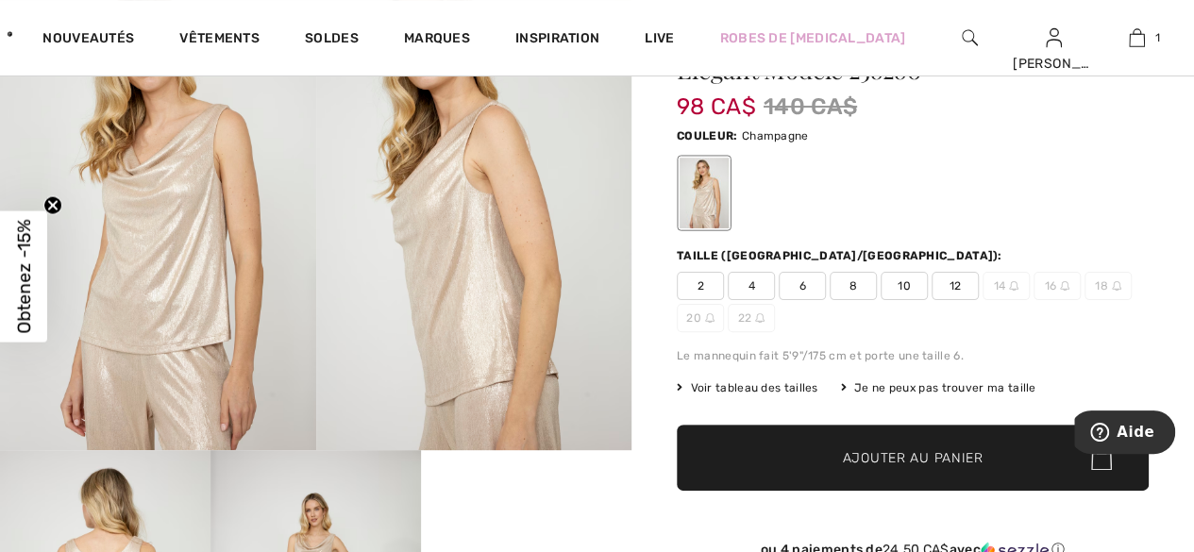
click at [859, 286] on span "8" at bounding box center [852, 286] width 47 height 28
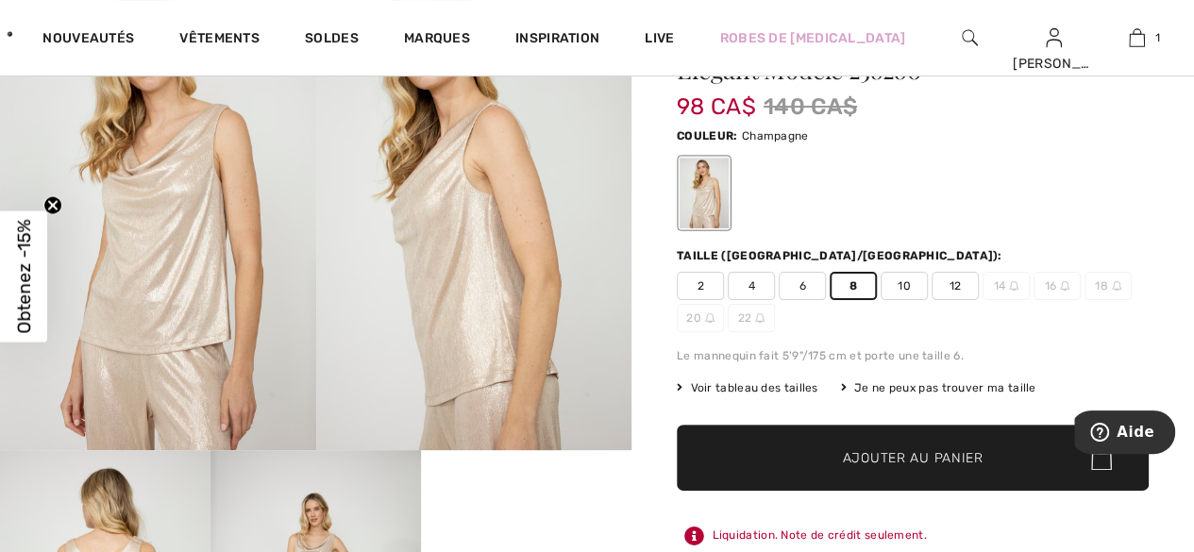
click at [65, 332] on img at bounding box center [158, 213] width 316 height 474
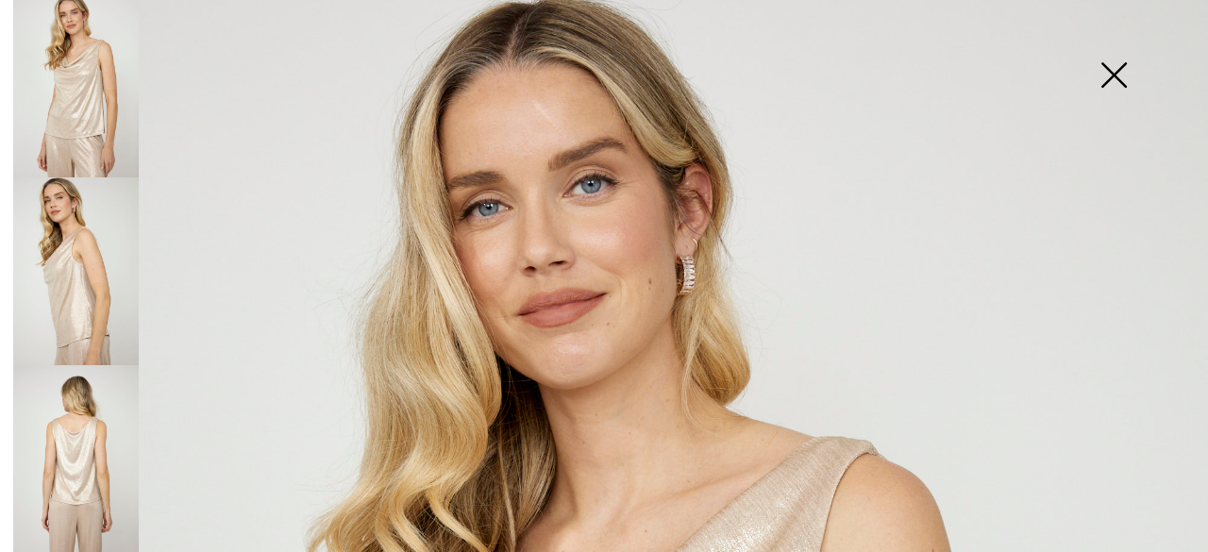
scroll to position [0, 0]
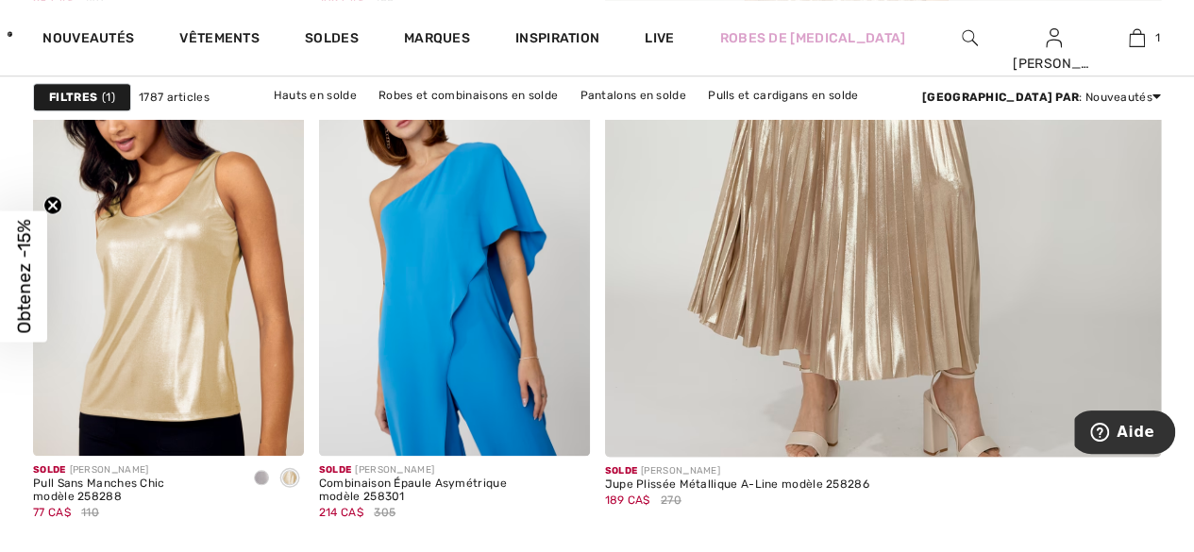
scroll to position [770, 0]
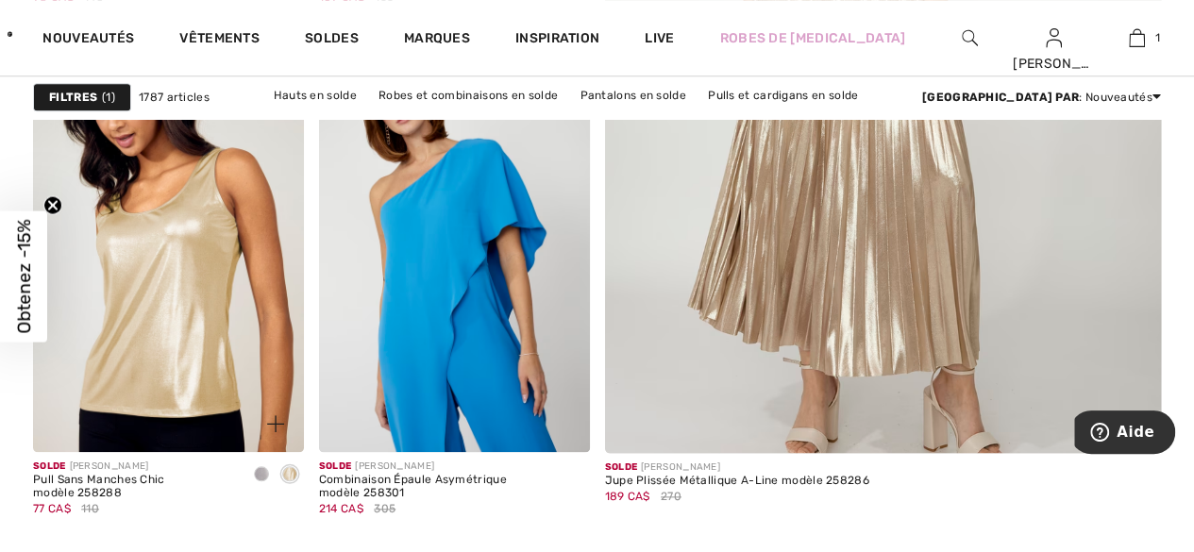
click at [157, 294] on img at bounding box center [168, 249] width 271 height 406
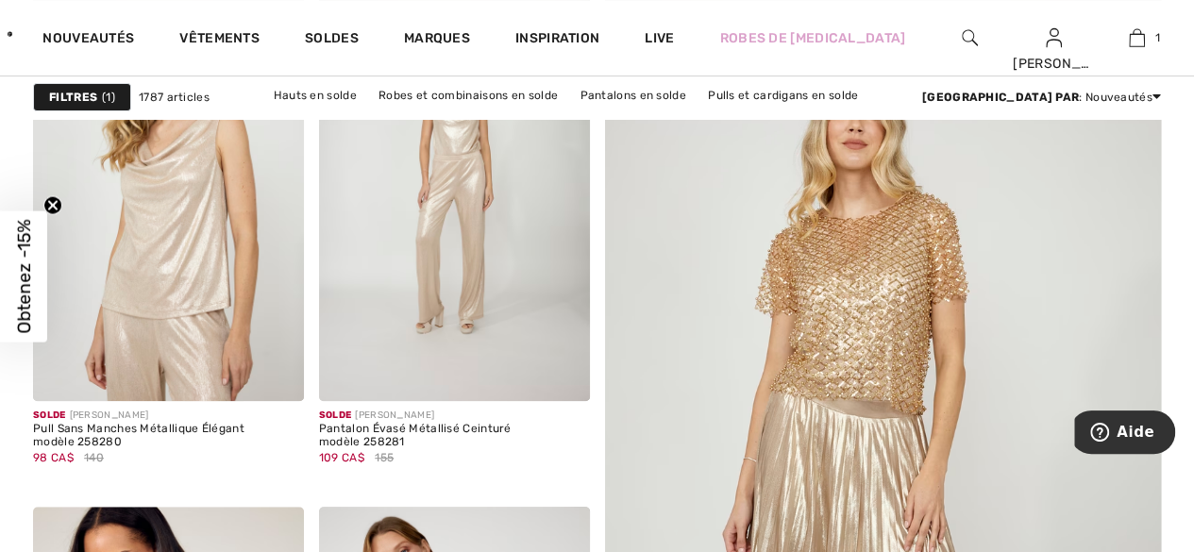
scroll to position [310, 0]
click at [152, 262] on img at bounding box center [168, 198] width 271 height 406
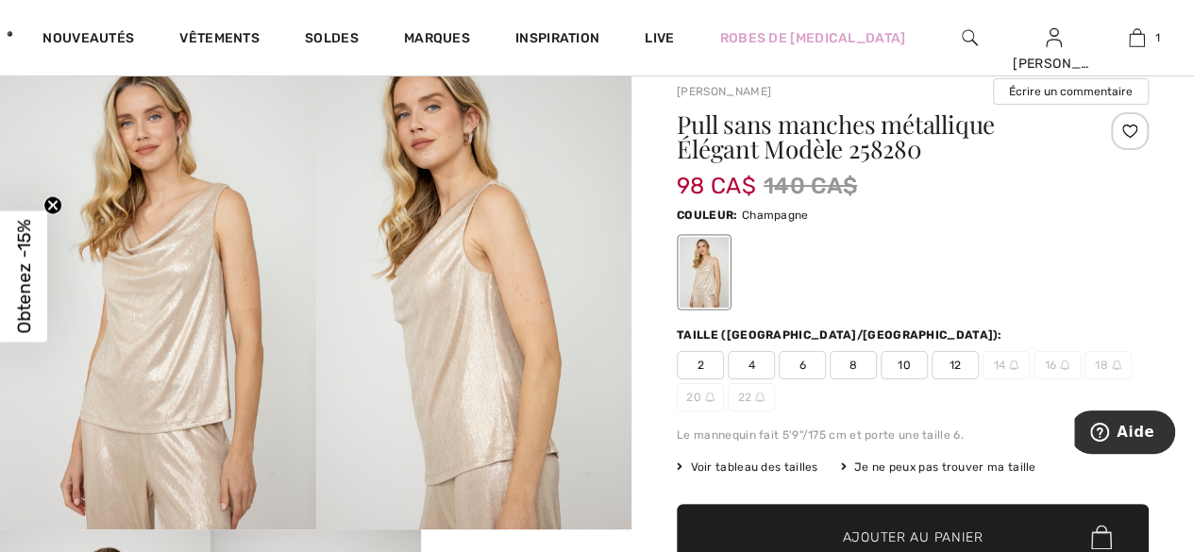
scroll to position [60, 0]
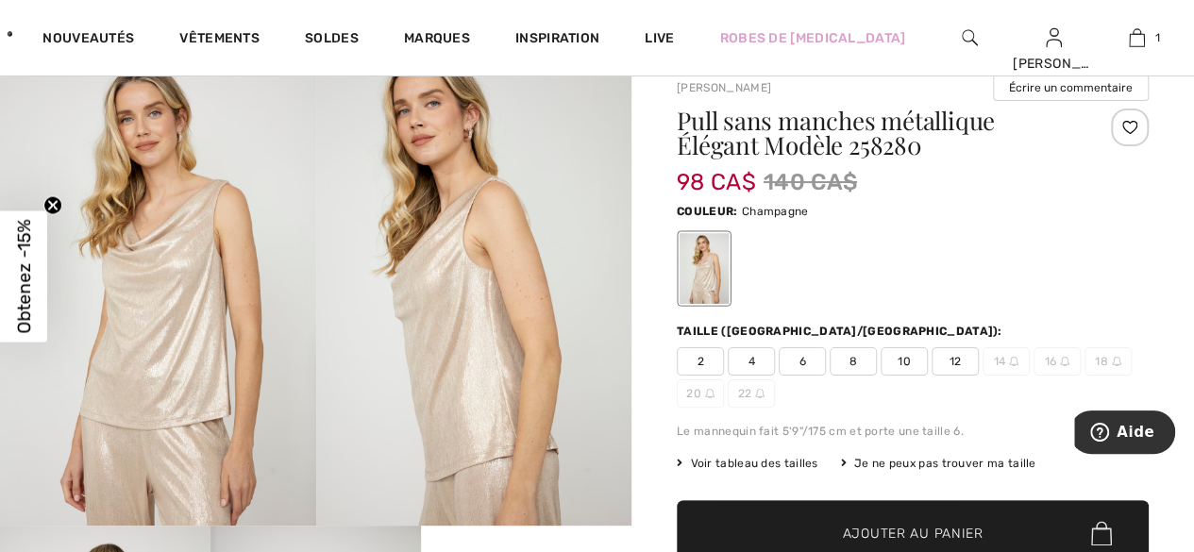
click at [852, 360] on span "8" at bounding box center [852, 361] width 47 height 28
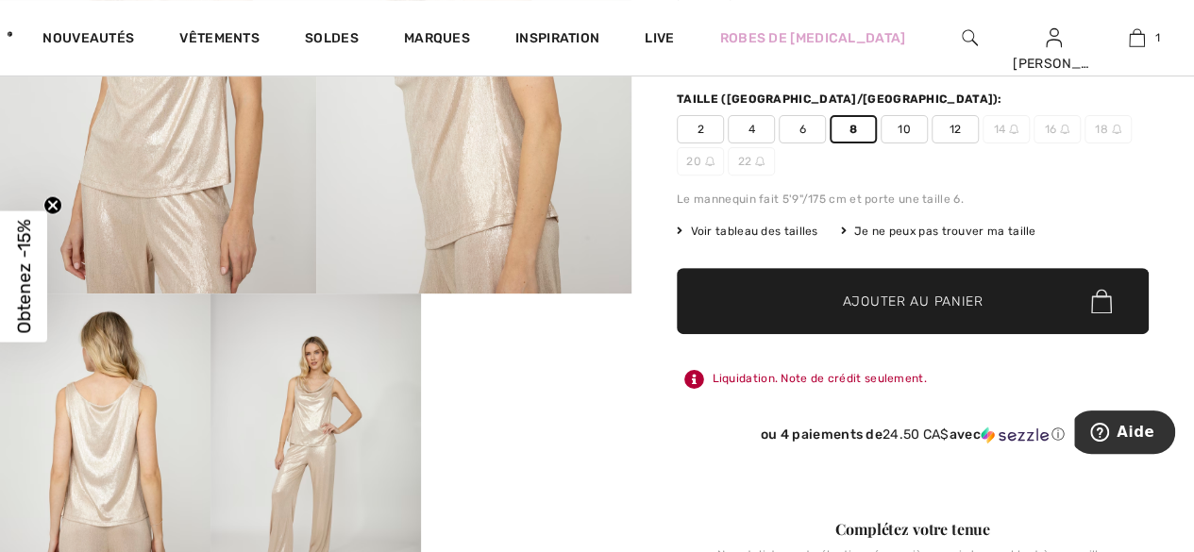
scroll to position [300, 0]
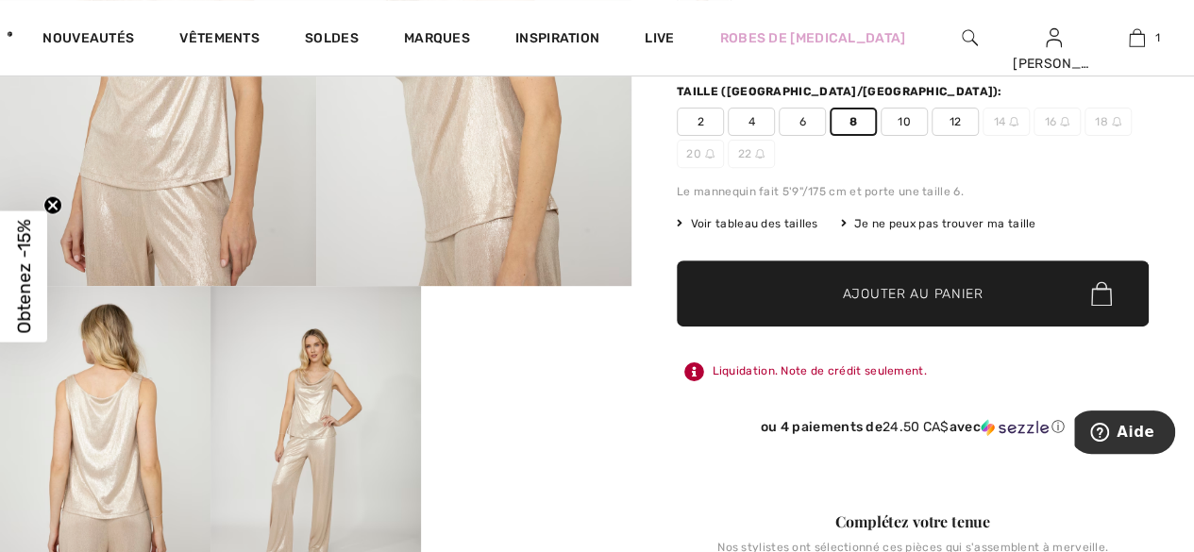
click at [920, 279] on span "✔ Ajouté au panier Ajouter au panier" at bounding box center [913, 293] width 472 height 66
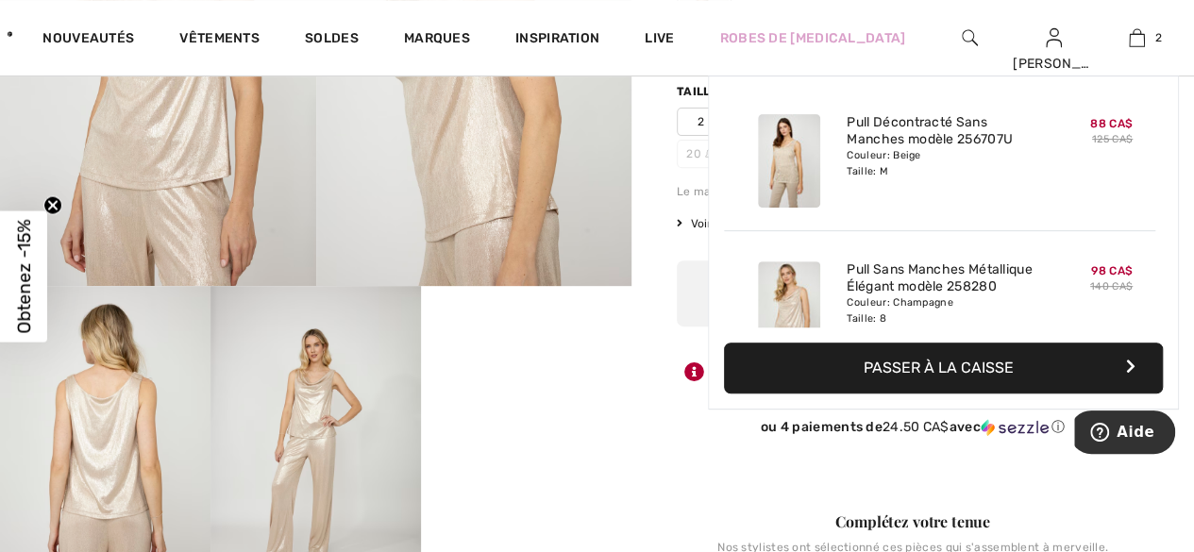
scroll to position [0, 0]
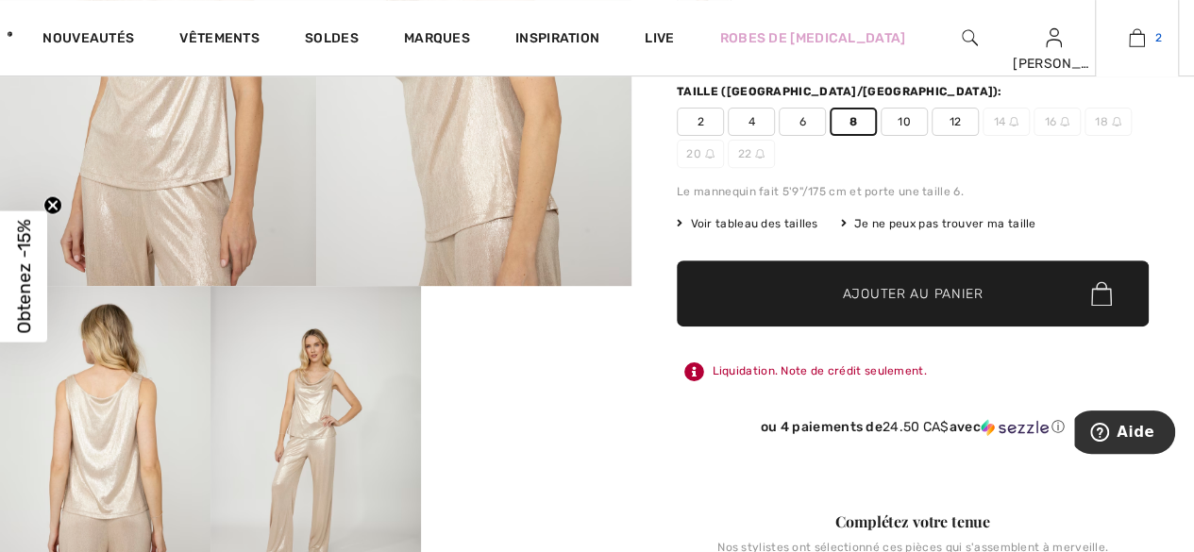
click at [1135, 43] on img at bounding box center [1137, 37] width 16 height 23
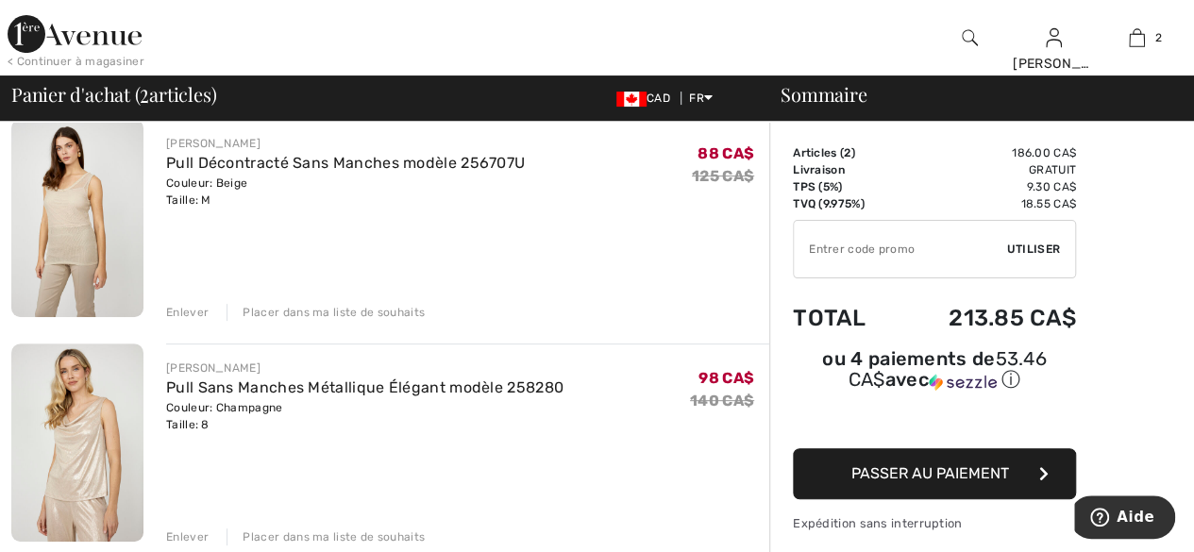
scroll to position [109, 0]
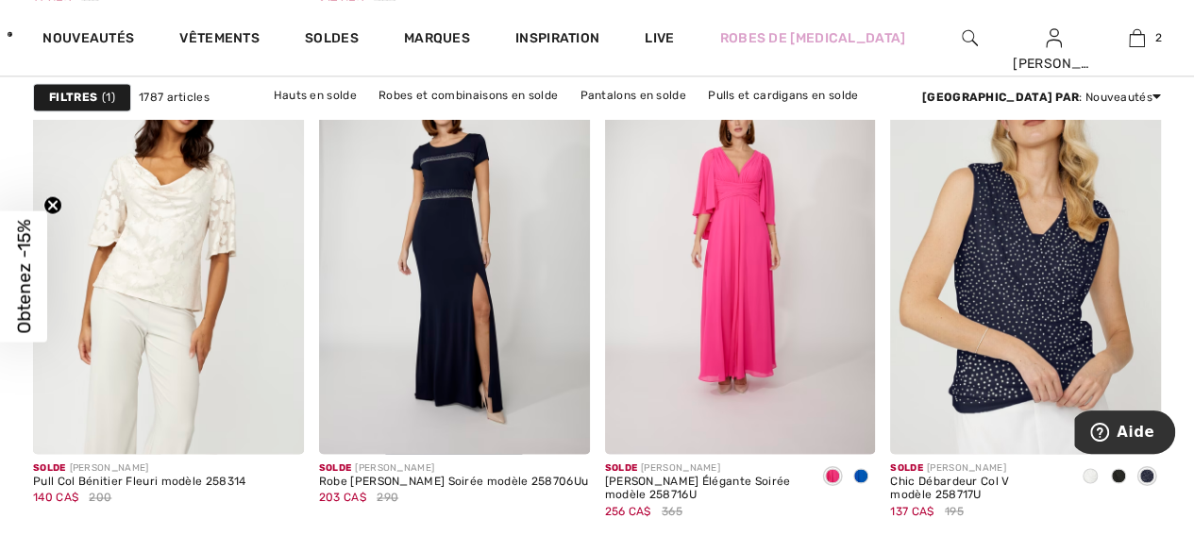
scroll to position [1283, 0]
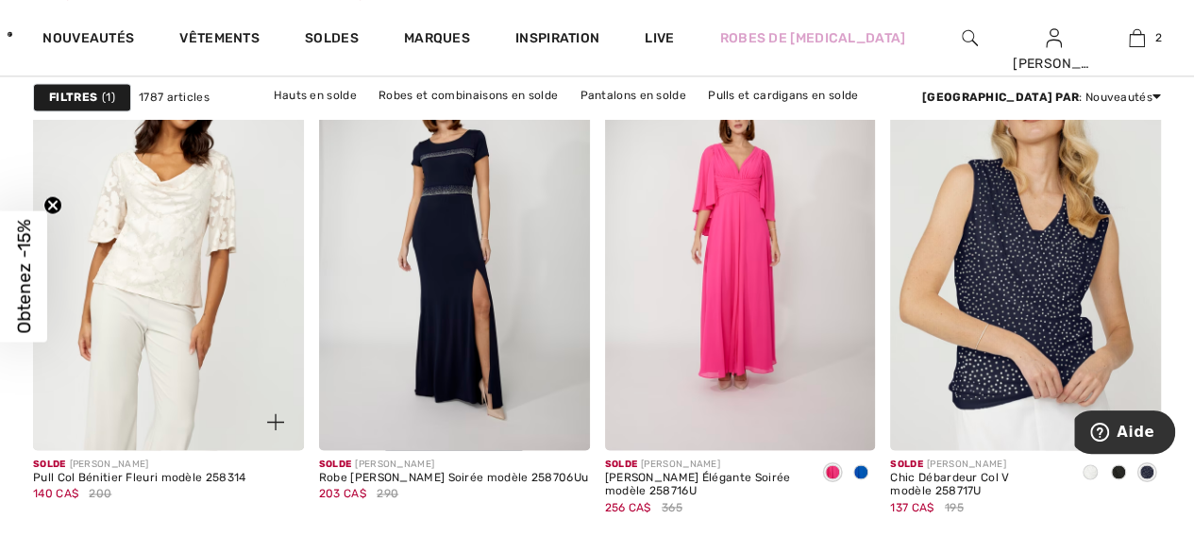
click at [153, 248] on img at bounding box center [168, 247] width 271 height 406
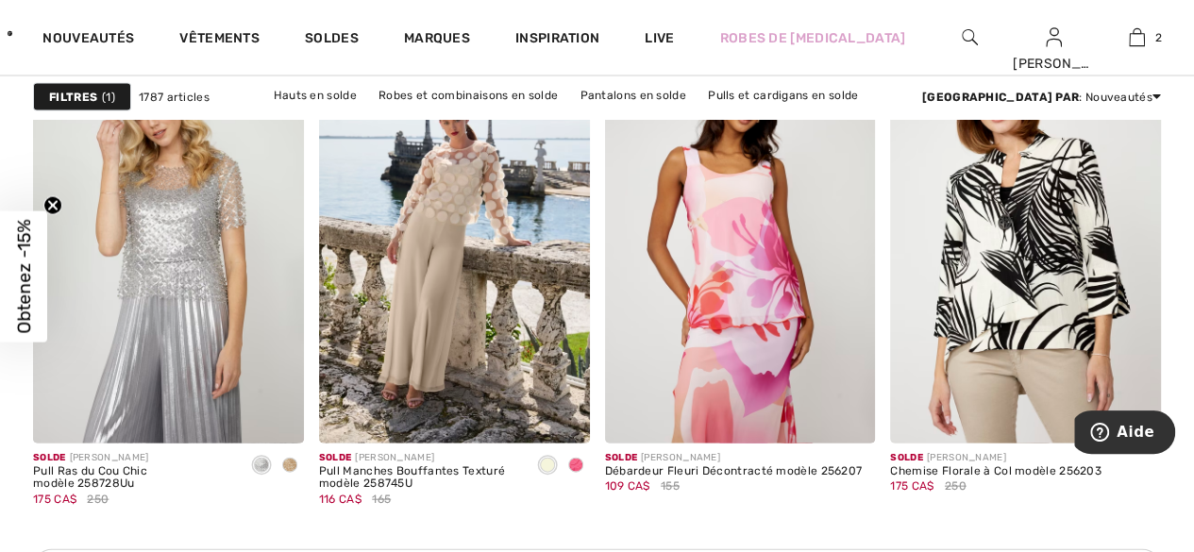
scroll to position [1805, 0]
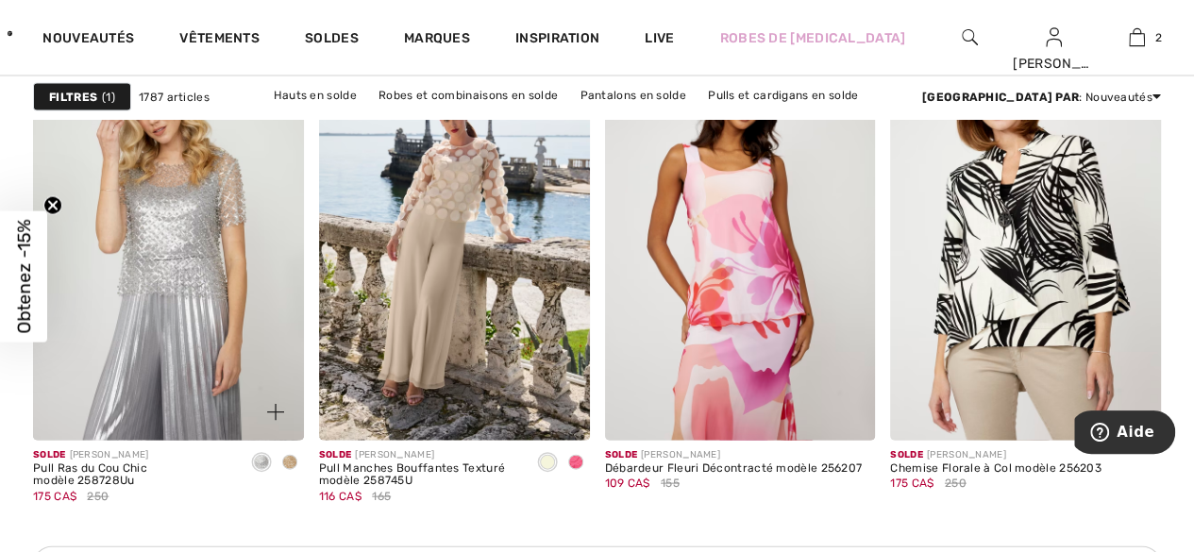
click at [293, 450] on div at bounding box center [290, 463] width 28 height 31
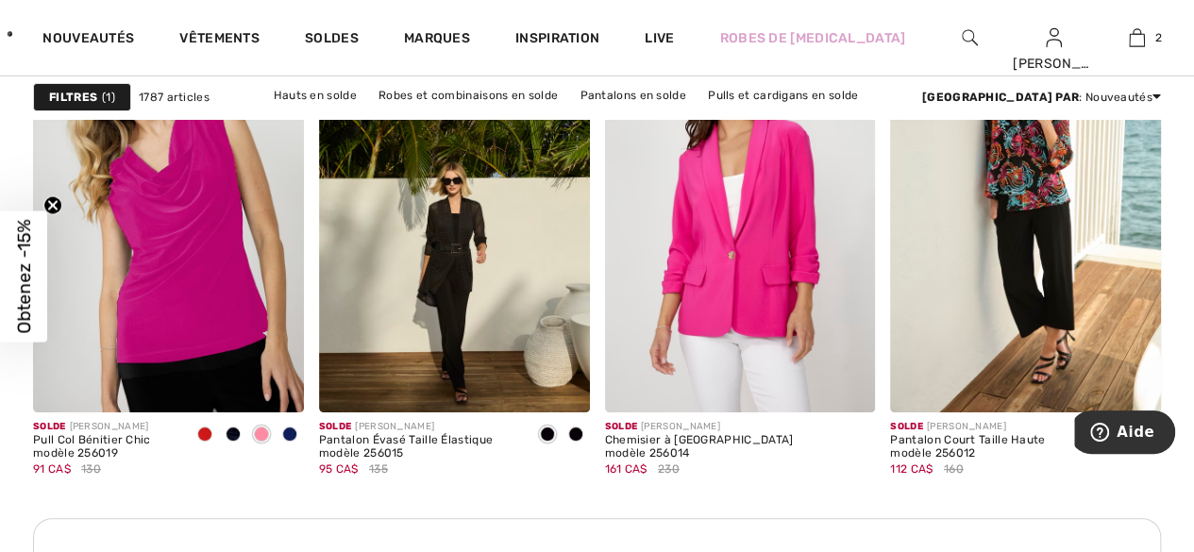
scroll to position [3563, 0]
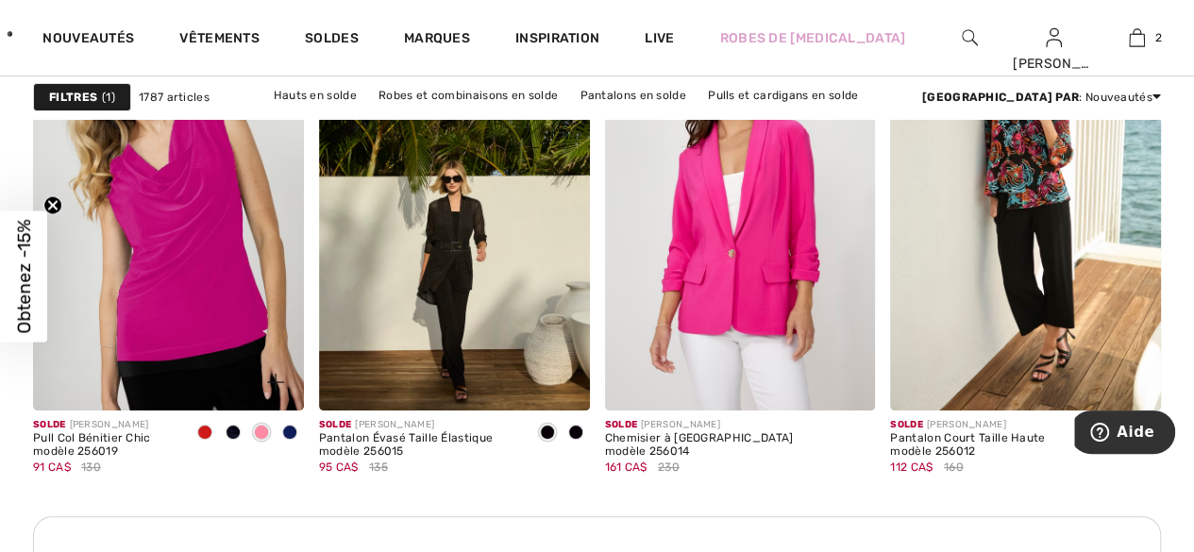
click at [259, 426] on span at bounding box center [261, 432] width 15 height 15
click at [232, 428] on span at bounding box center [233, 432] width 15 height 15
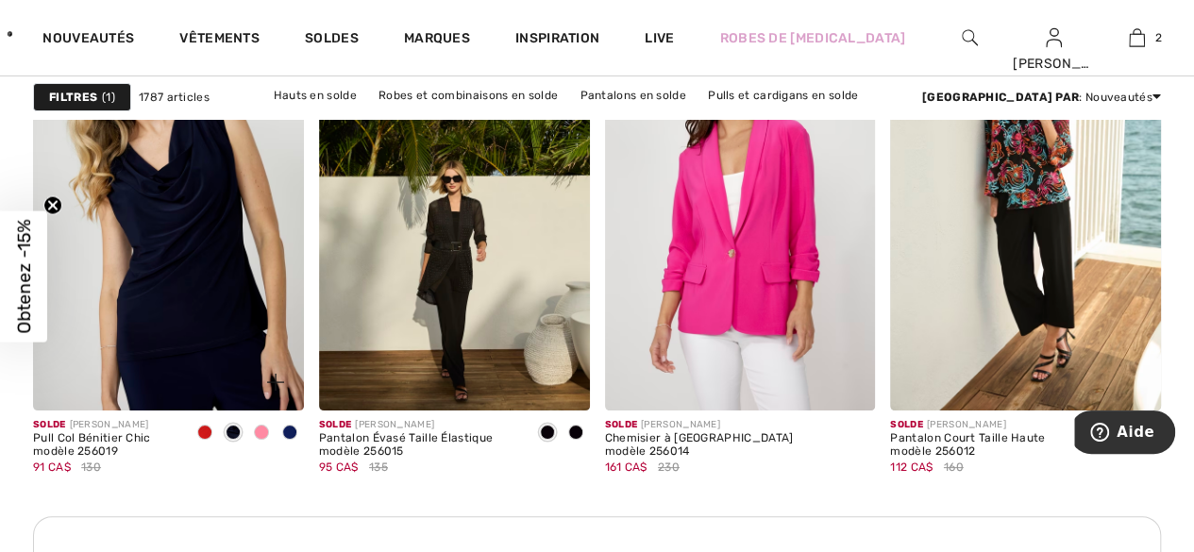
click at [264, 434] on span at bounding box center [261, 432] width 15 height 15
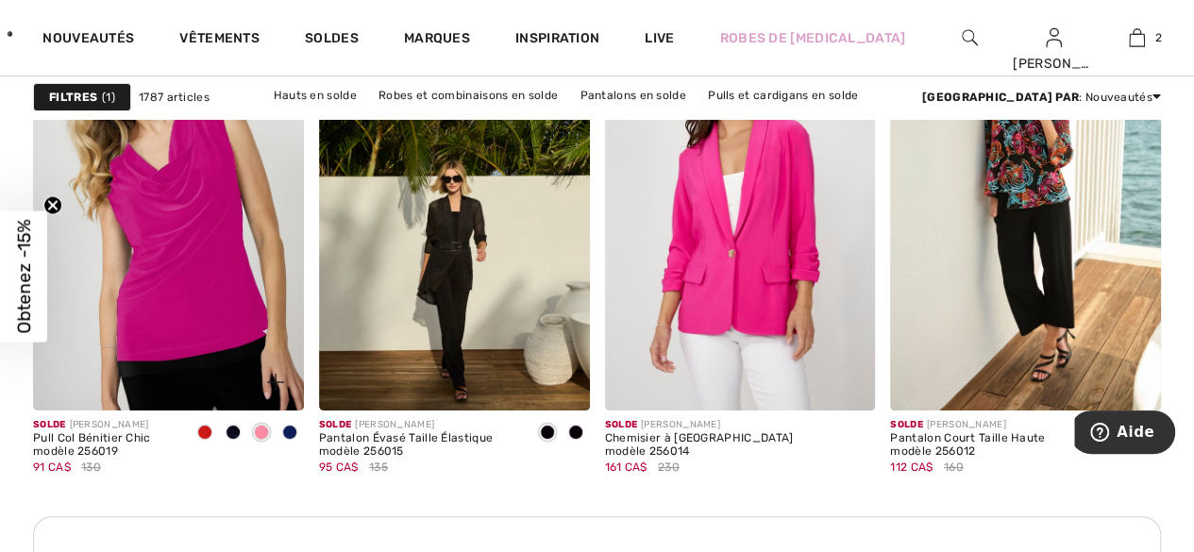
click at [200, 431] on span at bounding box center [204, 432] width 15 height 15
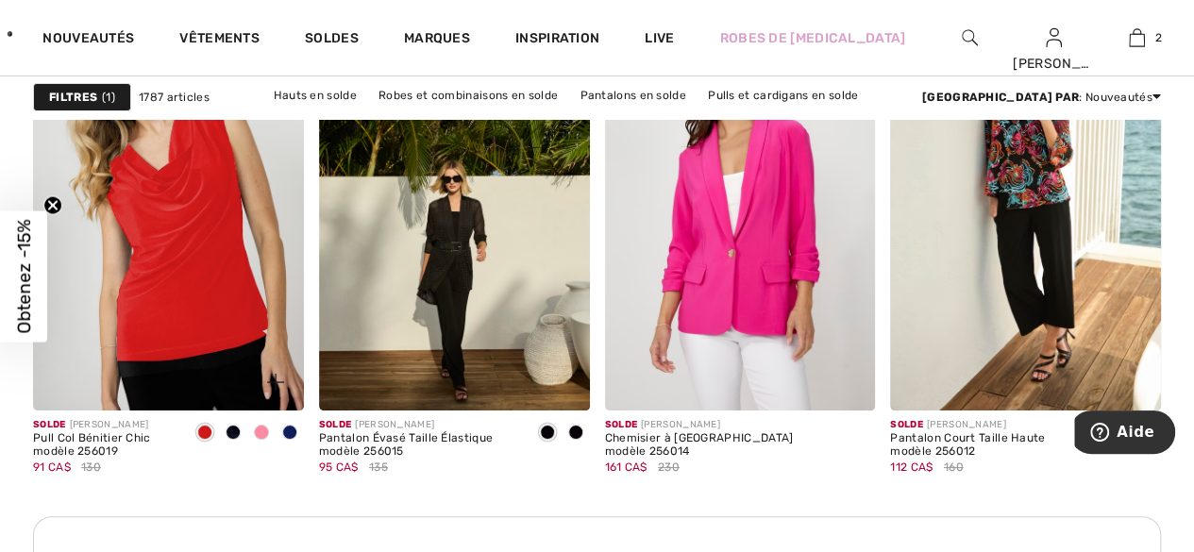
click at [293, 428] on span at bounding box center [289, 432] width 15 height 15
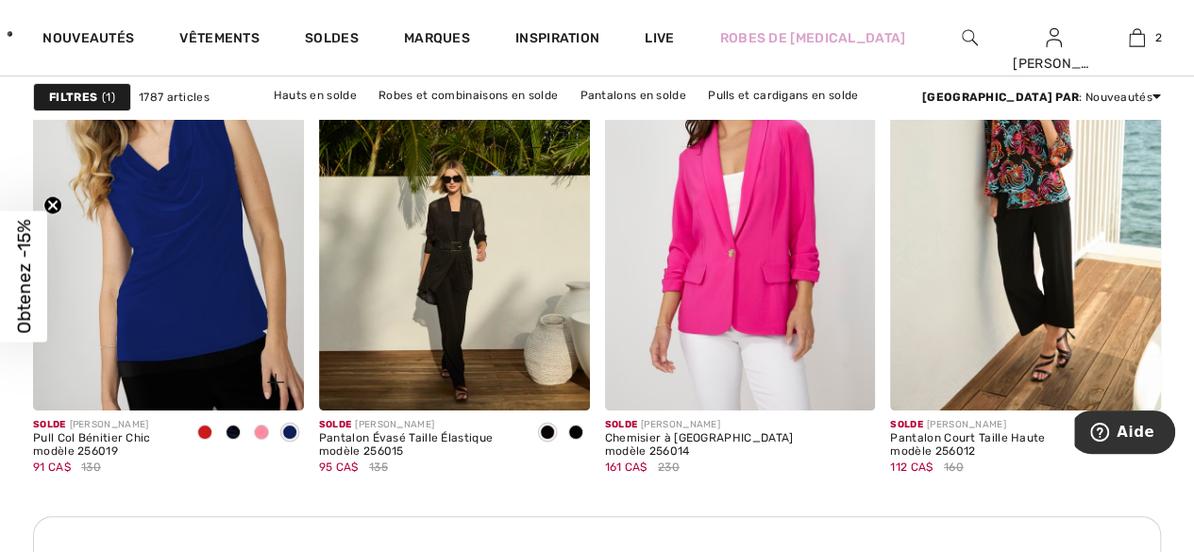
click at [234, 430] on span at bounding box center [233, 432] width 15 height 15
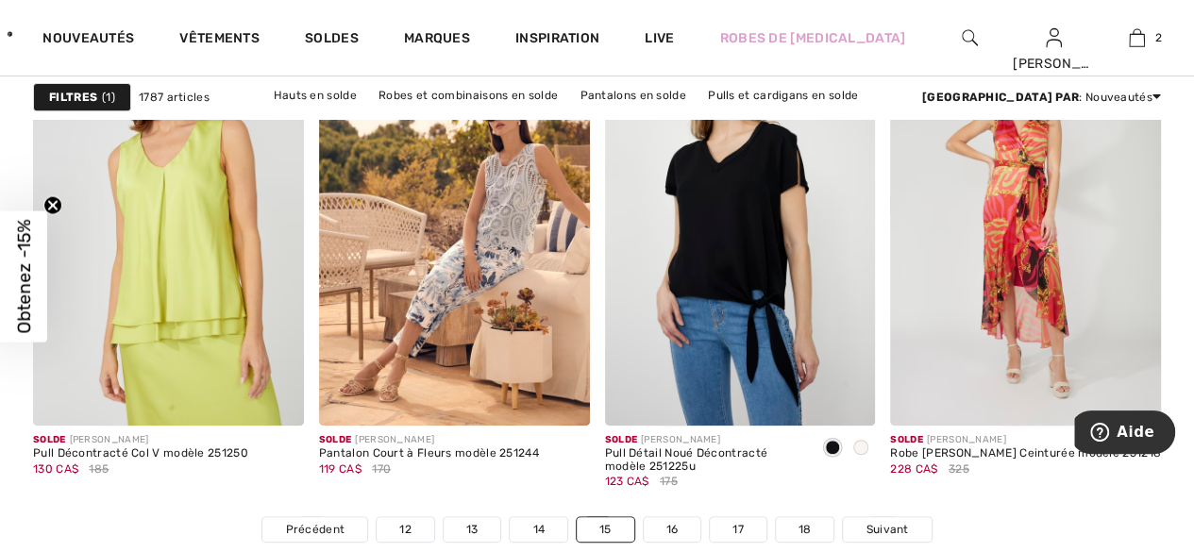
scroll to position [7518, 0]
click at [678, 526] on link "16" at bounding box center [673, 528] width 58 height 25
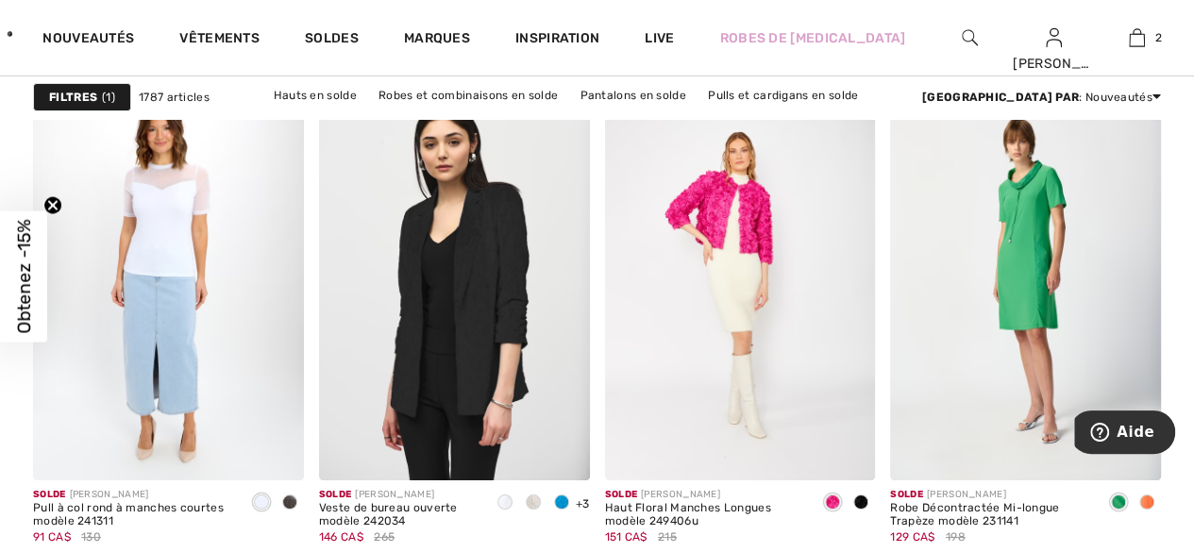
scroll to position [3488, 0]
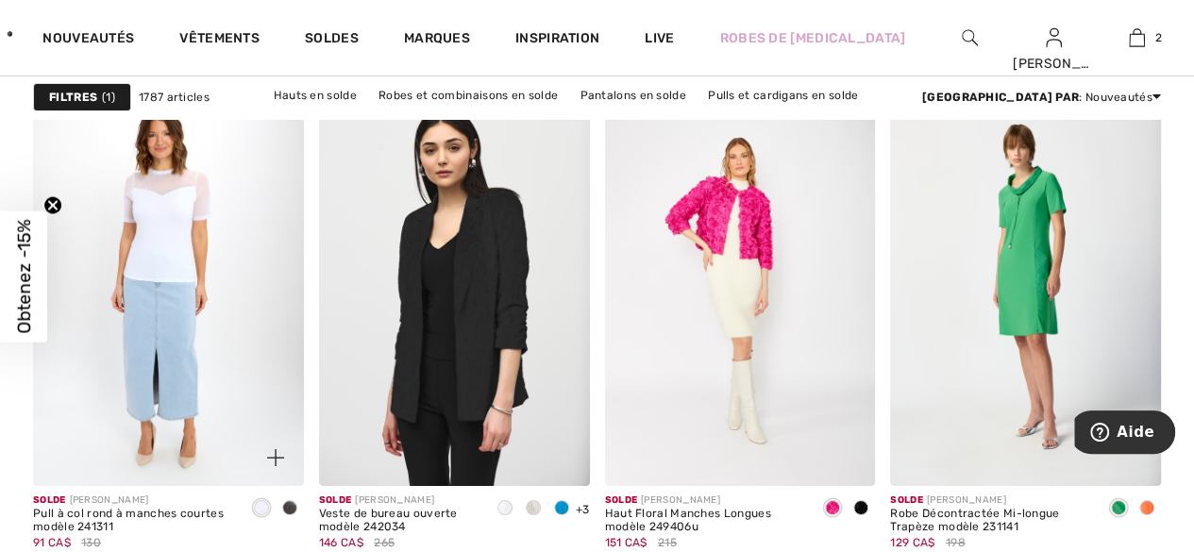
click at [154, 265] on img at bounding box center [168, 283] width 271 height 406
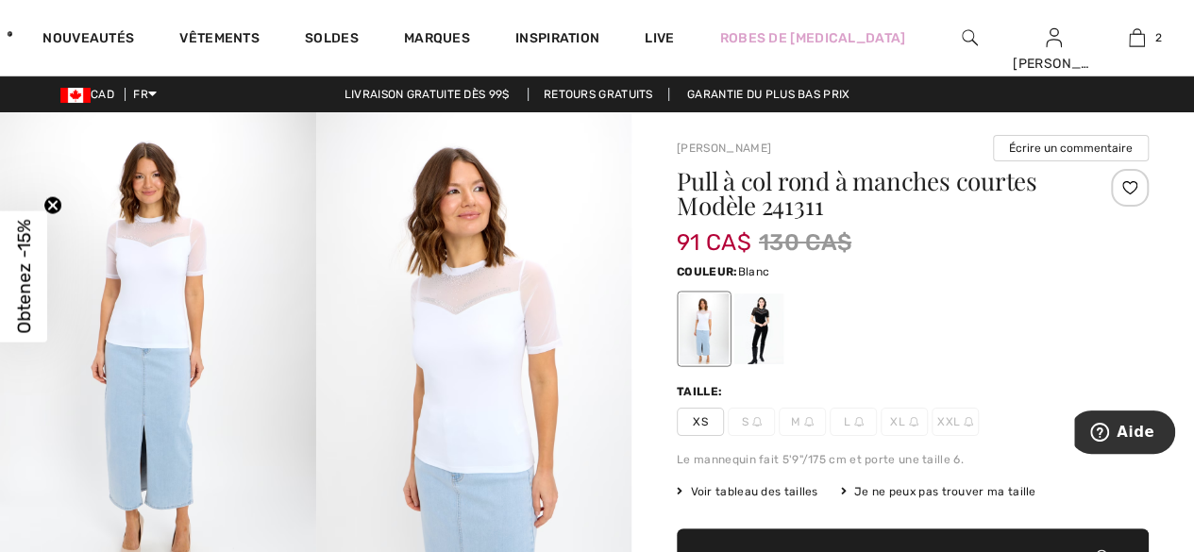
click at [793, 420] on span "M" at bounding box center [801, 422] width 47 height 28
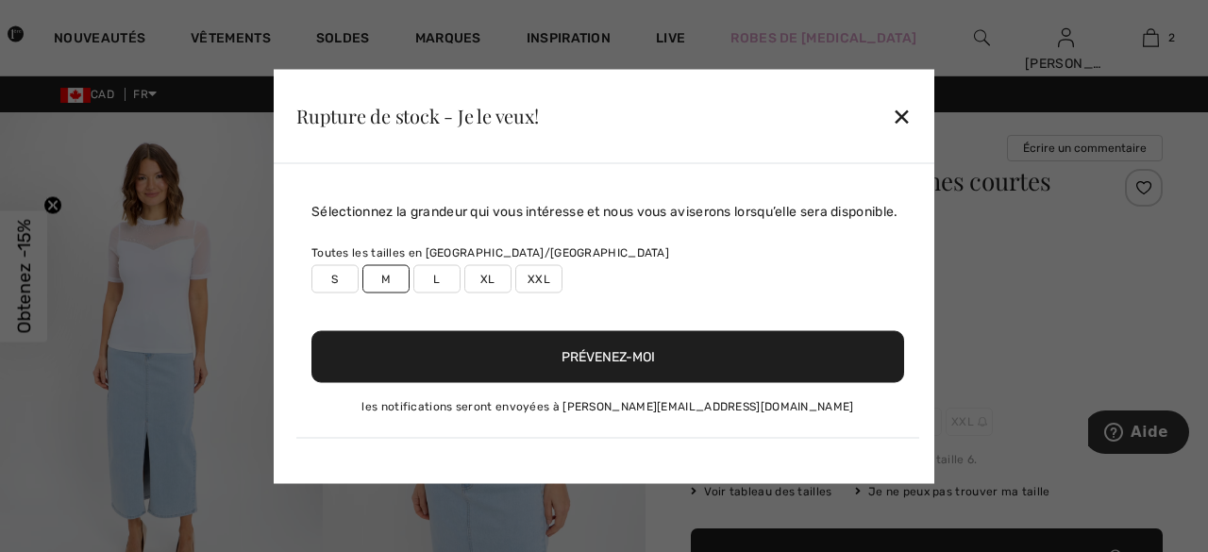
click at [907, 107] on div "✕" at bounding box center [902, 116] width 20 height 40
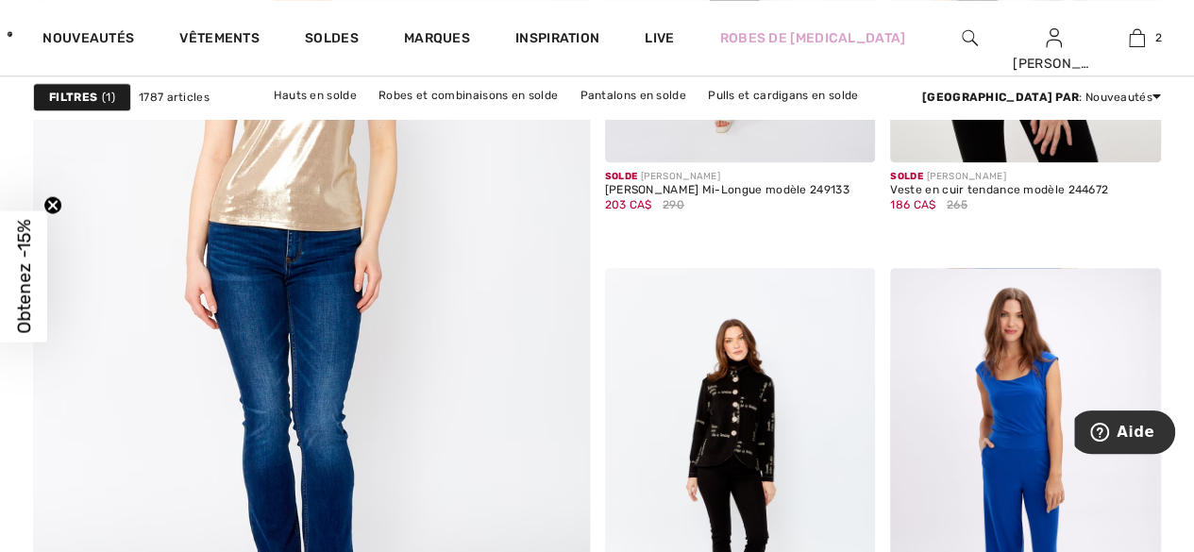
scroll to position [4516, 0]
click at [253, 210] on img at bounding box center [310, 257] width 667 height 1001
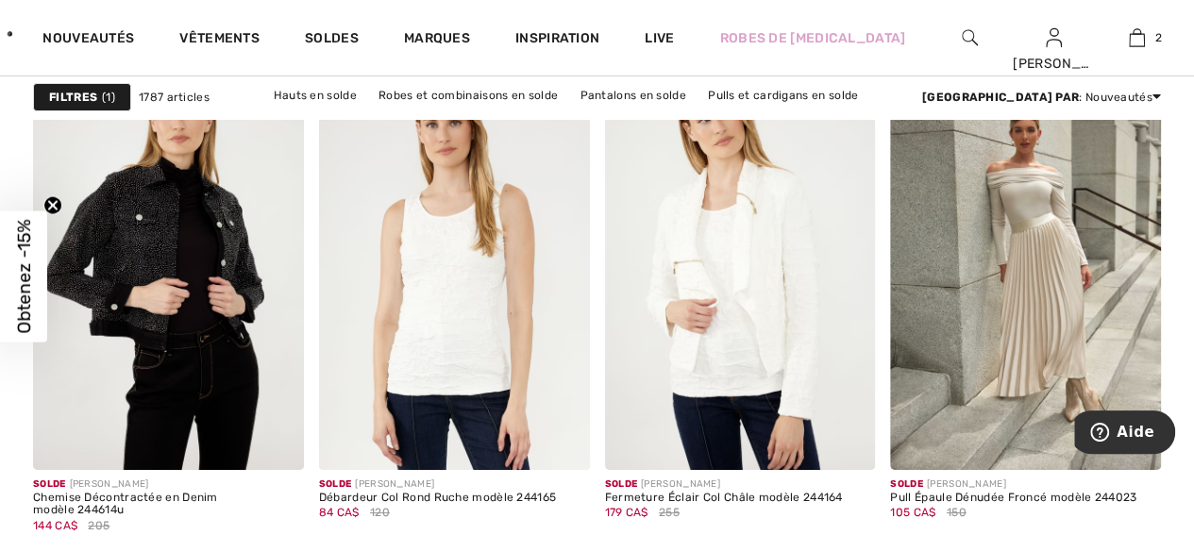
scroll to position [6960, 0]
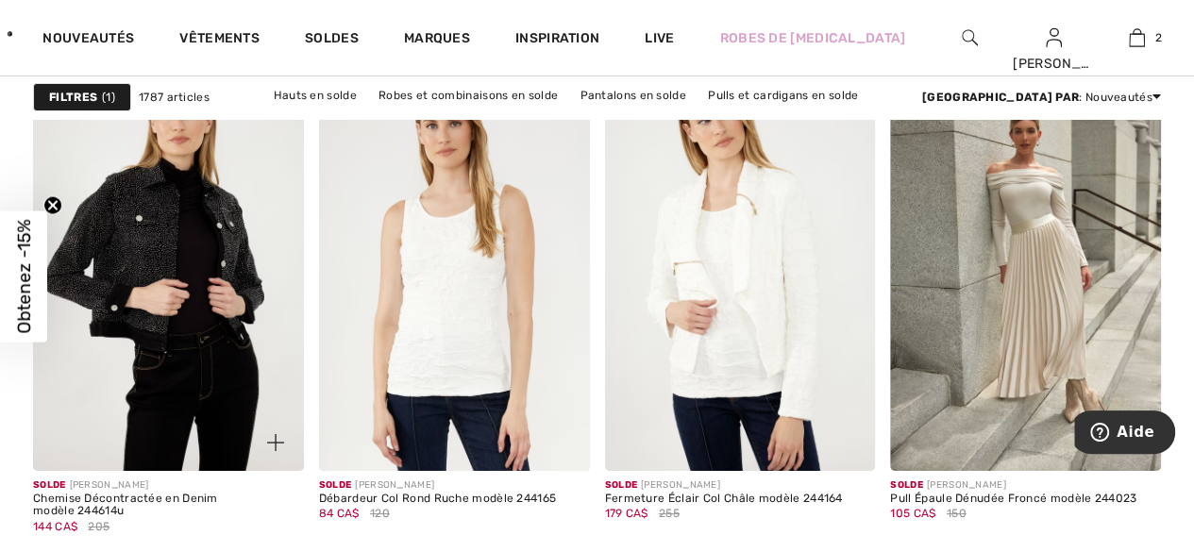
click at [90, 383] on img at bounding box center [168, 268] width 271 height 406
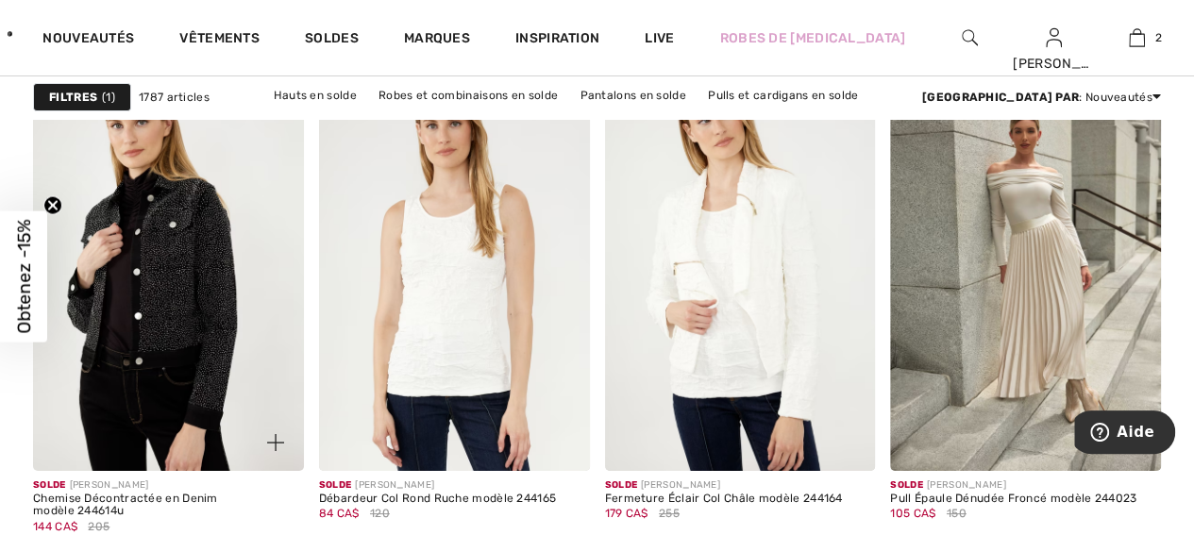
click at [90, 385] on img at bounding box center [168, 268] width 271 height 406
click at [89, 384] on img at bounding box center [168, 268] width 271 height 406
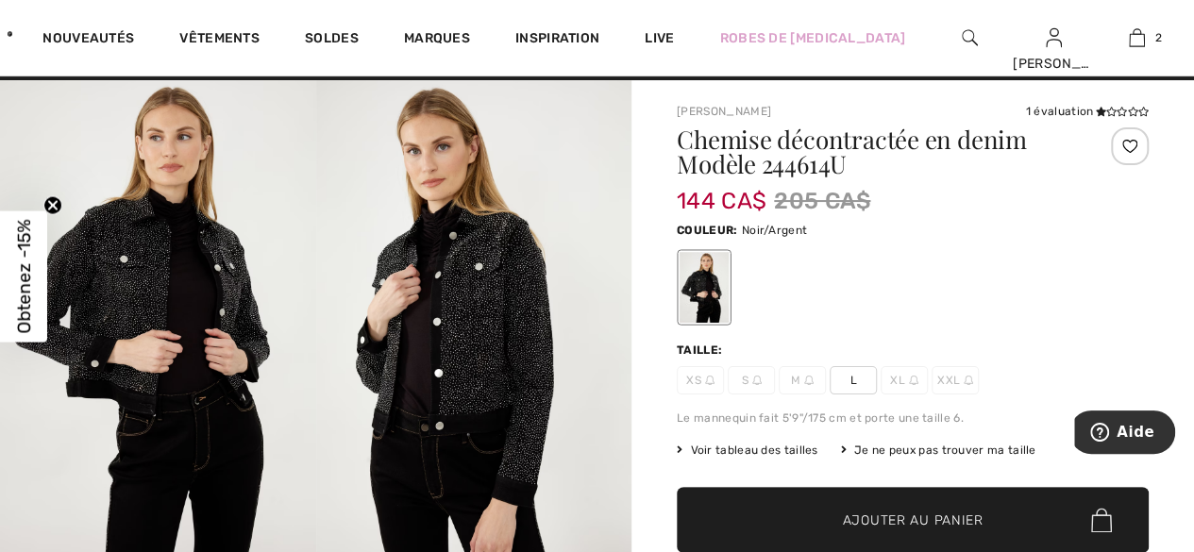
scroll to position [48, 0]
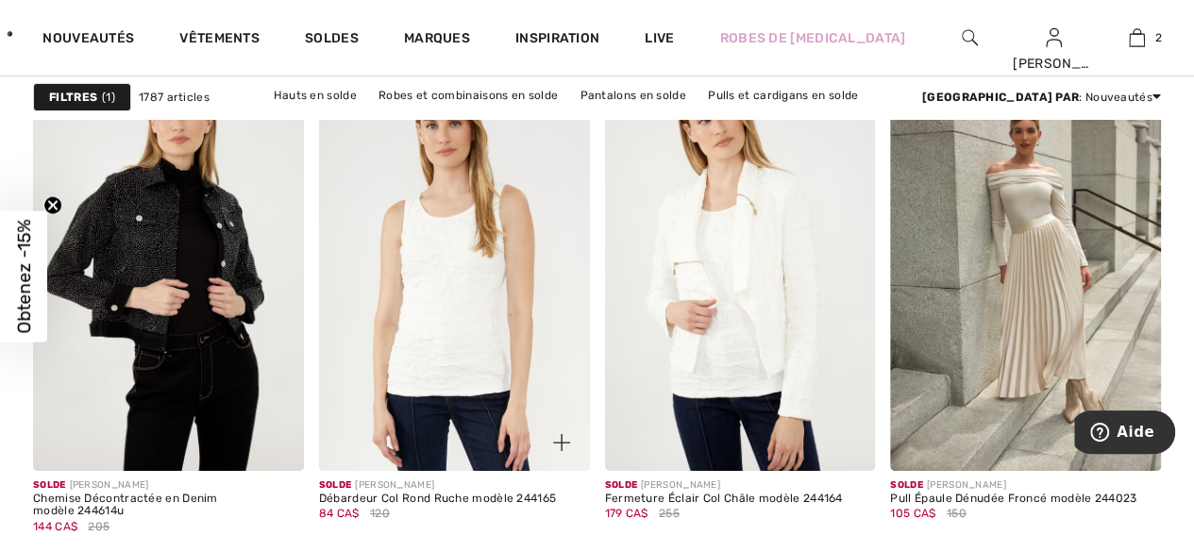
click at [428, 321] on img at bounding box center [454, 268] width 271 height 406
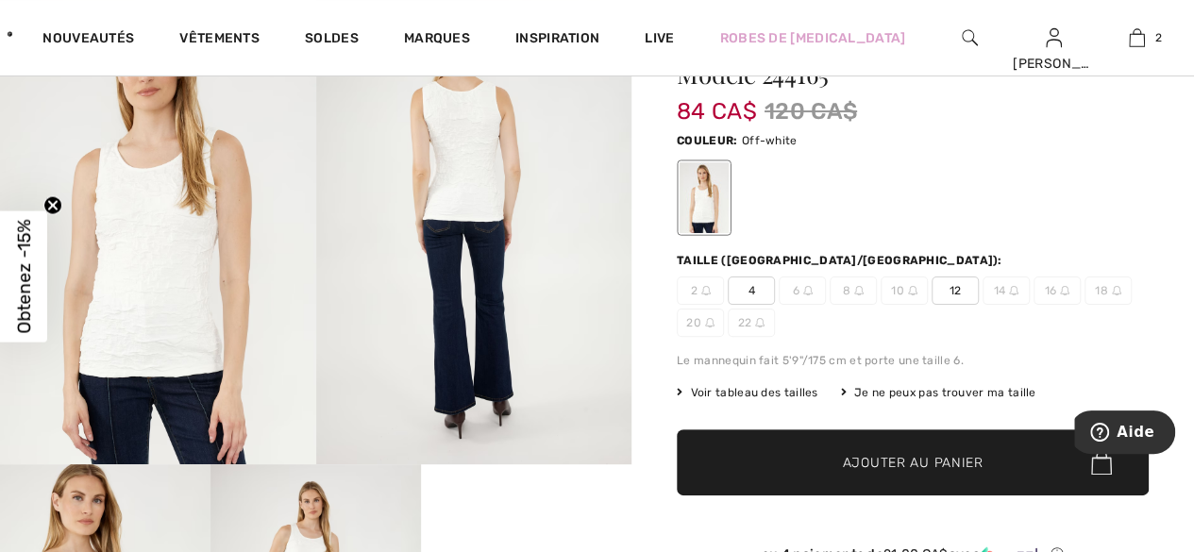
scroll to position [121, 0]
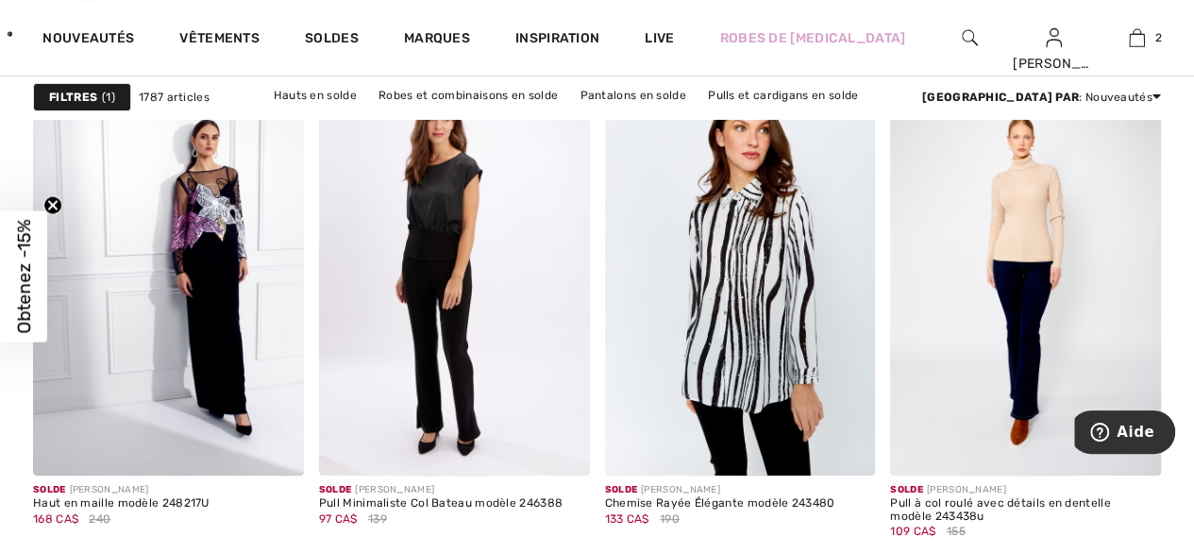
scroll to position [7466, 0]
click at [419, 264] on img at bounding box center [454, 274] width 271 height 406
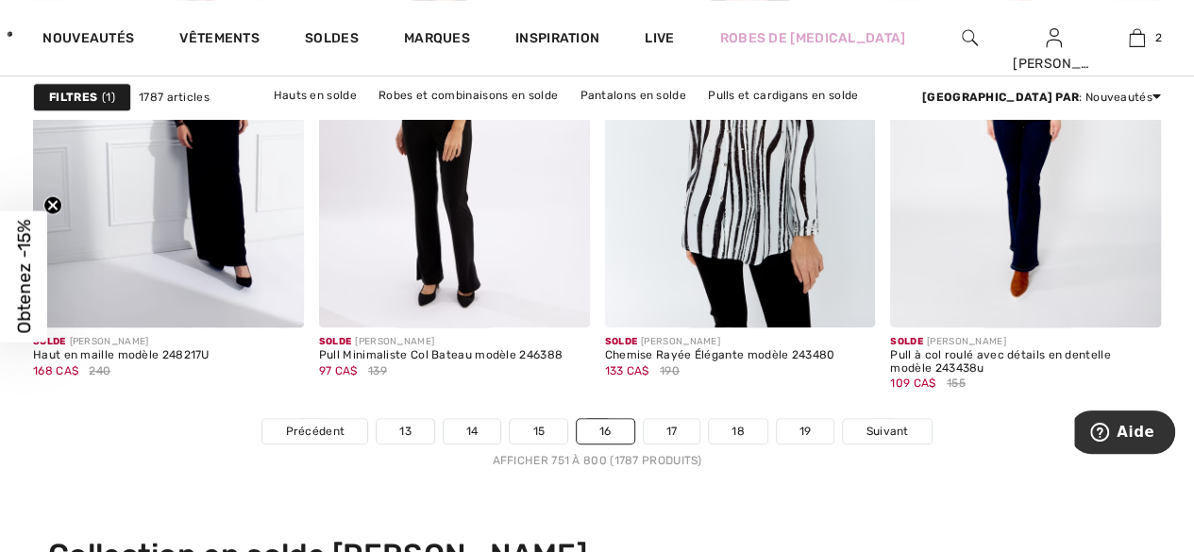
scroll to position [7621, 0]
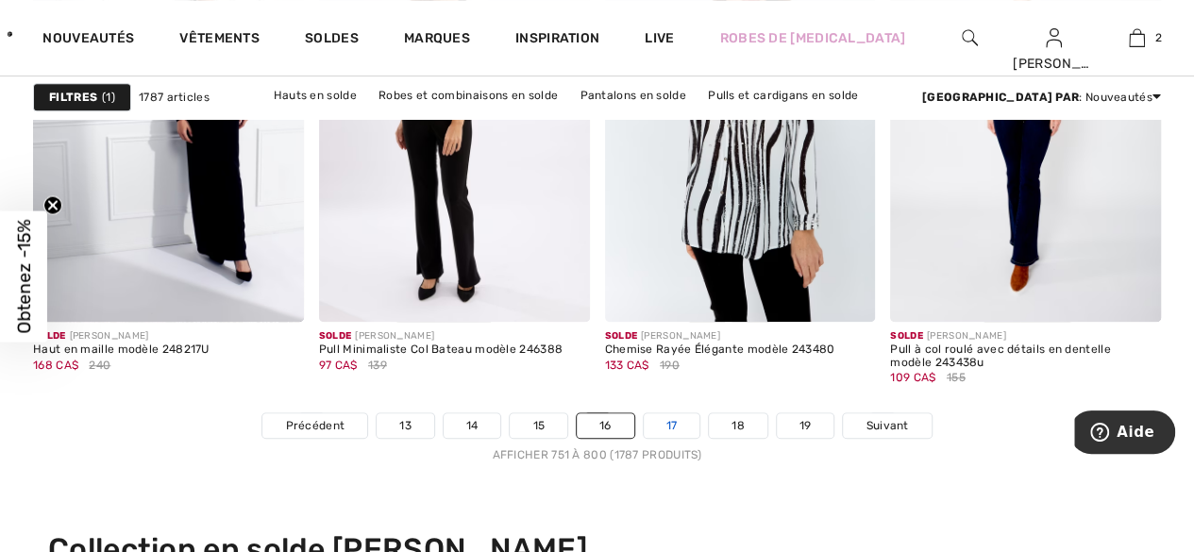
click at [664, 423] on link "17" at bounding box center [672, 425] width 57 height 25
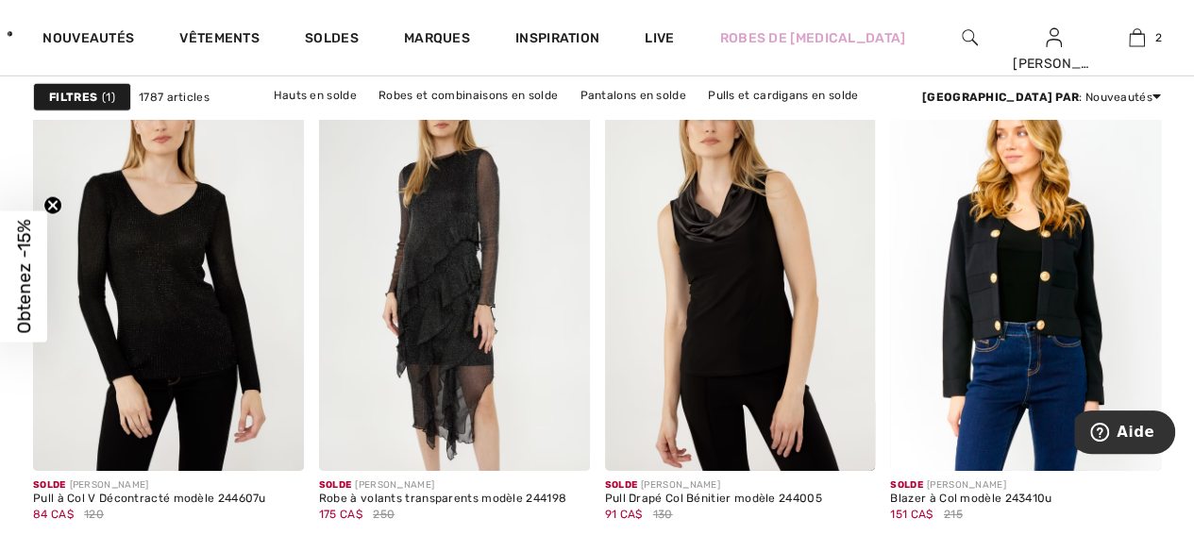
scroll to position [2991, 0]
click at [11, 17] on img at bounding box center [10, 34] width 5 height 38
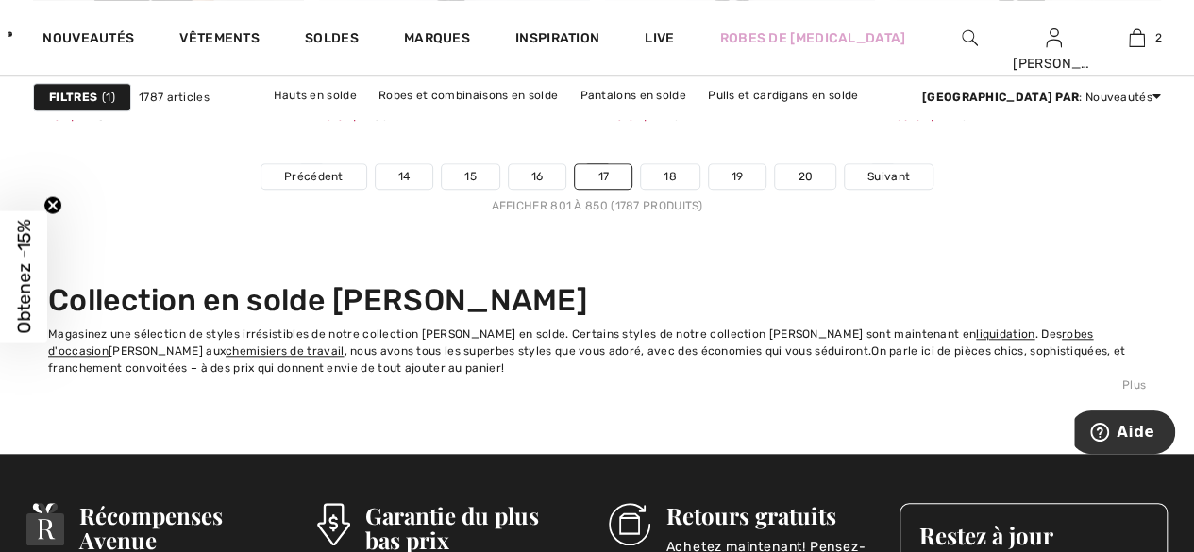
scroll to position [7866, 0]
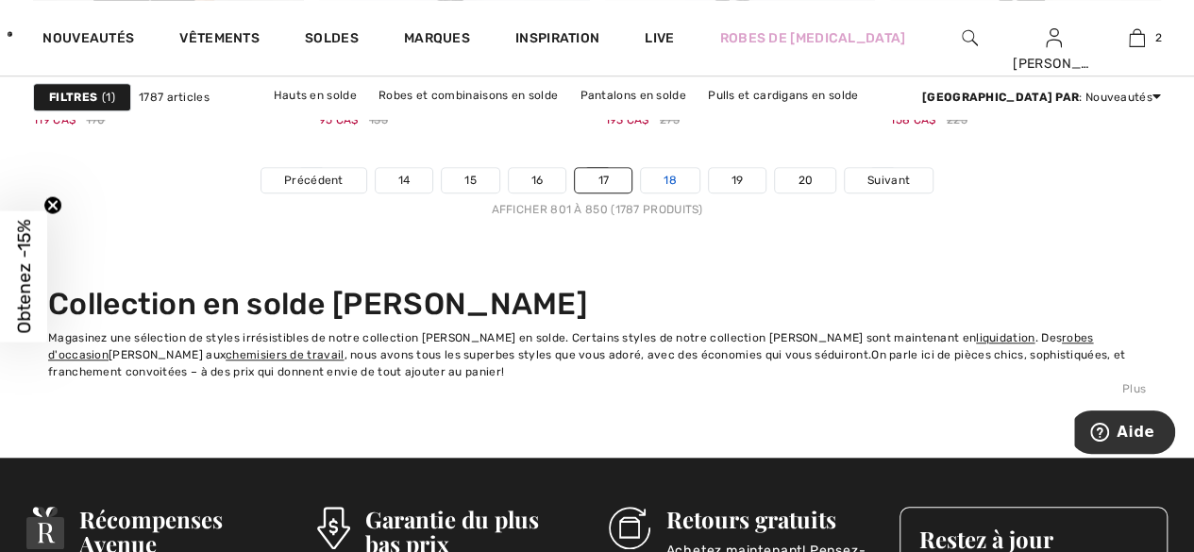
click at [675, 172] on link "18" at bounding box center [670, 180] width 59 height 25
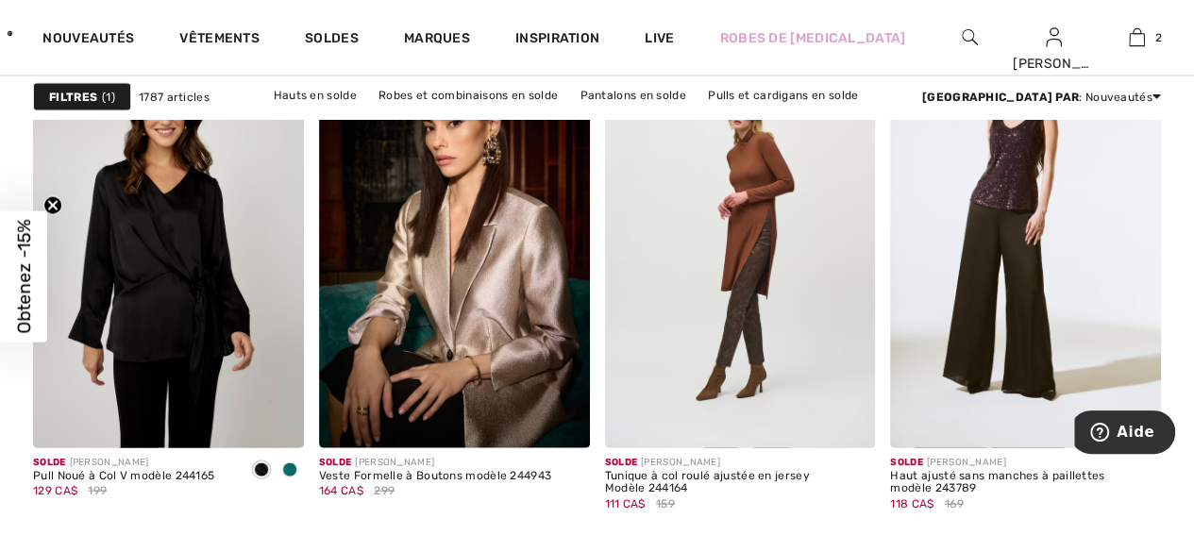
scroll to position [1799, 0]
click at [1026, 238] on img at bounding box center [1025, 244] width 271 height 406
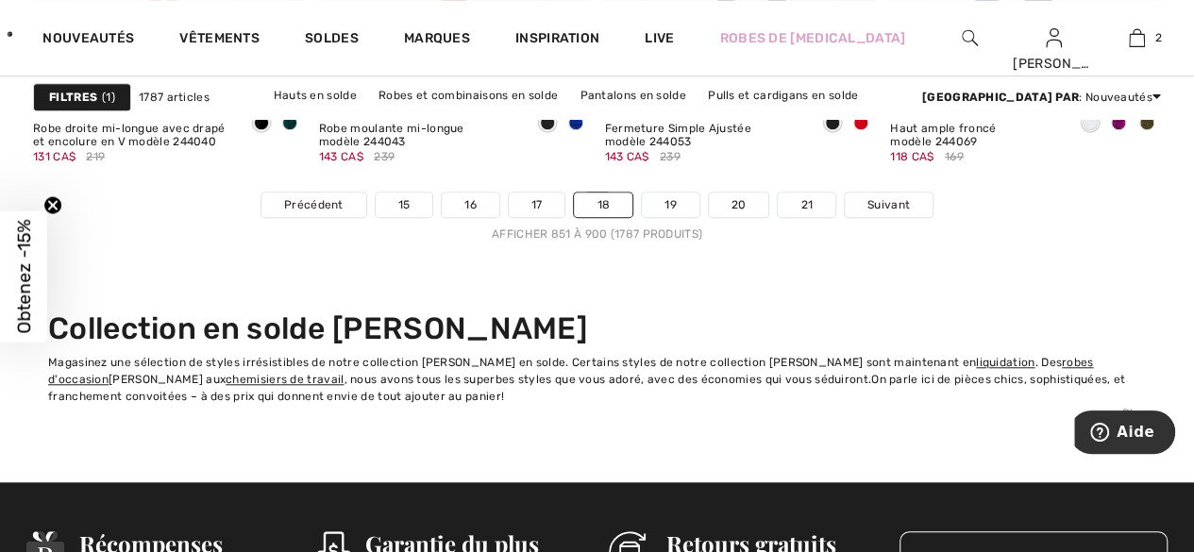
scroll to position [7838, 0]
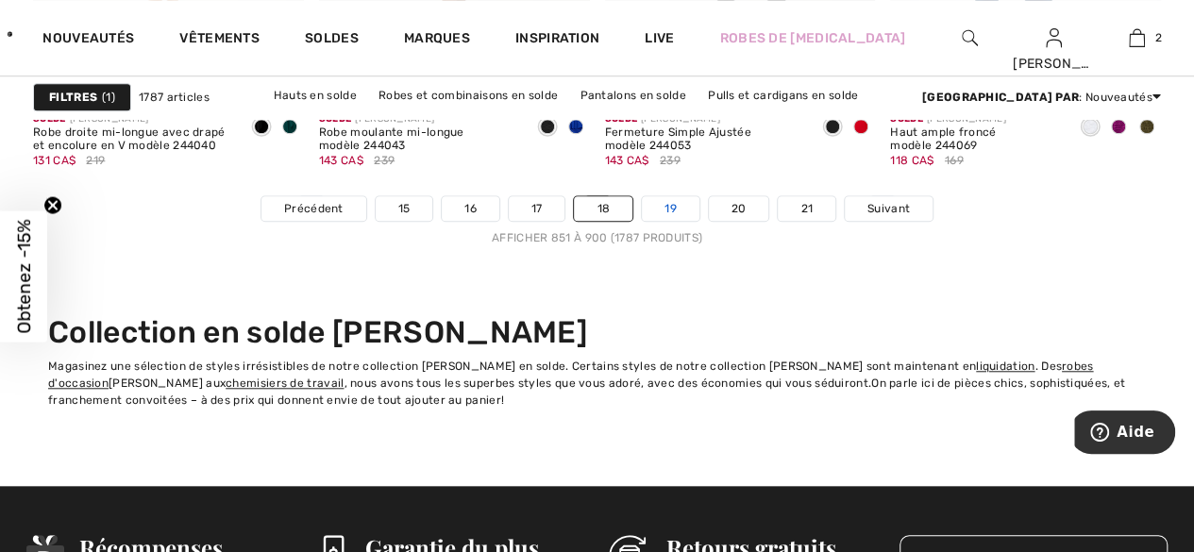
click at [674, 199] on link "19" at bounding box center [671, 208] width 58 height 25
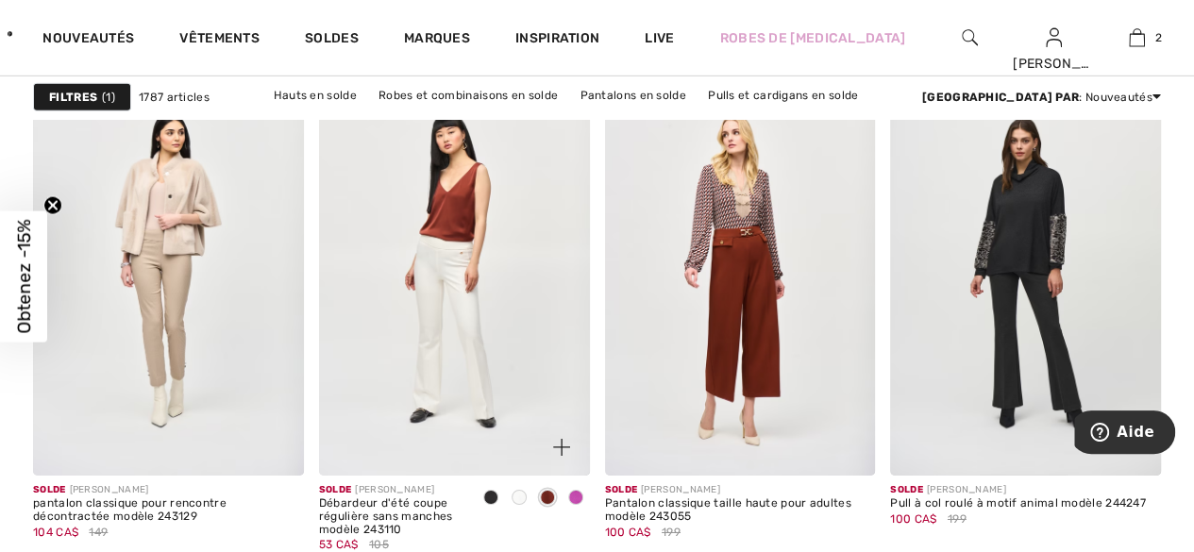
click at [419, 277] on img at bounding box center [454, 273] width 271 height 406
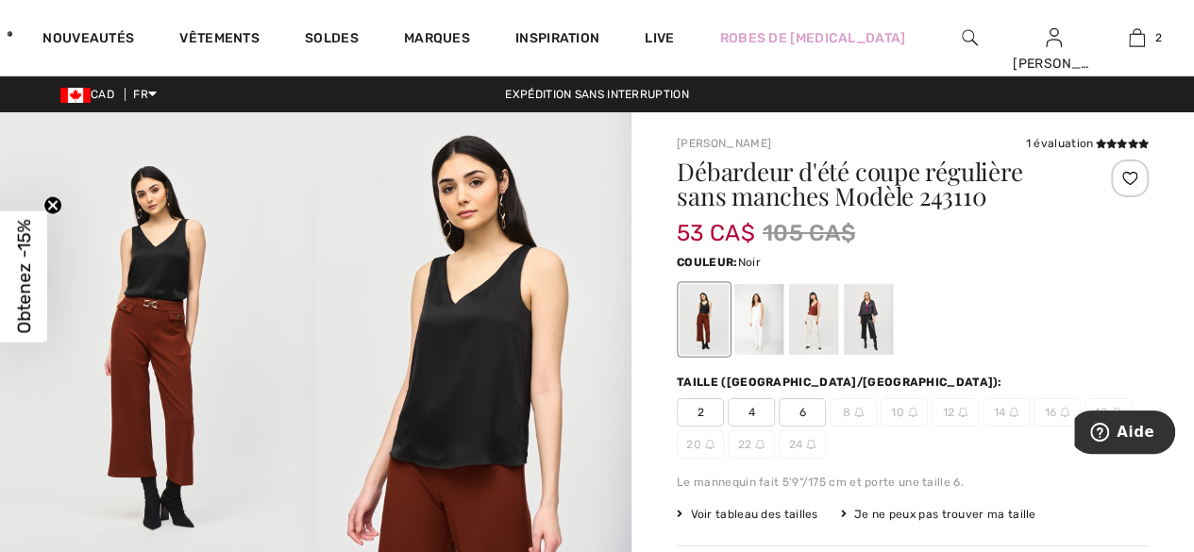
click at [757, 320] on div at bounding box center [758, 319] width 49 height 71
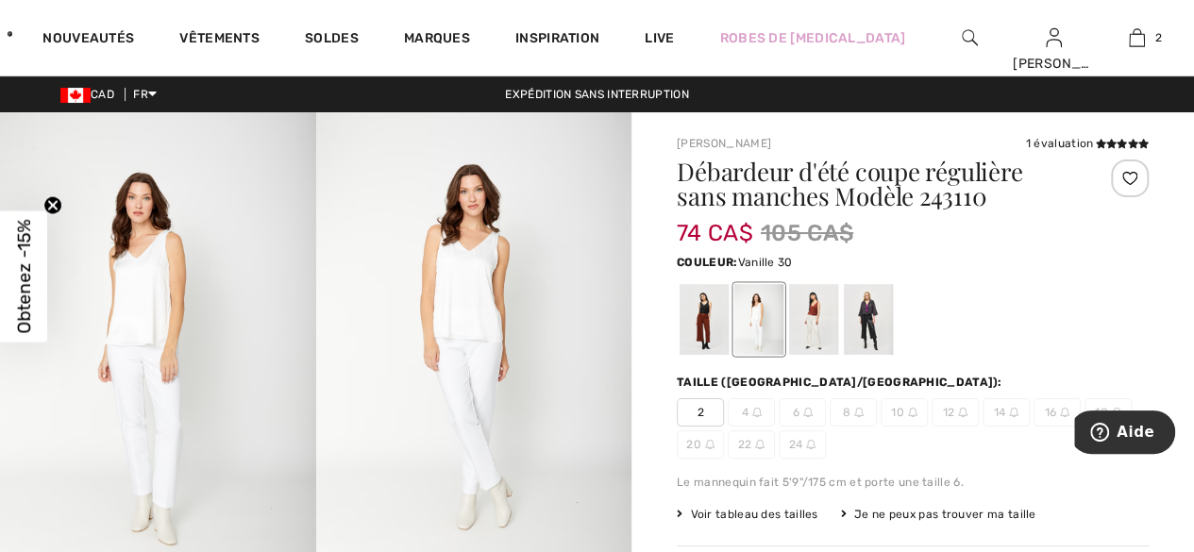
click at [823, 307] on div at bounding box center [813, 319] width 49 height 71
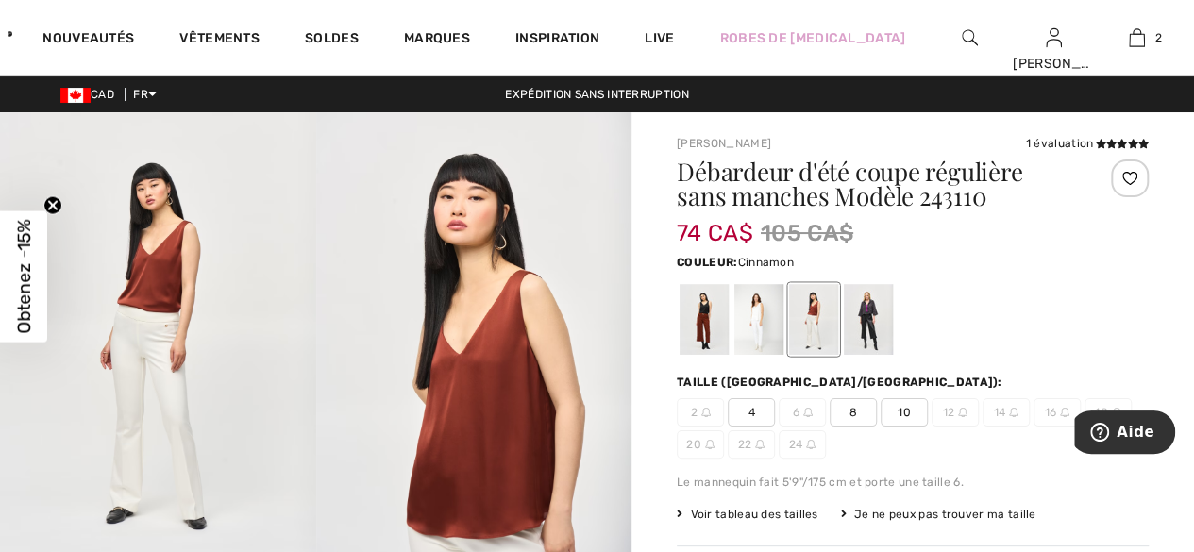
click at [883, 310] on div at bounding box center [868, 319] width 49 height 71
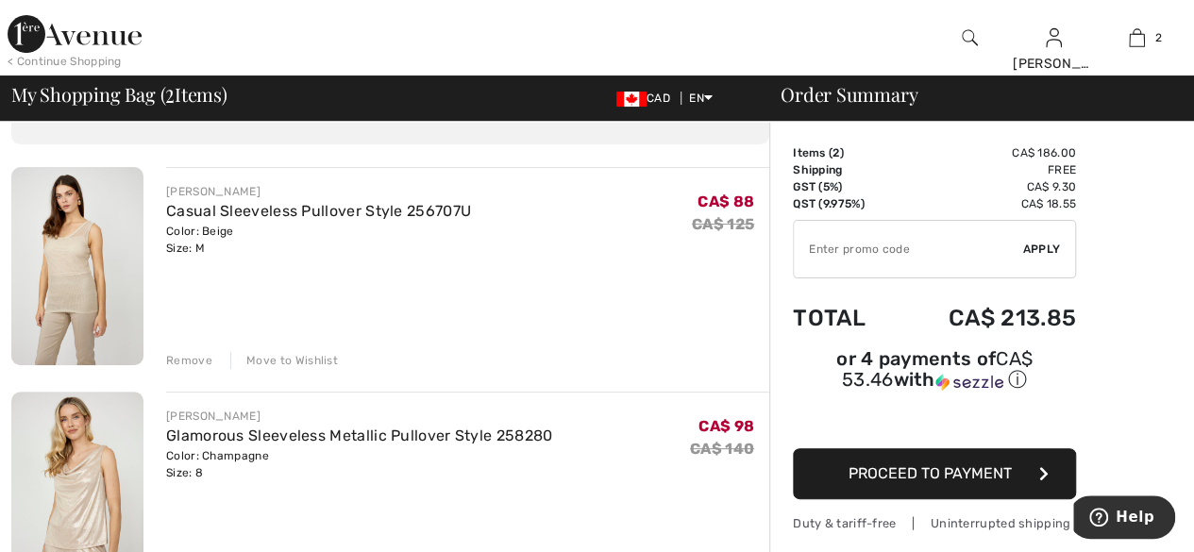
scroll to position [109, 0]
click at [198, 358] on div "Remove" at bounding box center [189, 361] width 46 height 17
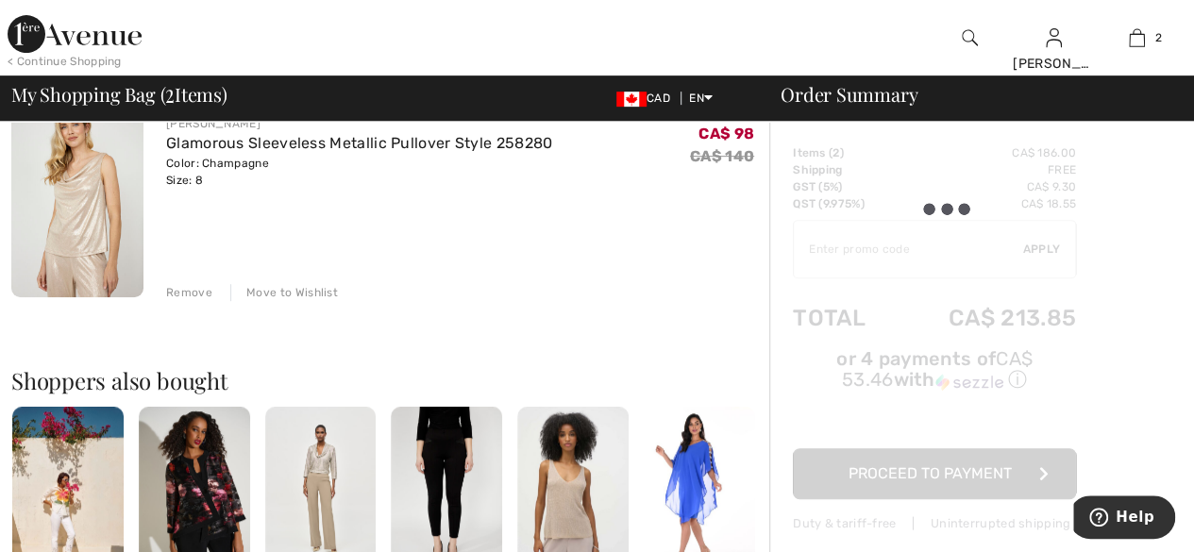
scroll to position [423, 0]
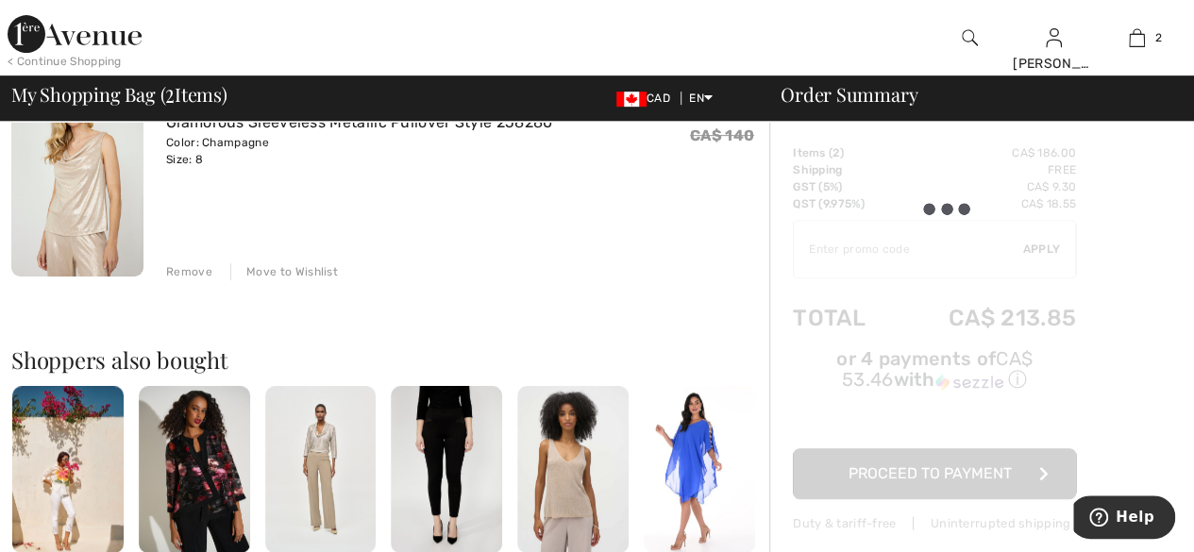
click at [203, 270] on div "Remove" at bounding box center [189, 271] width 46 height 17
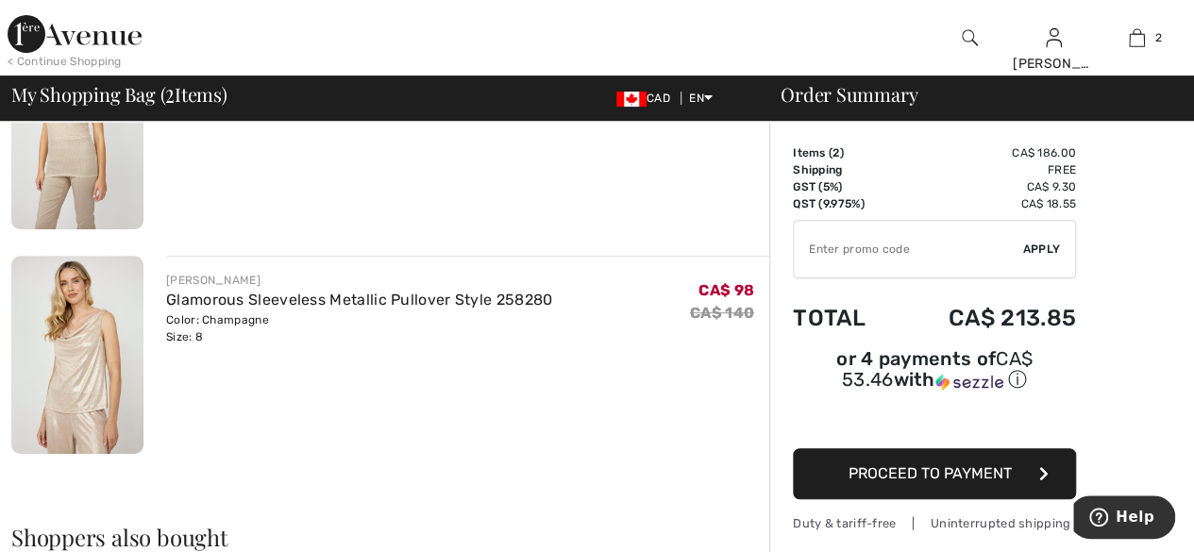
scroll to position [245, 0]
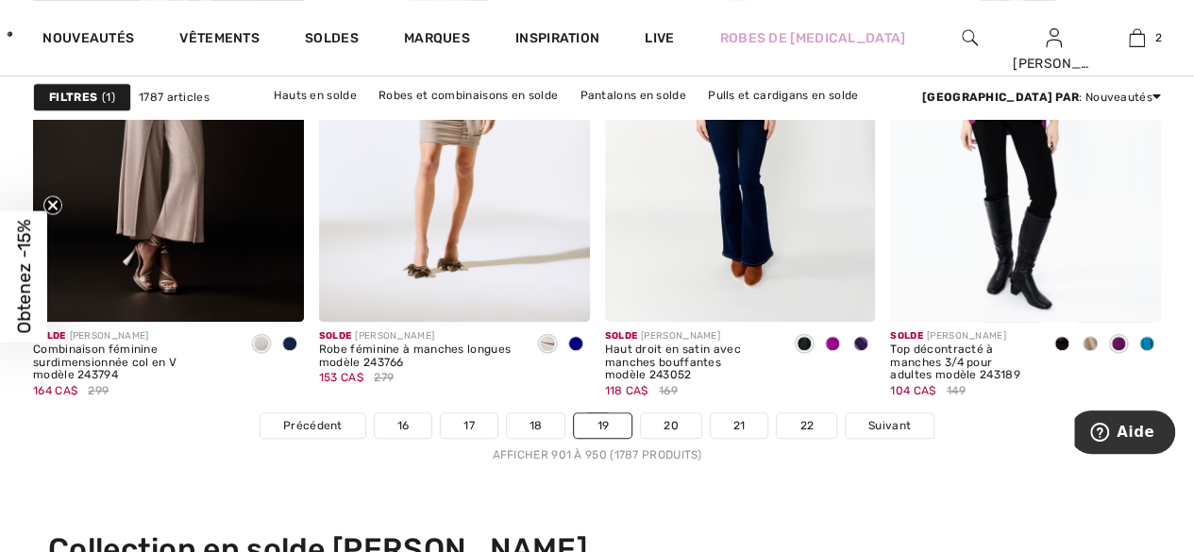
scroll to position [7643, 0]
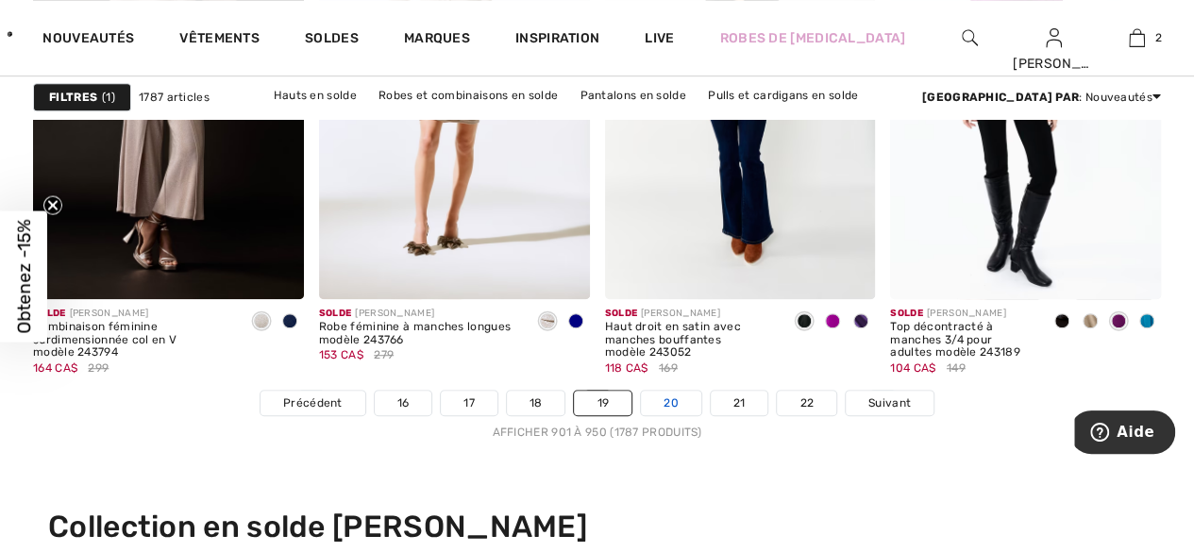
click at [681, 395] on link "20" at bounding box center [671, 403] width 60 height 25
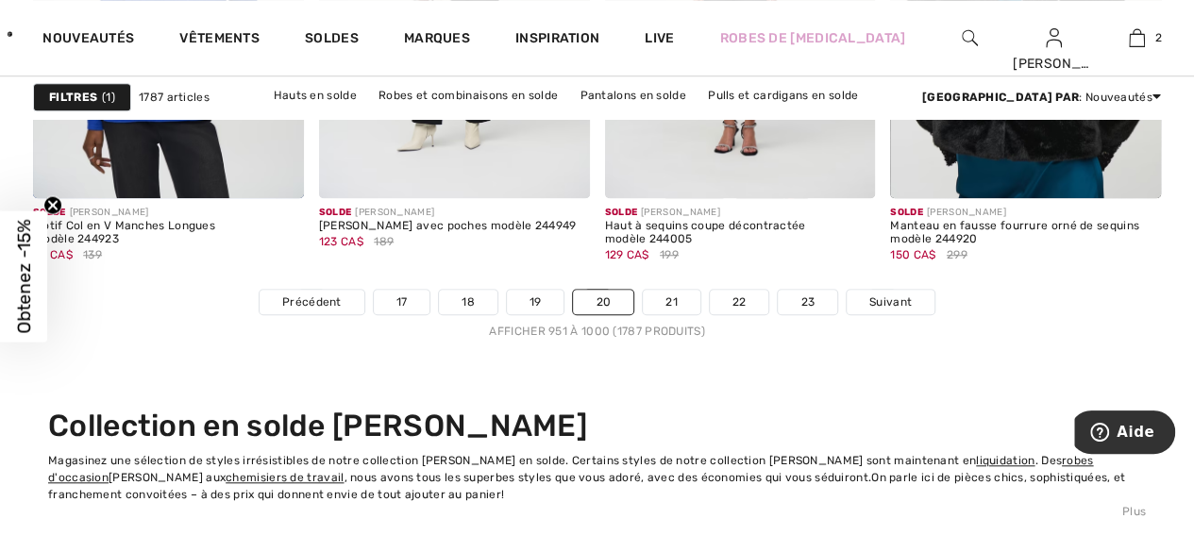
scroll to position [7789, 0]
click at [684, 290] on link "21" at bounding box center [672, 302] width 58 height 25
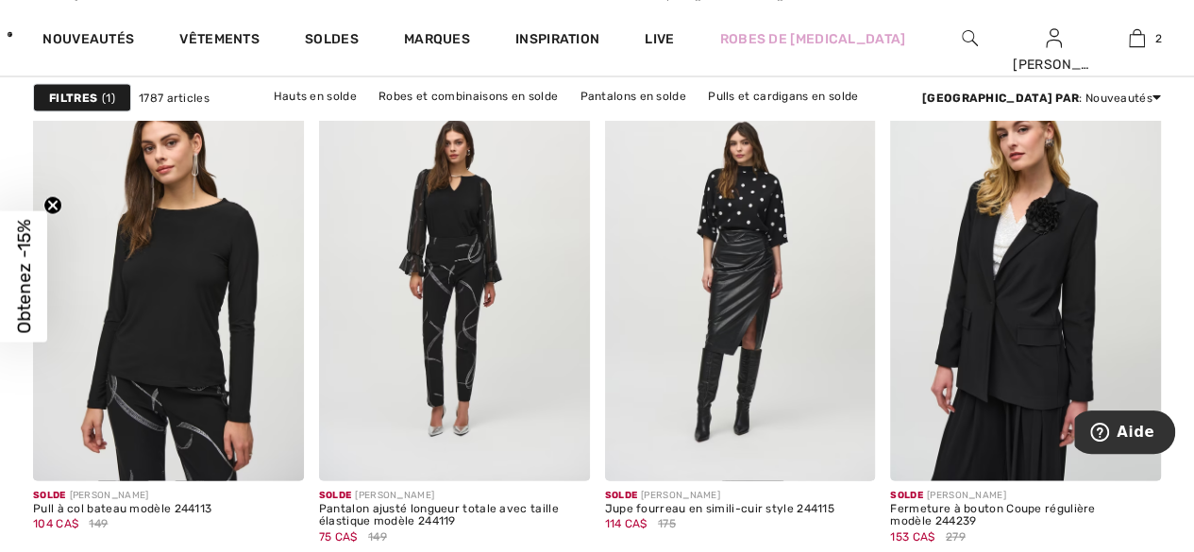
scroll to position [1766, 0]
click at [481, 312] on img at bounding box center [454, 276] width 271 height 406
